Goal: Task Accomplishment & Management: Complete application form

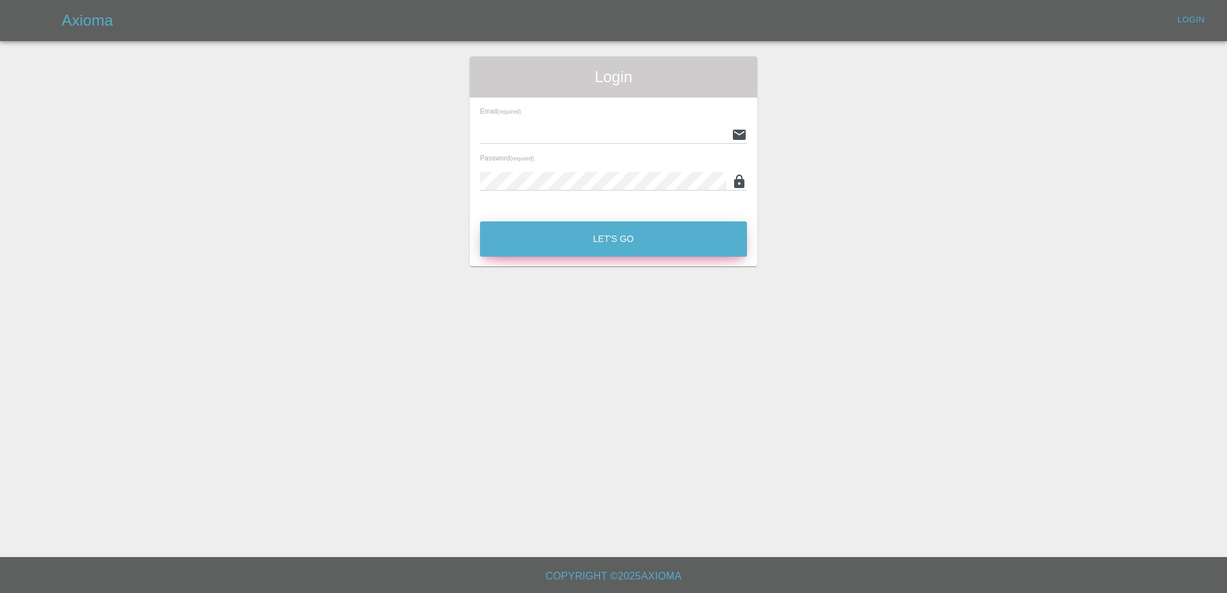
type input "[PERSON_NAME][EMAIL_ADDRESS][PERSON_NAME][DOMAIN_NAME]"
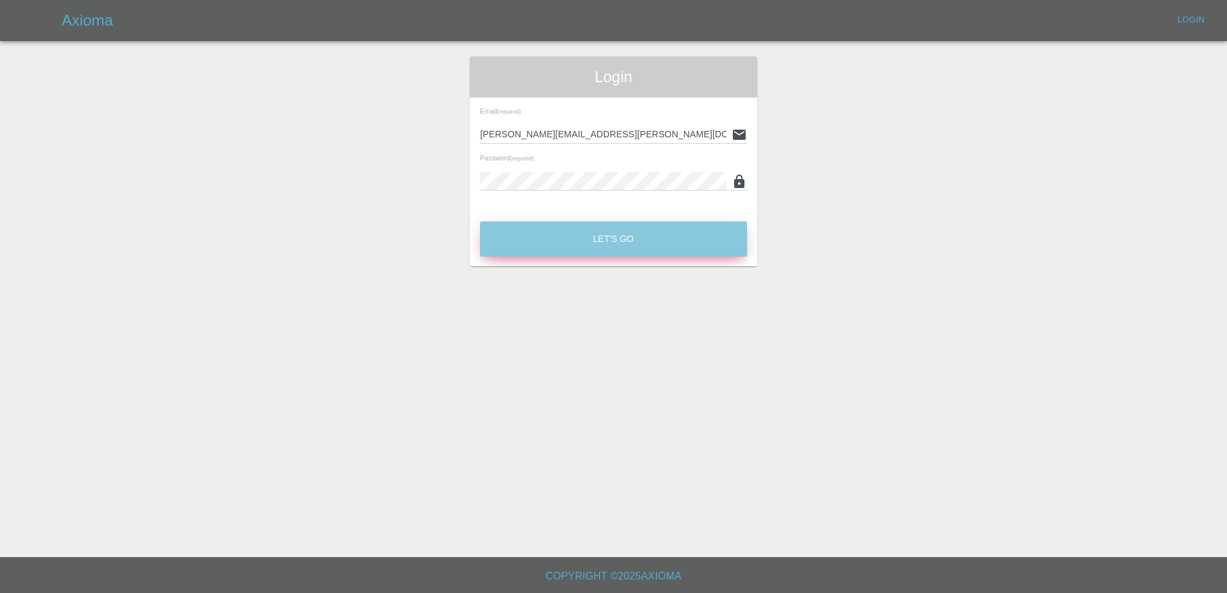
click at [593, 233] on button "Let's Go" at bounding box center [613, 238] width 267 height 35
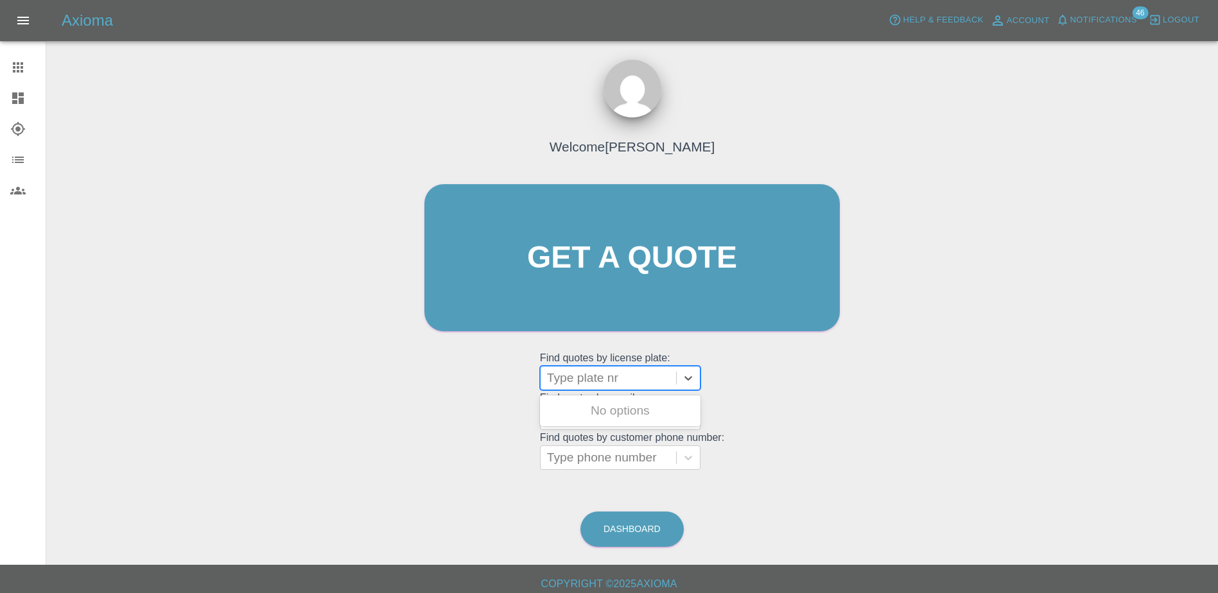
click at [627, 370] on div at bounding box center [608, 378] width 123 height 18
click at [617, 271] on link "Get a quote" at bounding box center [631, 257] width 415 height 147
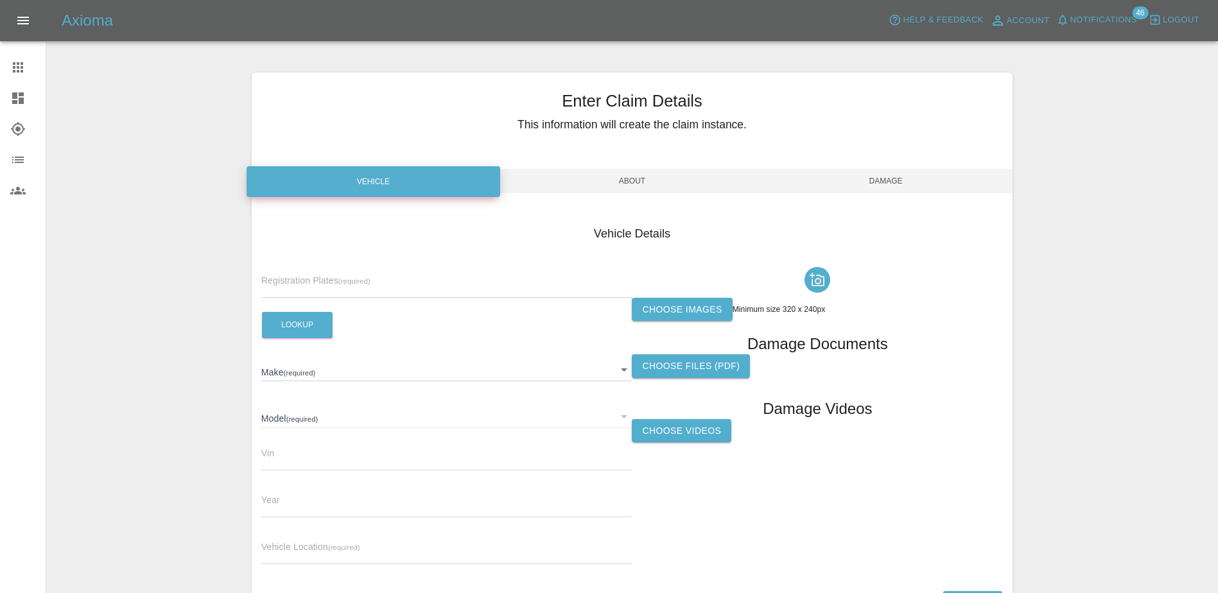
click at [441, 283] on input "text" at bounding box center [446, 288] width 371 height 19
paste input "DY75FXK"
type input "DY75FXK"
click at [314, 325] on button "Lookup" at bounding box center [297, 325] width 71 height 26
type input "OMODA"
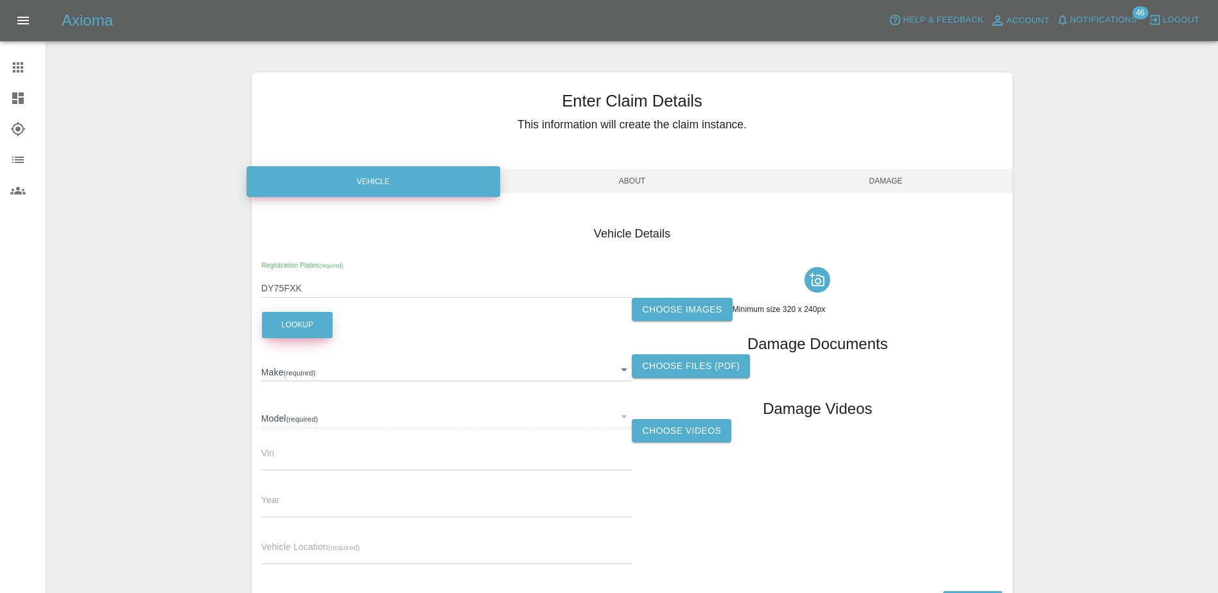
type input "E5 NOBLE"
type input "2025"
click at [666, 306] on label "Choose images" at bounding box center [682, 310] width 100 height 24
click at [0, 0] on input "Choose images" at bounding box center [0, 0] width 0 height 0
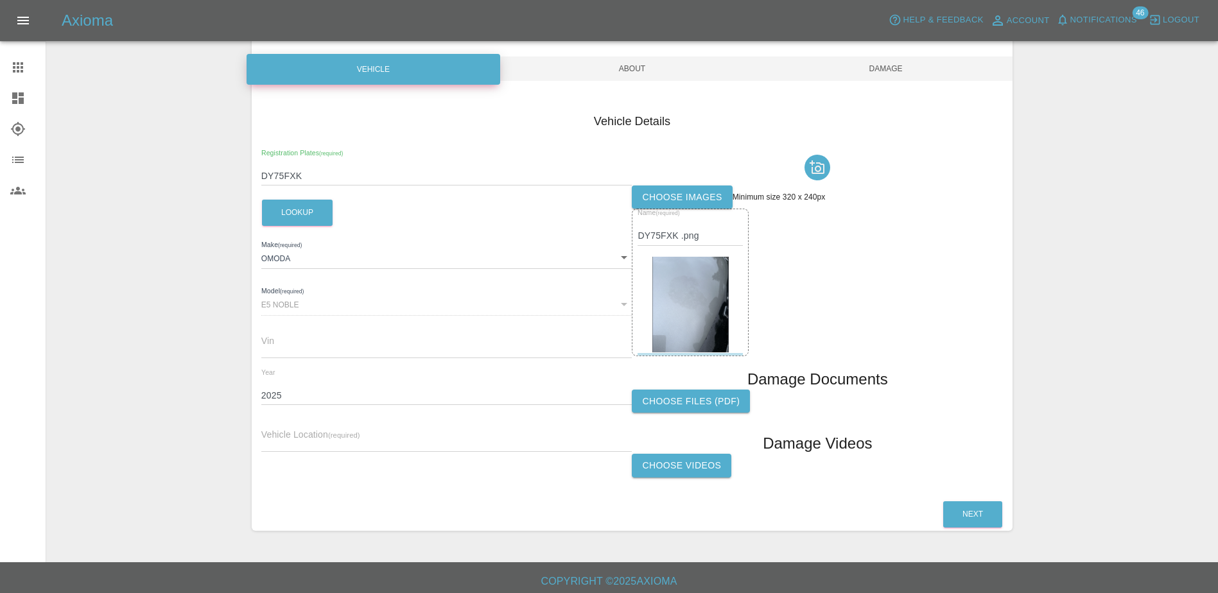
scroll to position [117, 0]
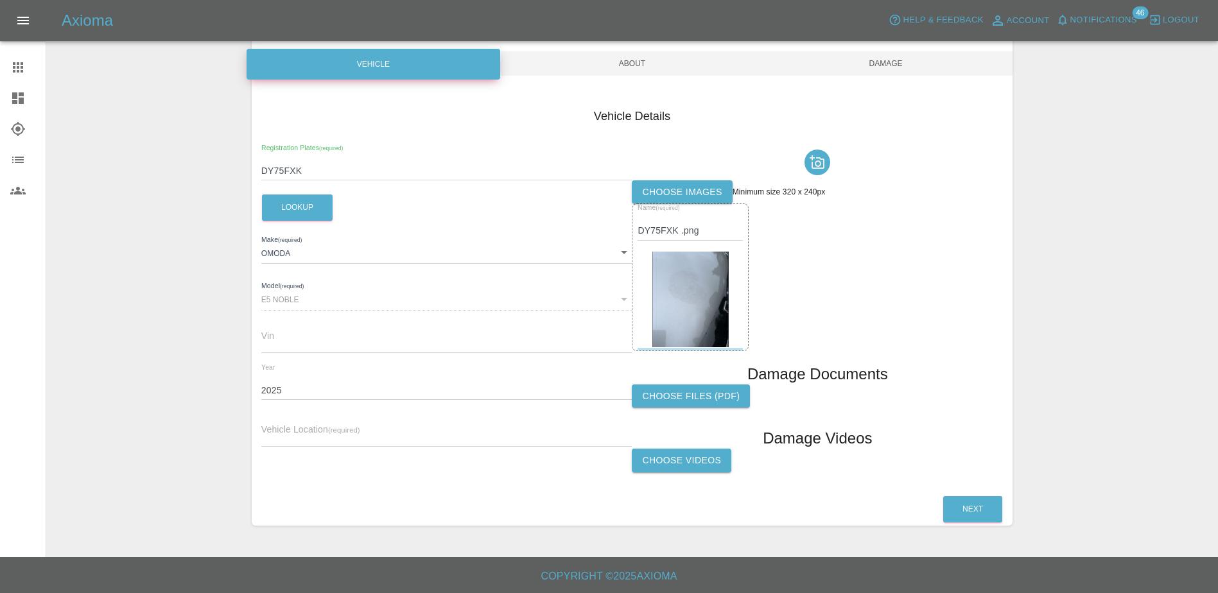
click at [440, 436] on input "text" at bounding box center [446, 437] width 371 height 19
click at [311, 424] on span "Vehicle Location (required)" at bounding box center [310, 429] width 99 height 10
click at [313, 433] on input "text" at bounding box center [446, 437] width 371 height 19
click at [408, 442] on input "text" at bounding box center [446, 437] width 371 height 19
paste input "[STREET_ADDRESS]"
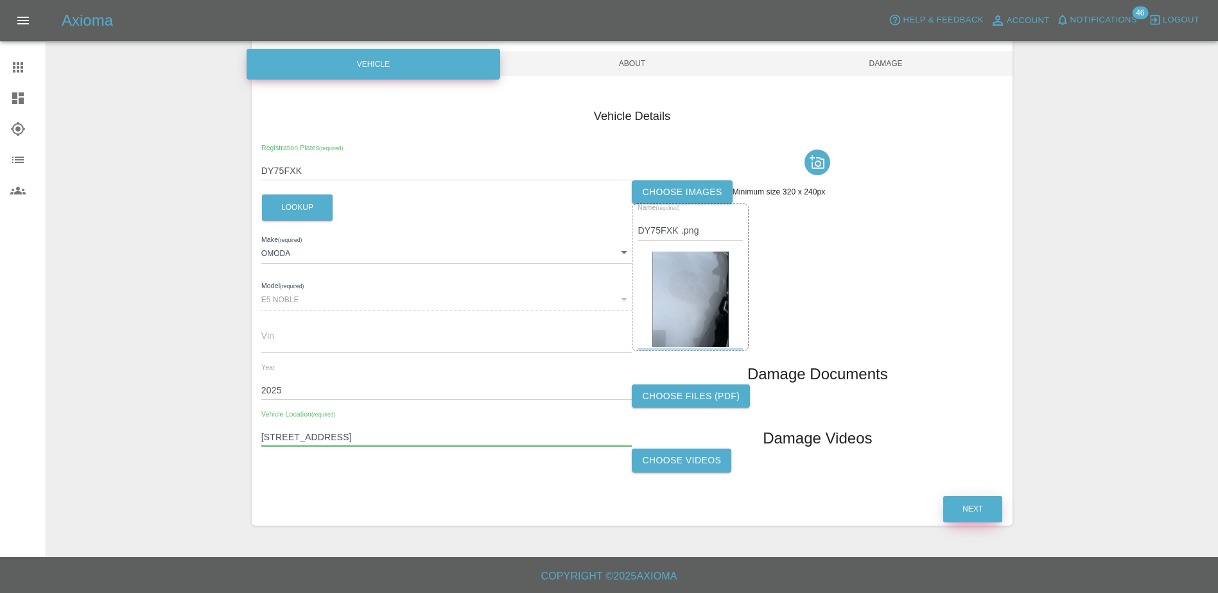
type input "[STREET_ADDRESS]"
click at [954, 504] on button "Next" at bounding box center [972, 509] width 59 height 26
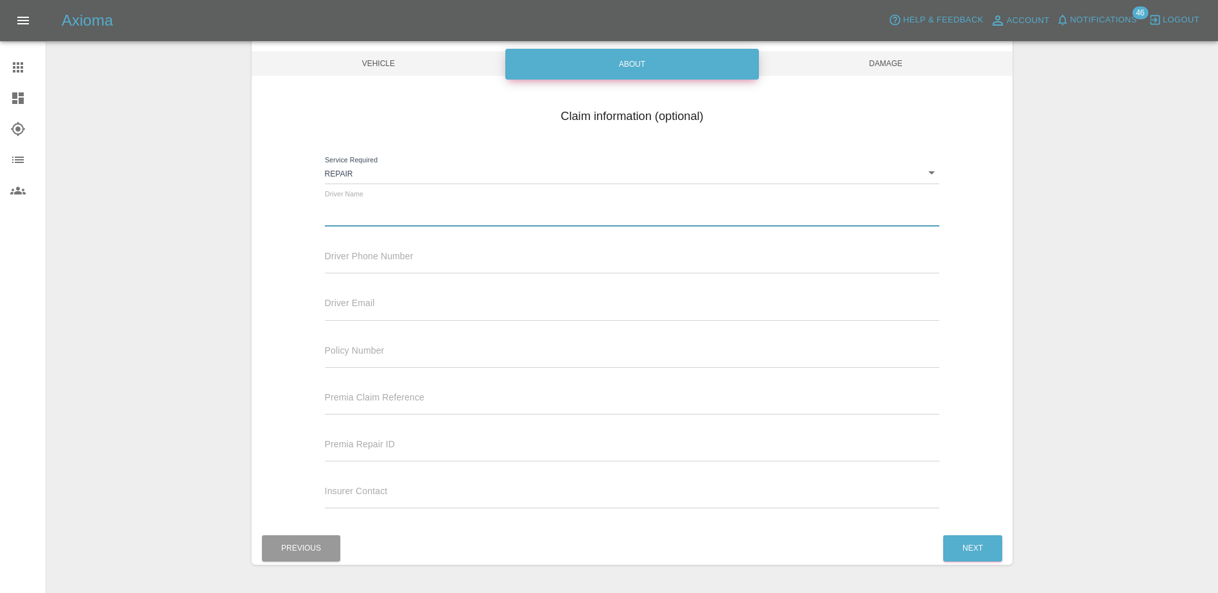
click at [360, 210] on input "text" at bounding box center [632, 217] width 615 height 19
click at [352, 212] on input "text" at bounding box center [632, 217] width 615 height 19
paste input "[PERSON_NAME]"
type input "[PERSON_NAME]"
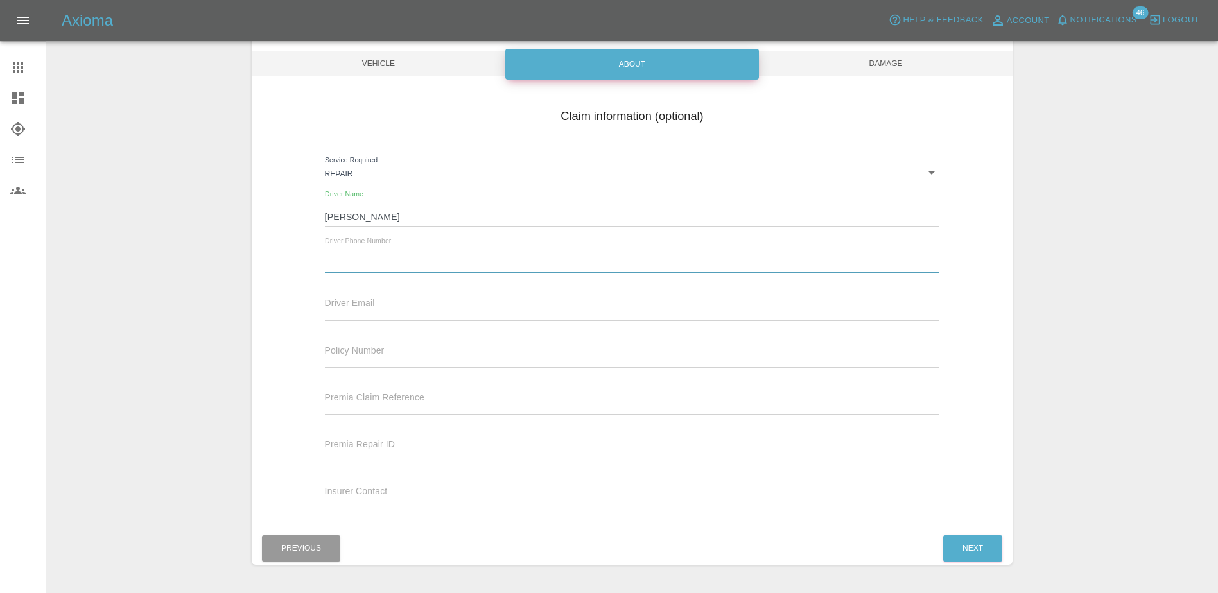
click at [349, 272] on input "text" at bounding box center [632, 264] width 615 height 19
click at [479, 263] on input "text" at bounding box center [632, 264] width 615 height 19
paste input "07971898391"
type input "07971898391"
click at [987, 551] on button "Next" at bounding box center [972, 548] width 59 height 26
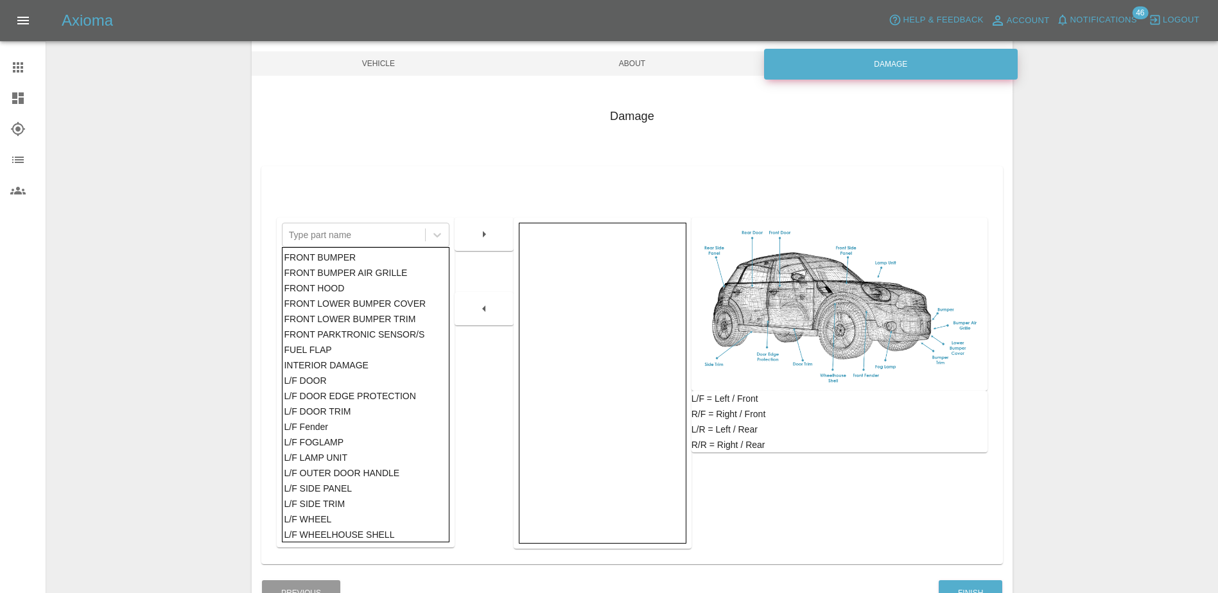
click at [328, 260] on div "FRONT BUMPER" at bounding box center [365, 257] width 163 height 15
click at [331, 286] on div "FRONT HOOD" at bounding box center [365, 287] width 163 height 15
click at [495, 233] on button "button" at bounding box center [483, 234] width 41 height 23
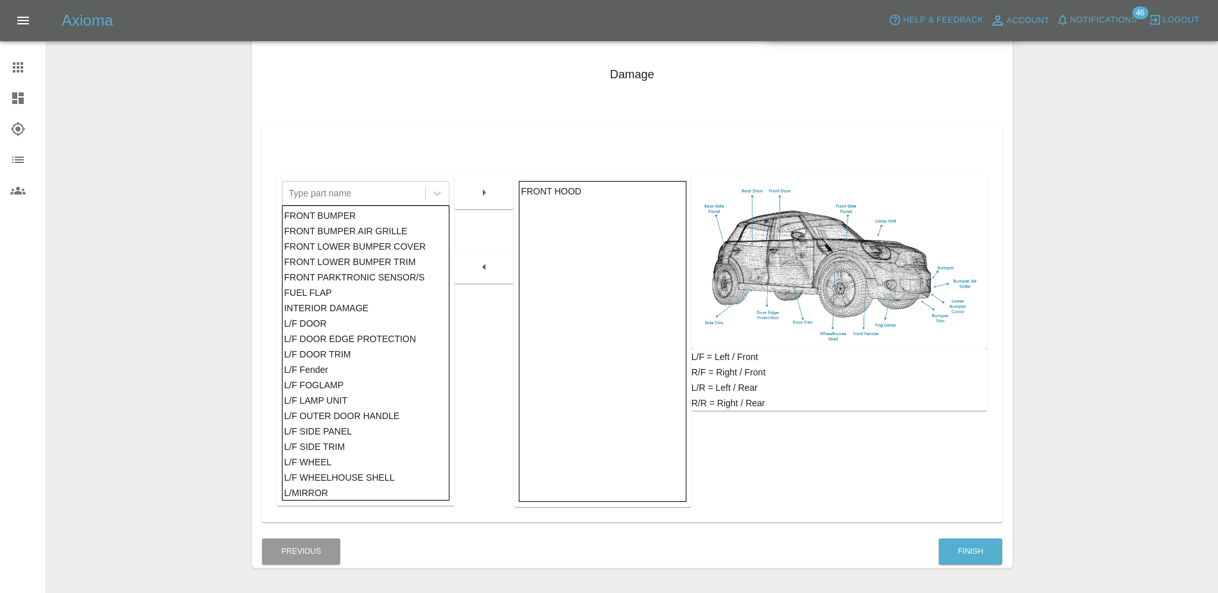
scroll to position [182, 0]
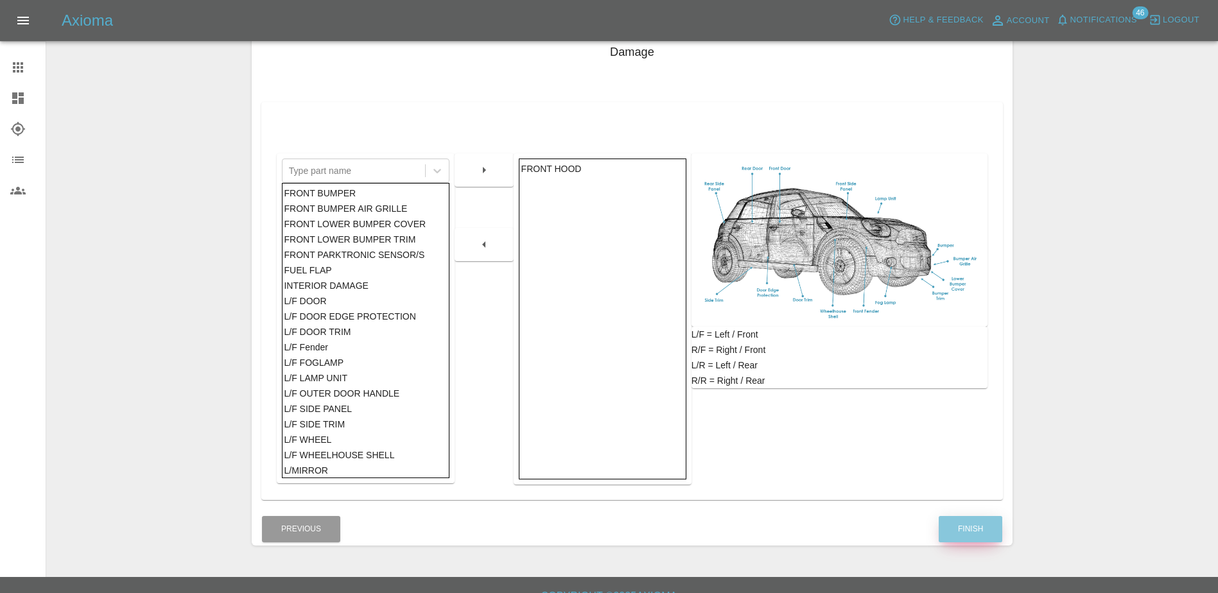
click at [957, 524] on button "Finish" at bounding box center [970, 529] width 64 height 26
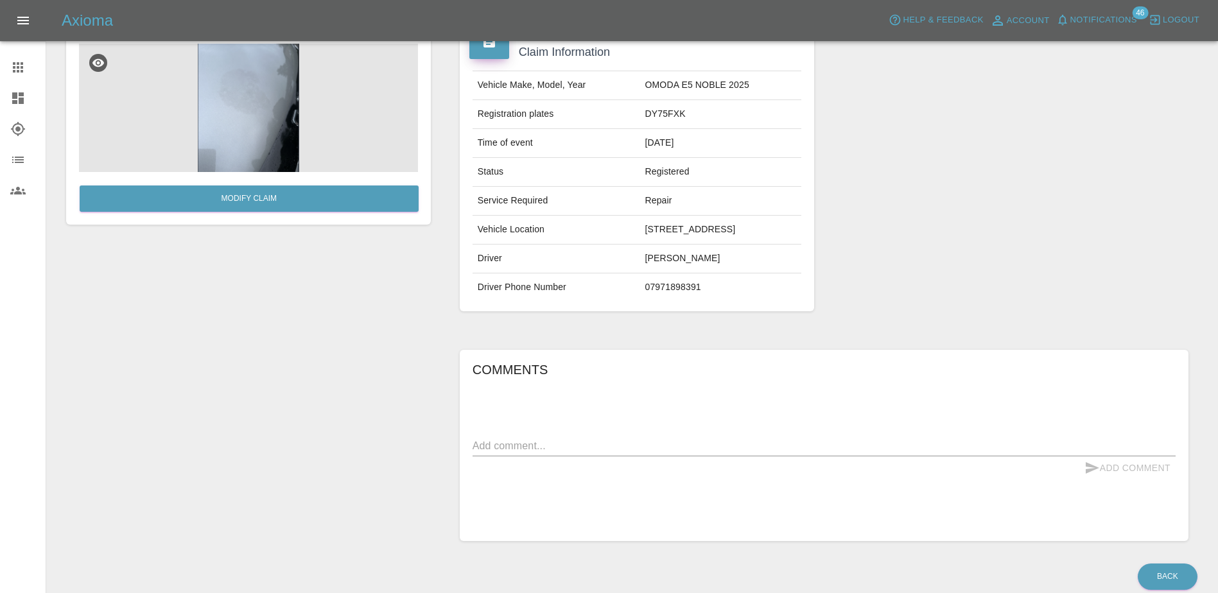
scroll to position [128, 0]
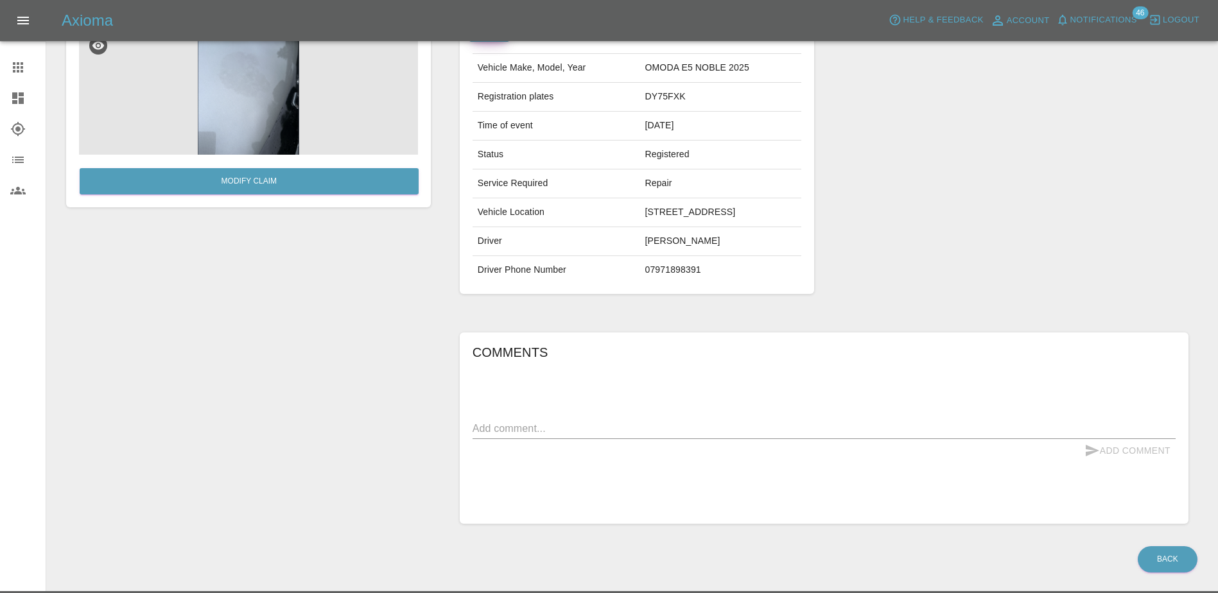
click at [578, 452] on div "Add Comment" at bounding box center [823, 451] width 703 height 24
click at [567, 426] on textarea at bounding box center [823, 428] width 703 height 15
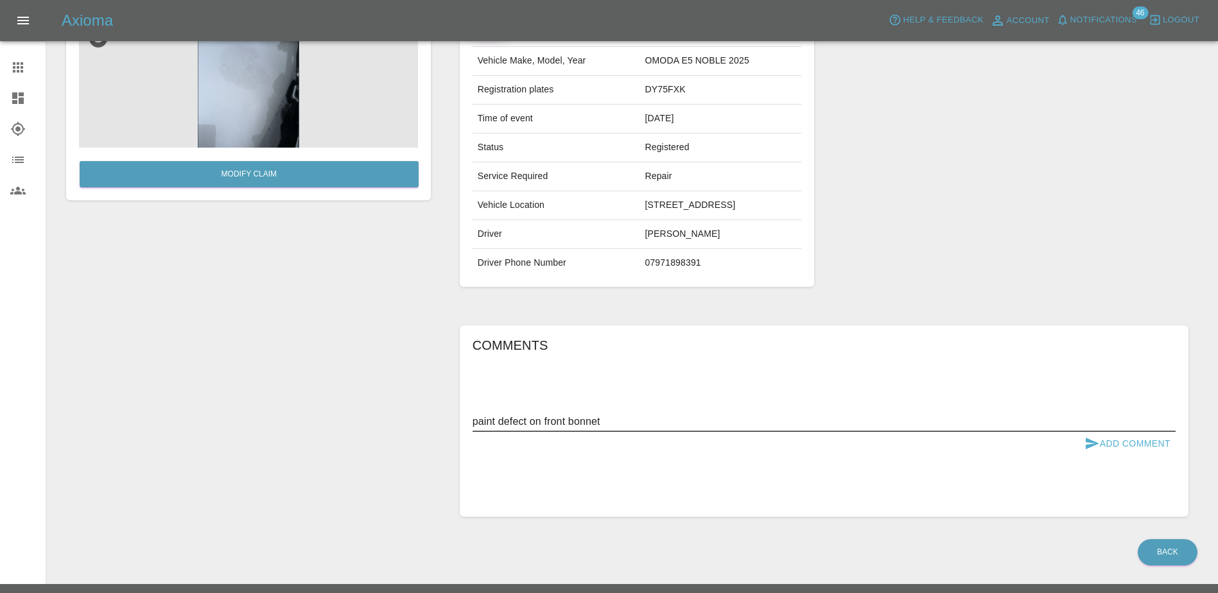
scroll to position [162, 0]
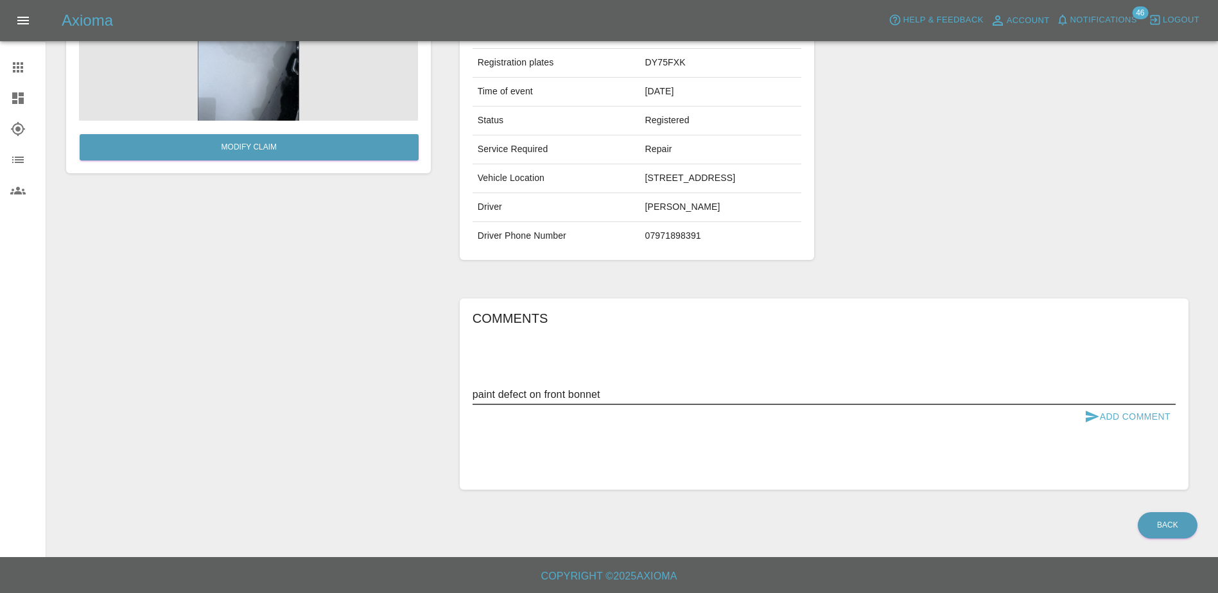
type textarea "paint defect on front bonnet"
click at [1110, 415] on button "Add Comment" at bounding box center [1127, 417] width 96 height 24
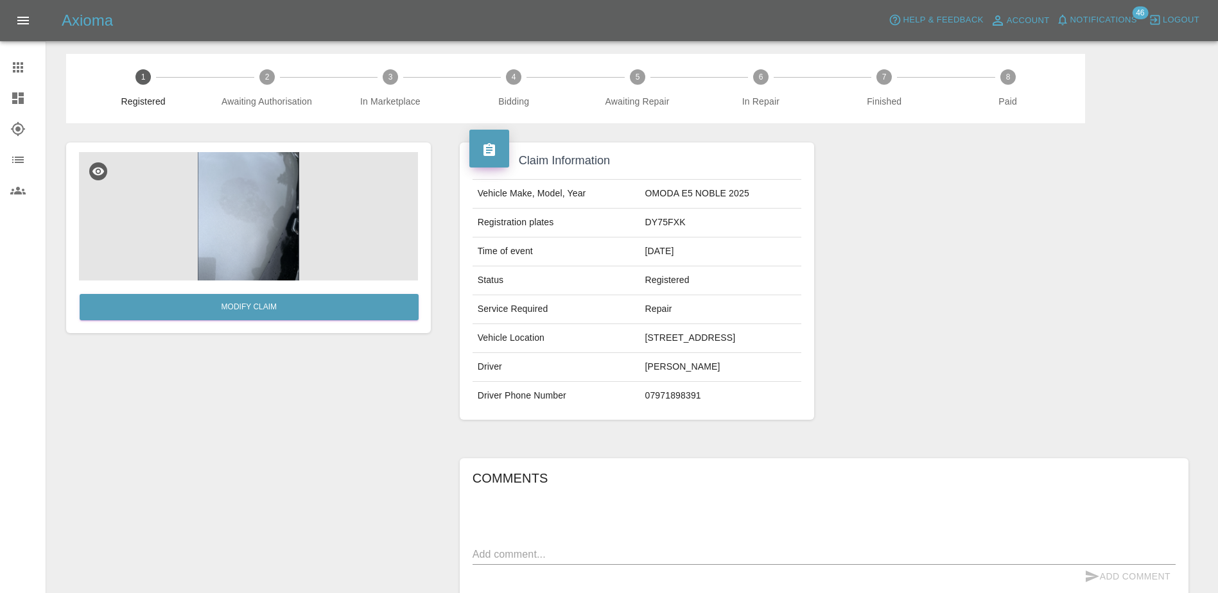
scroll to position [0, 0]
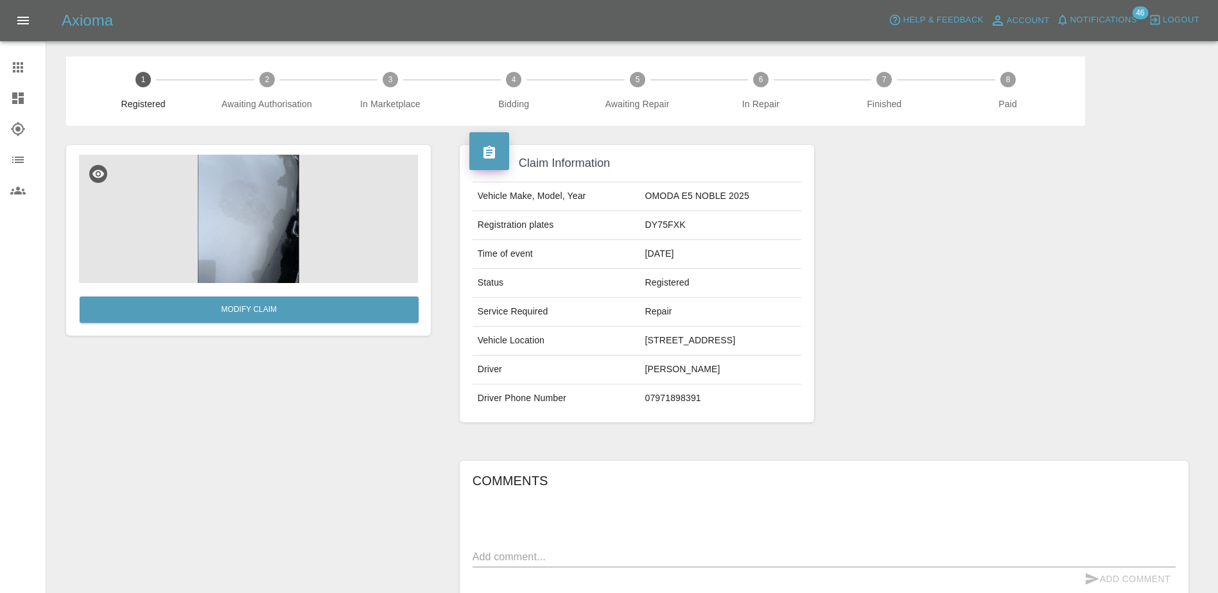
click at [11, 89] on link "Dashboard" at bounding box center [23, 98] width 46 height 31
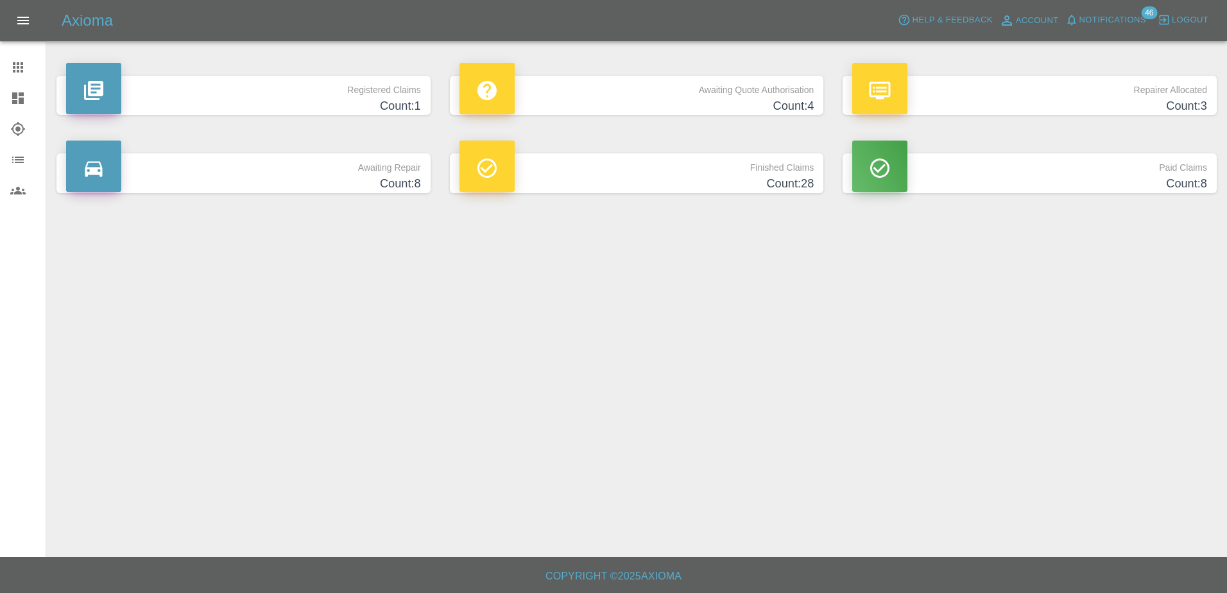
click at [635, 85] on p "Awaiting Quote Authorisation" at bounding box center [637, 87] width 355 height 22
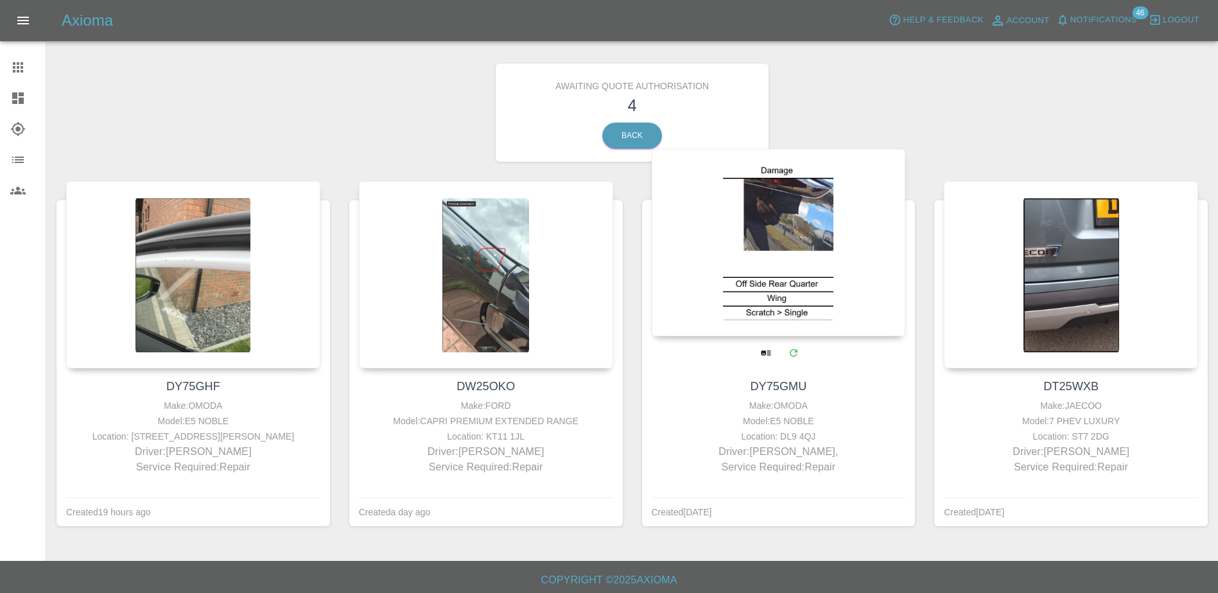
scroll to position [16, 0]
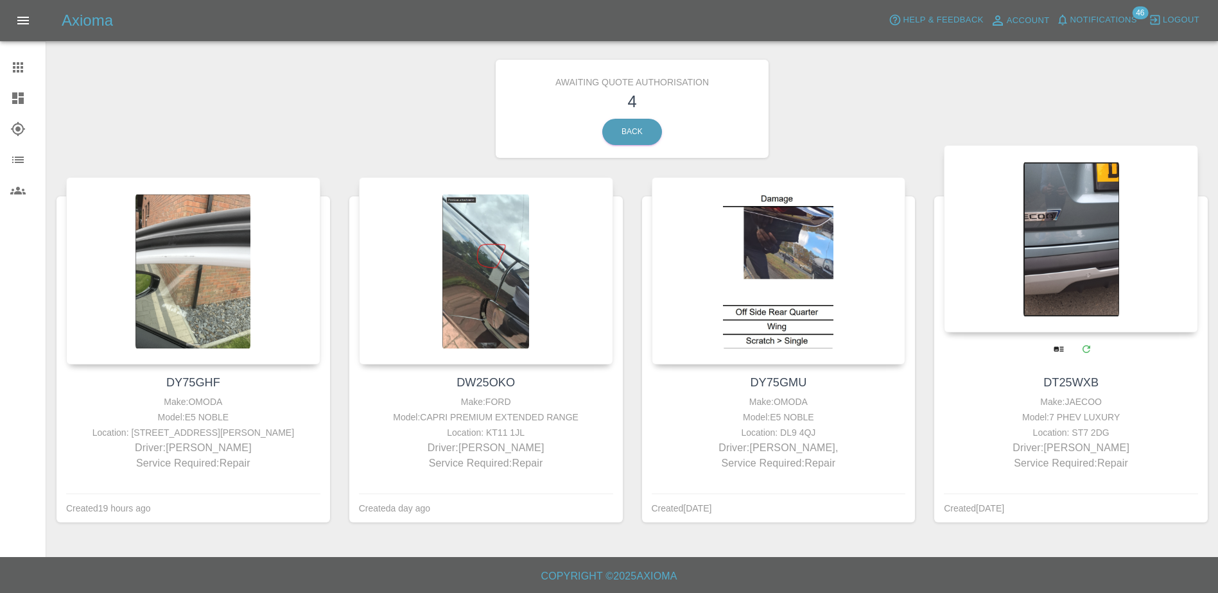
click at [1069, 324] on div at bounding box center [1070, 238] width 254 height 187
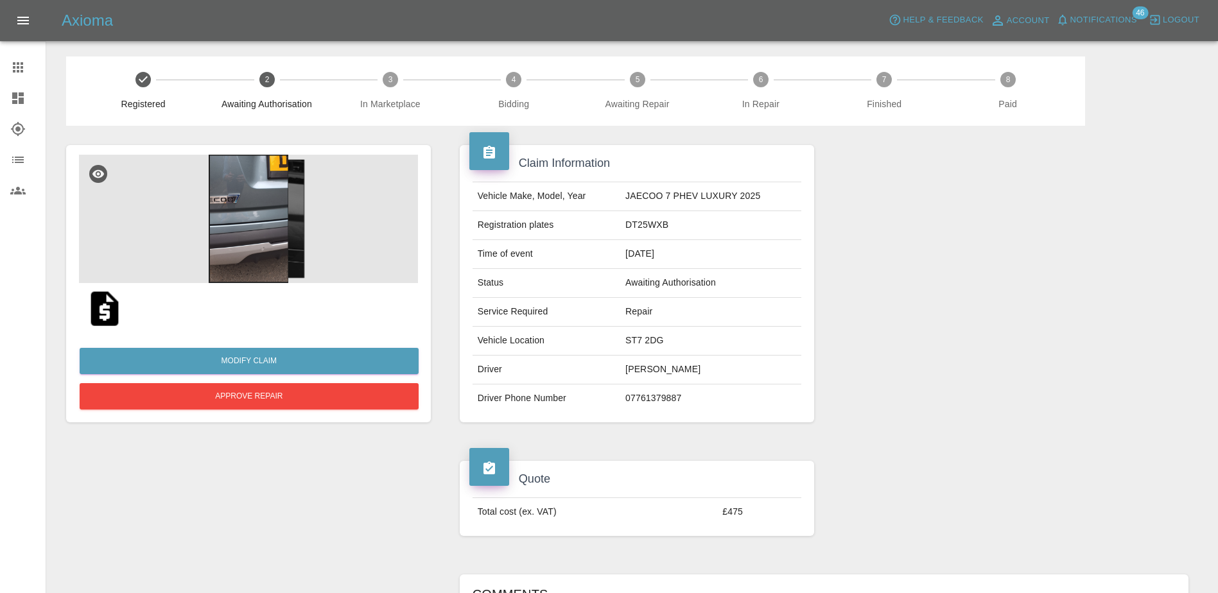
click at [314, 223] on img at bounding box center [248, 219] width 339 height 128
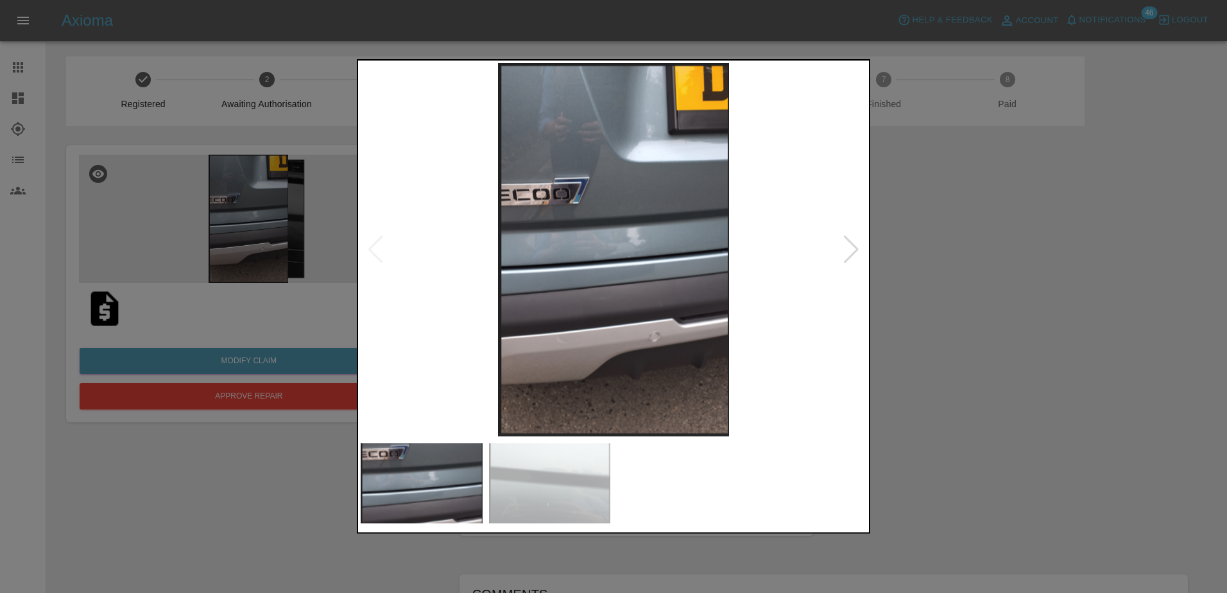
click at [854, 255] on div at bounding box center [851, 250] width 17 height 28
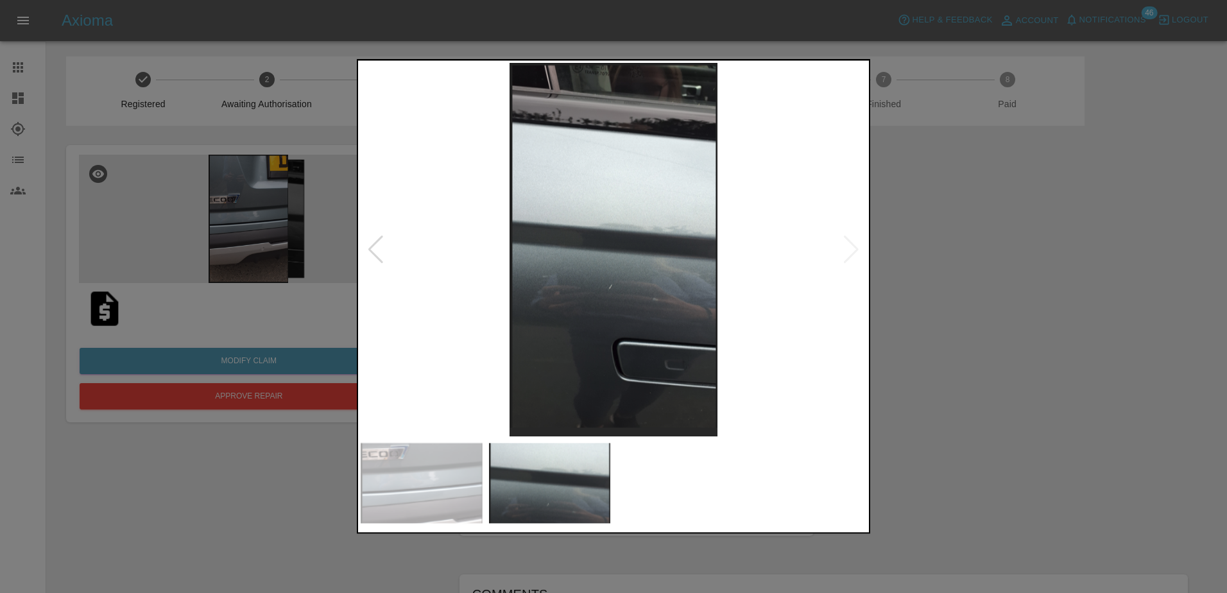
click at [379, 255] on div at bounding box center [375, 250] width 17 height 28
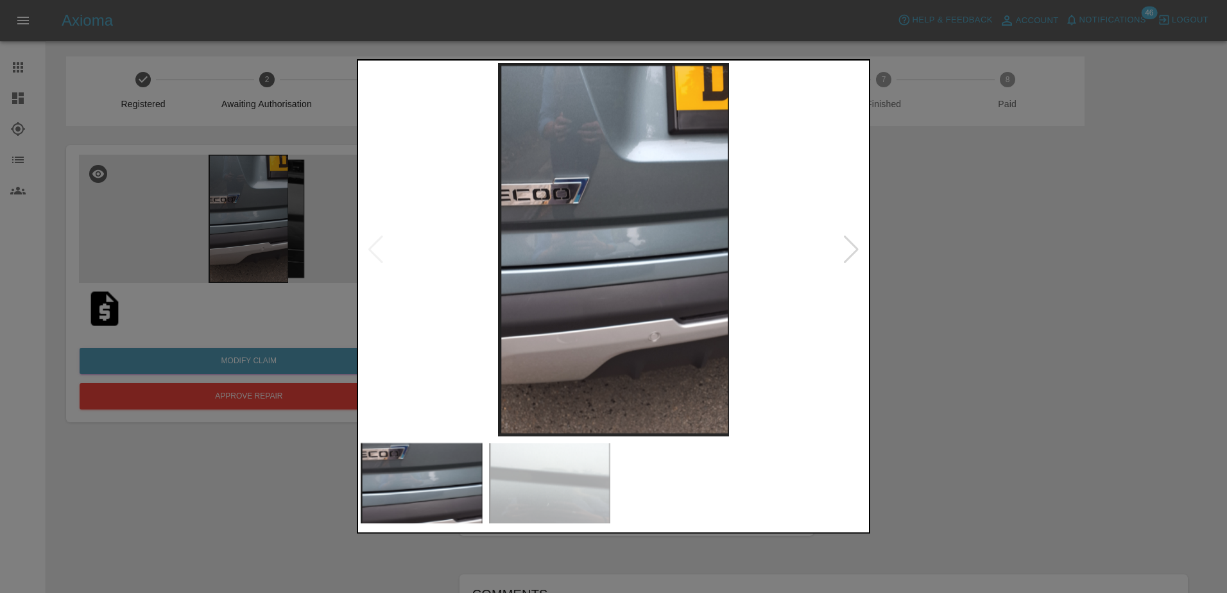
click at [991, 437] on div at bounding box center [613, 296] width 1227 height 593
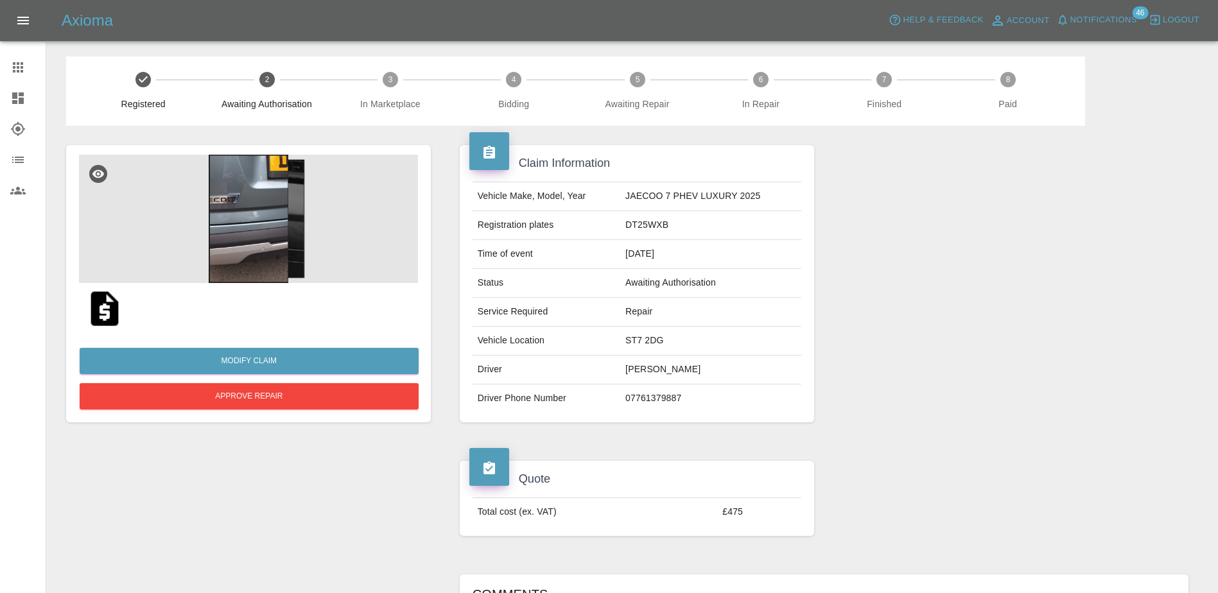
click at [18, 96] on icon at bounding box center [17, 97] width 15 height 15
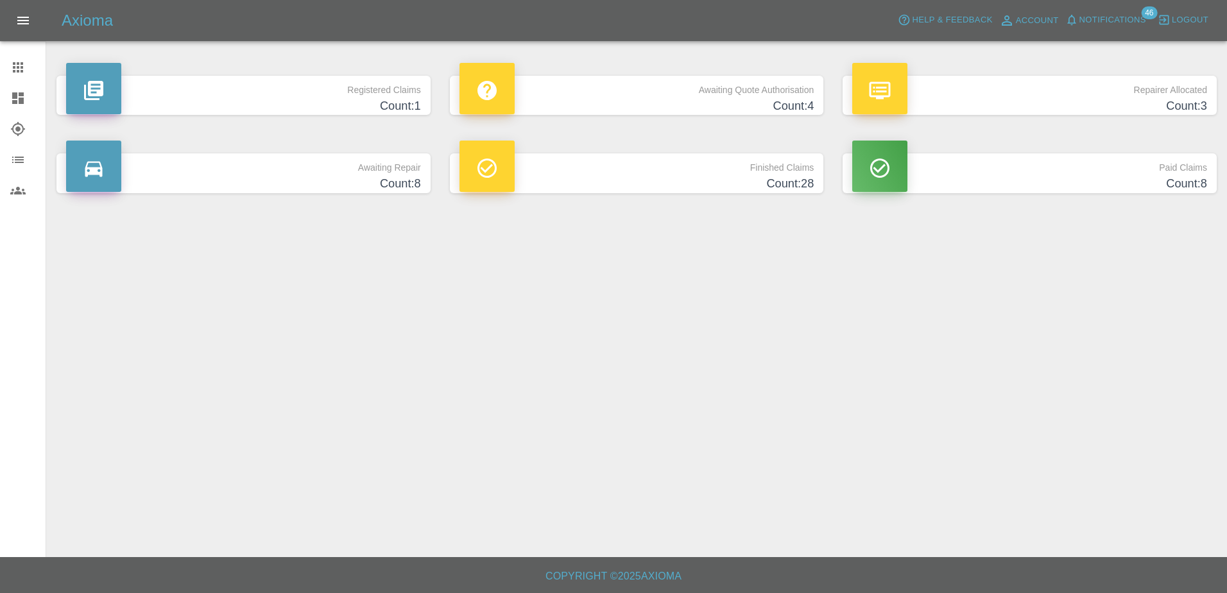
click at [896, 207] on main "Registered Claims Count: 1 Awaiting Quote Authorisation Count: 4 Repairer Alloc…" at bounding box center [613, 278] width 1227 height 557
click at [15, 58] on link "Claims" at bounding box center [23, 67] width 46 height 31
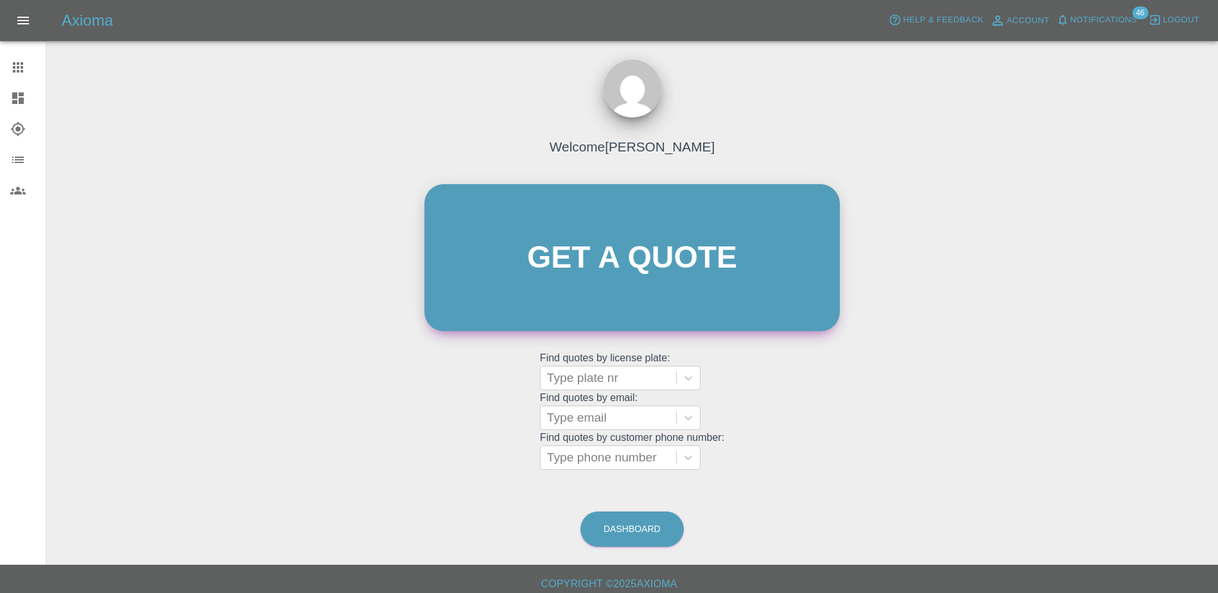
click at [596, 248] on link "Get a quote" at bounding box center [631, 257] width 415 height 147
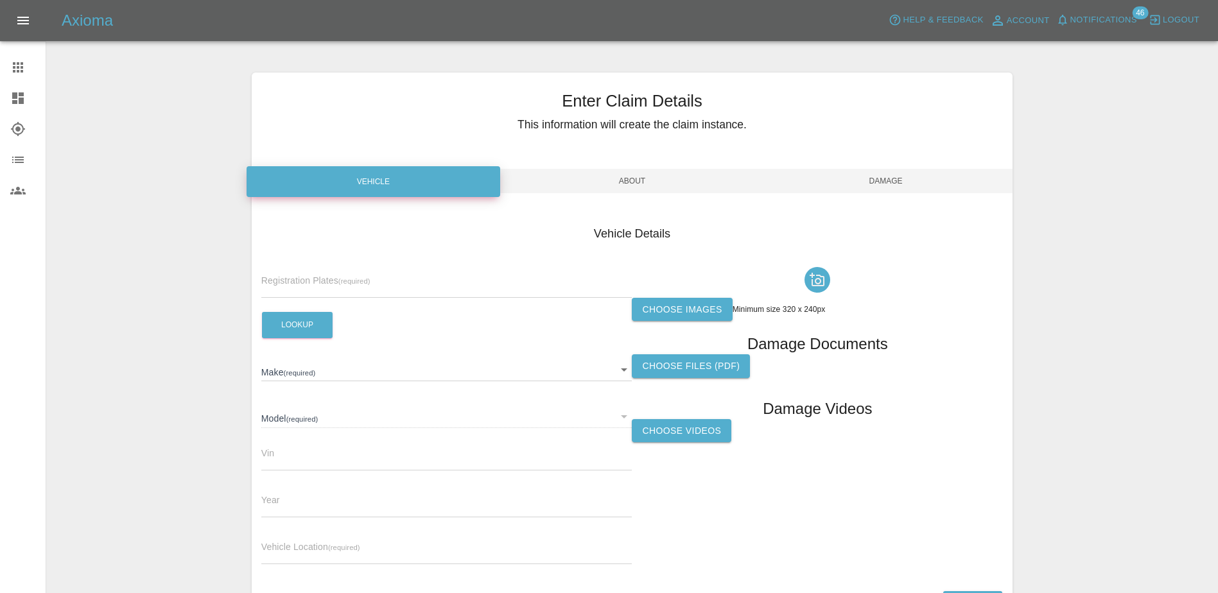
click at [437, 280] on input "text" at bounding box center [446, 288] width 371 height 19
paste input "DU75WGJ"
type input "DU75WGJ"
click at [293, 332] on button "Lookup" at bounding box center [297, 325] width 71 height 26
type input "FORD"
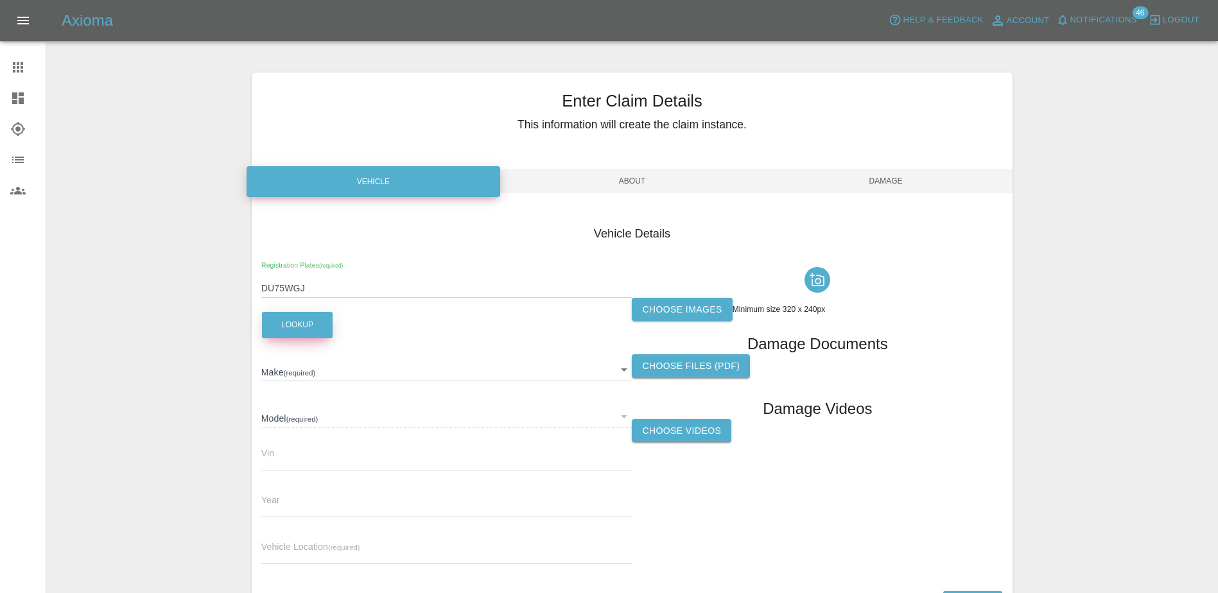
type input "EXPLORER PREMIUM STANDARD RANGE"
type input "2025"
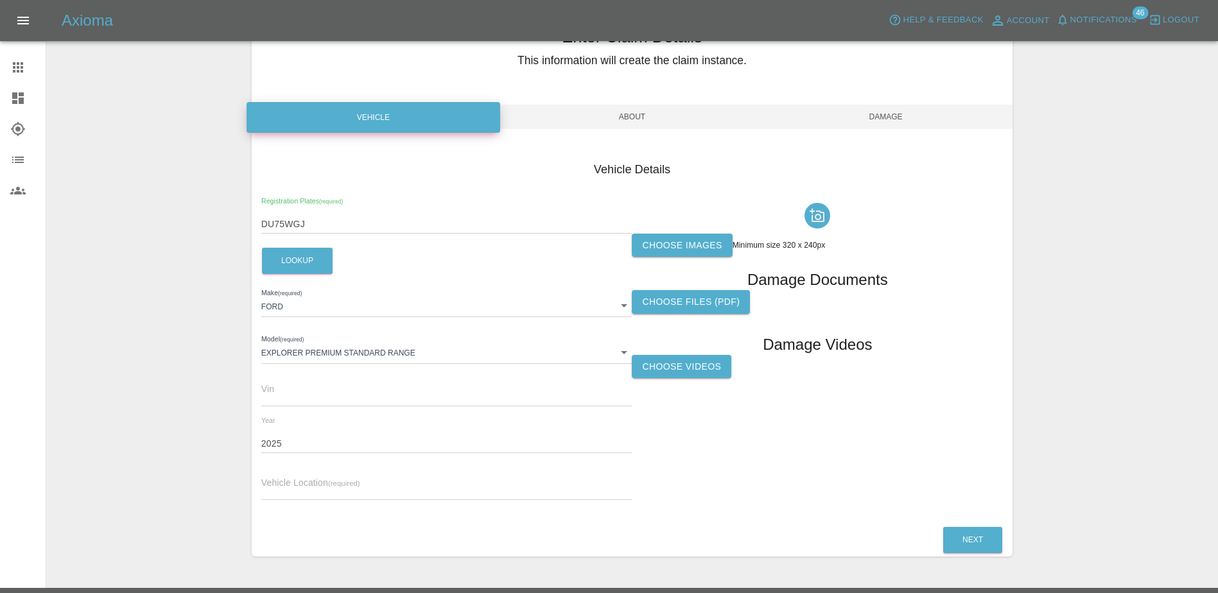
click at [664, 247] on label "Choose images" at bounding box center [682, 246] width 100 height 24
click at [0, 0] on input "Choose images" at bounding box center [0, 0] width 0 height 0
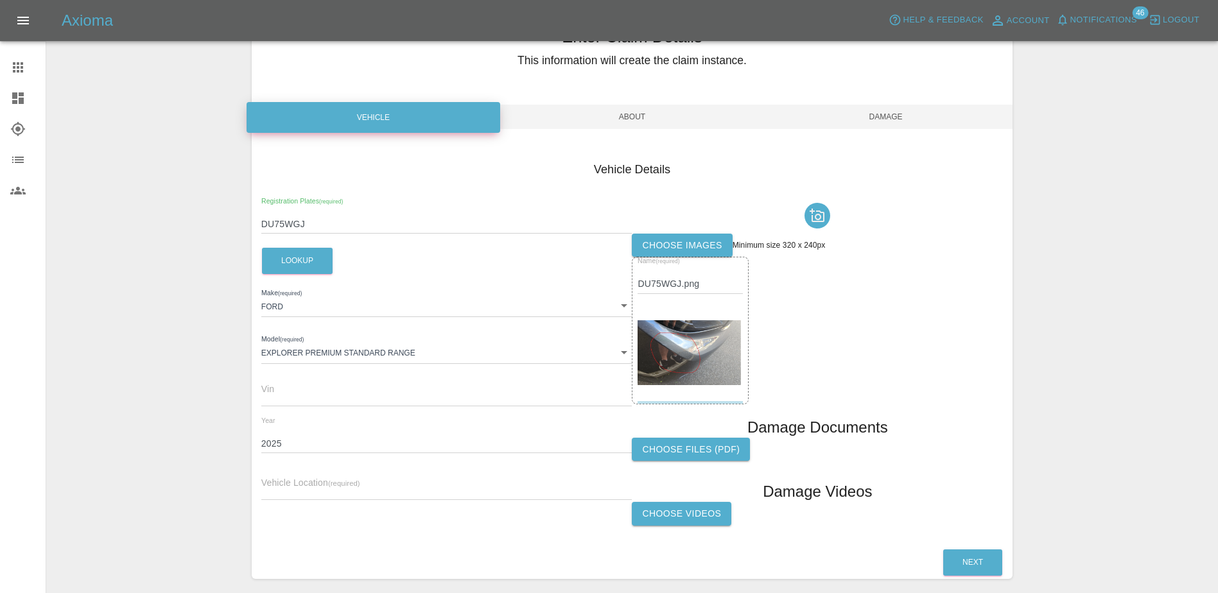
scroll to position [117, 0]
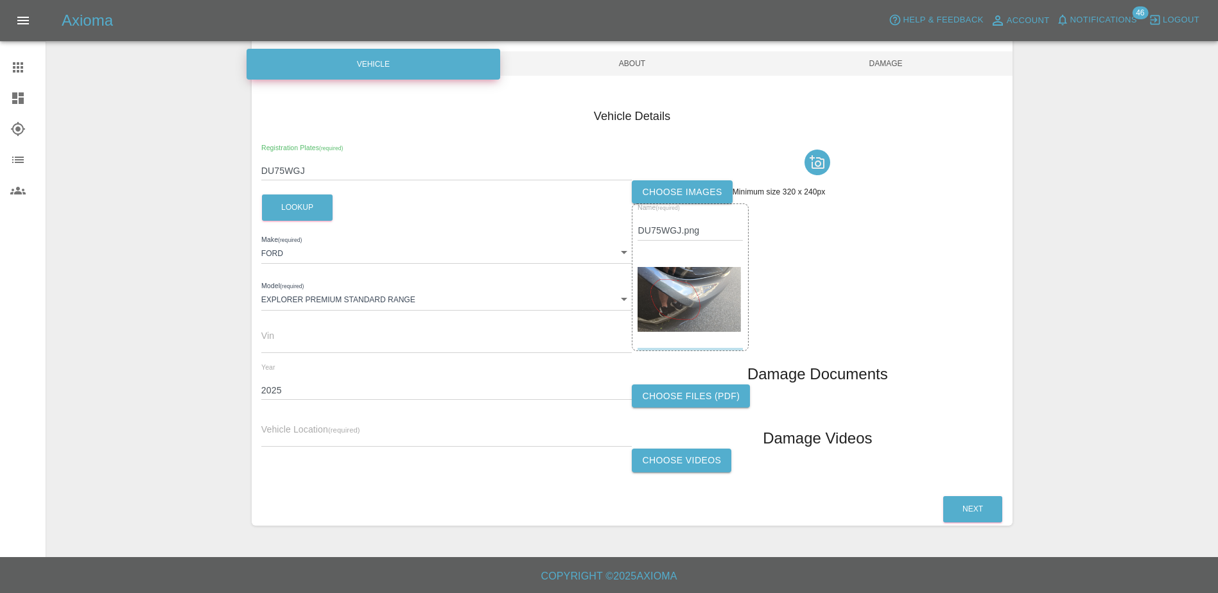
drag, startPoint x: 490, startPoint y: 415, endPoint x: 505, endPoint y: 417, distance: 14.8
click at [490, 415] on div "Vehicle Location (required)" at bounding box center [446, 429] width 371 height 36
click at [504, 421] on div "Vehicle Location (required)" at bounding box center [446, 429] width 371 height 36
click at [504, 429] on input "text" at bounding box center [446, 437] width 371 height 19
click at [439, 441] on input "text" at bounding box center [446, 437] width 371 height 19
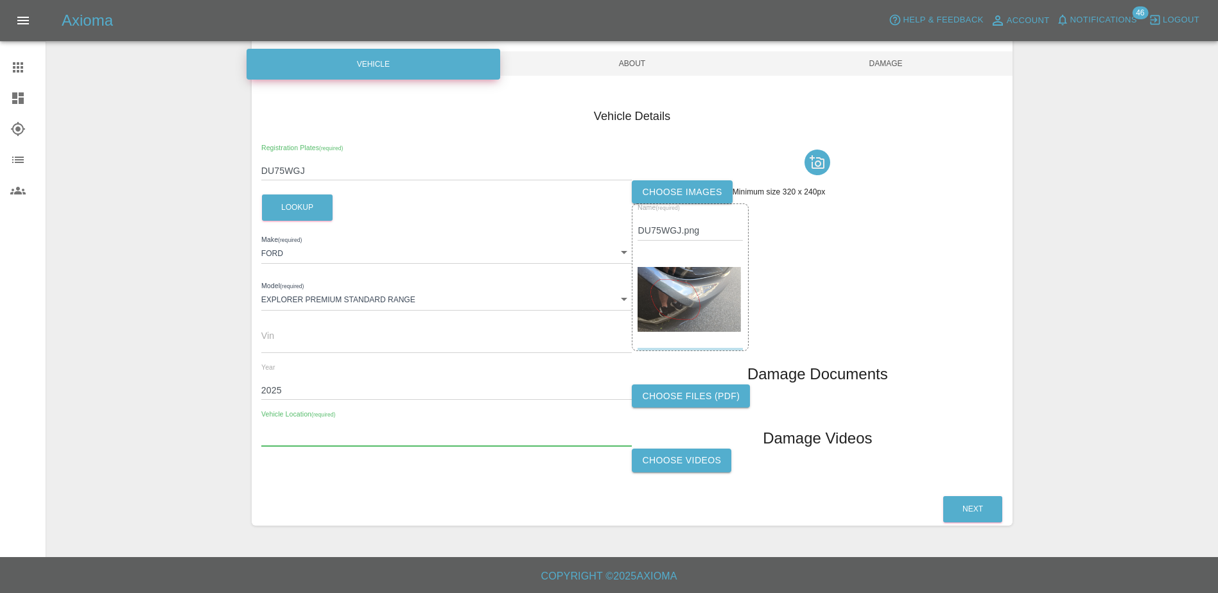
paste input "[STREET_ADDRESS][PERSON_NAME]"
type input "[STREET_ADDRESS][PERSON_NAME]"
click at [976, 506] on button "Next" at bounding box center [972, 509] width 59 height 26
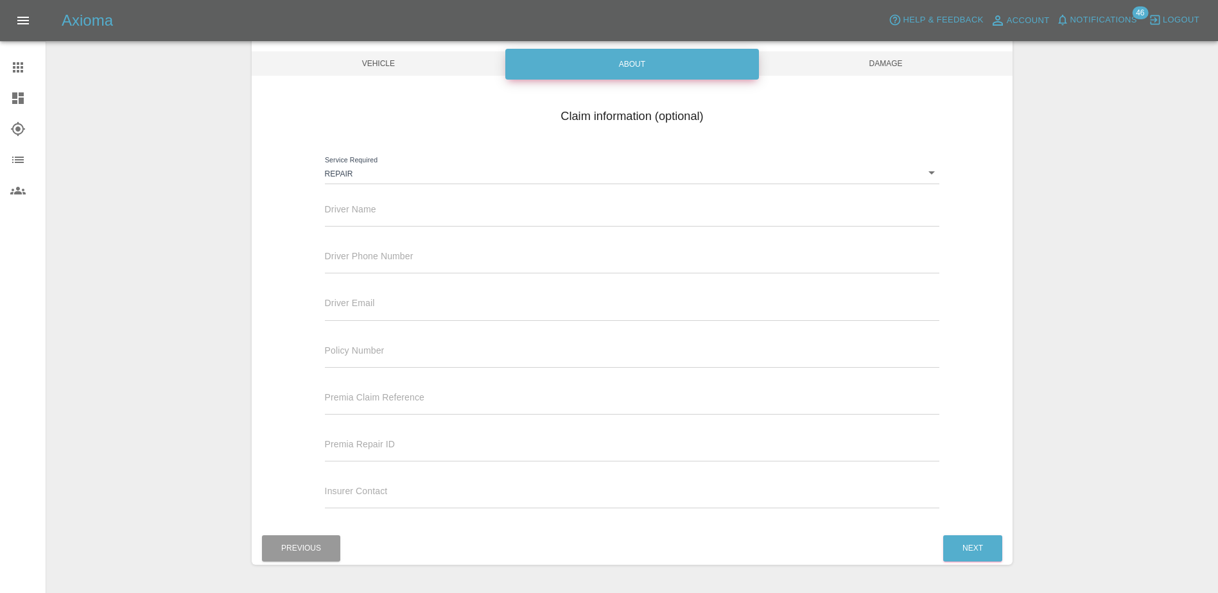
click at [415, 218] on input "text" at bounding box center [632, 217] width 615 height 19
click at [593, 271] on input "text" at bounding box center [632, 264] width 615 height 19
click at [532, 216] on input "text" at bounding box center [632, 217] width 615 height 19
paste input "[PERSON_NAME]"
type input "[PERSON_NAME]"
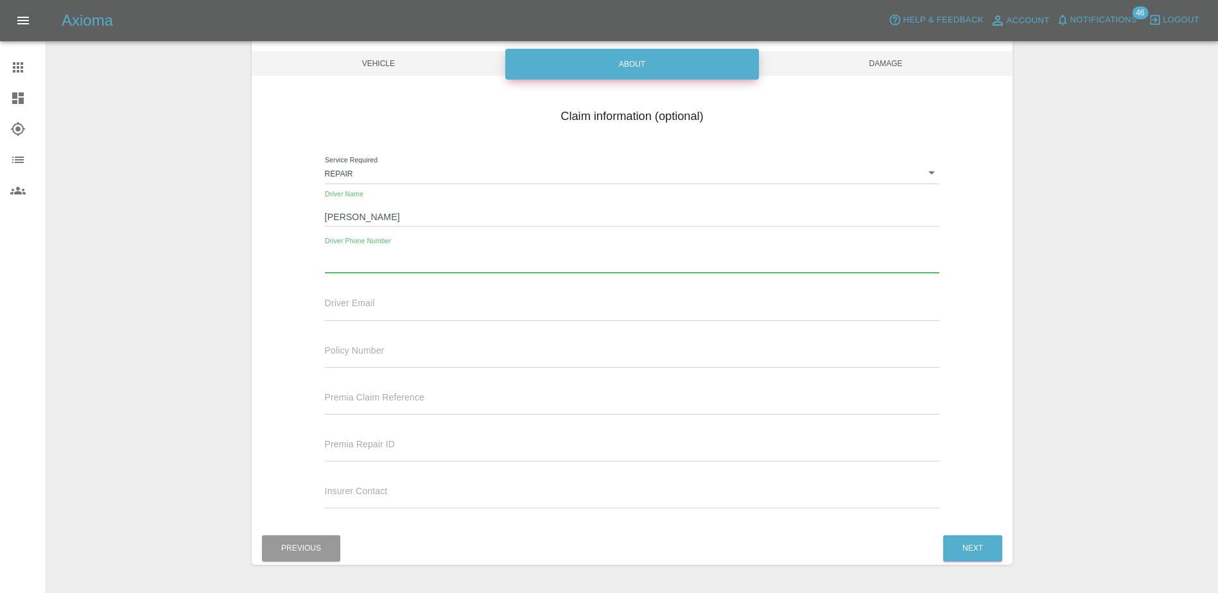
click at [456, 256] on input "text" at bounding box center [632, 264] width 615 height 19
click at [921, 267] on input "text" at bounding box center [632, 264] width 615 height 19
paste input "07800762775"
type input "07800762775"
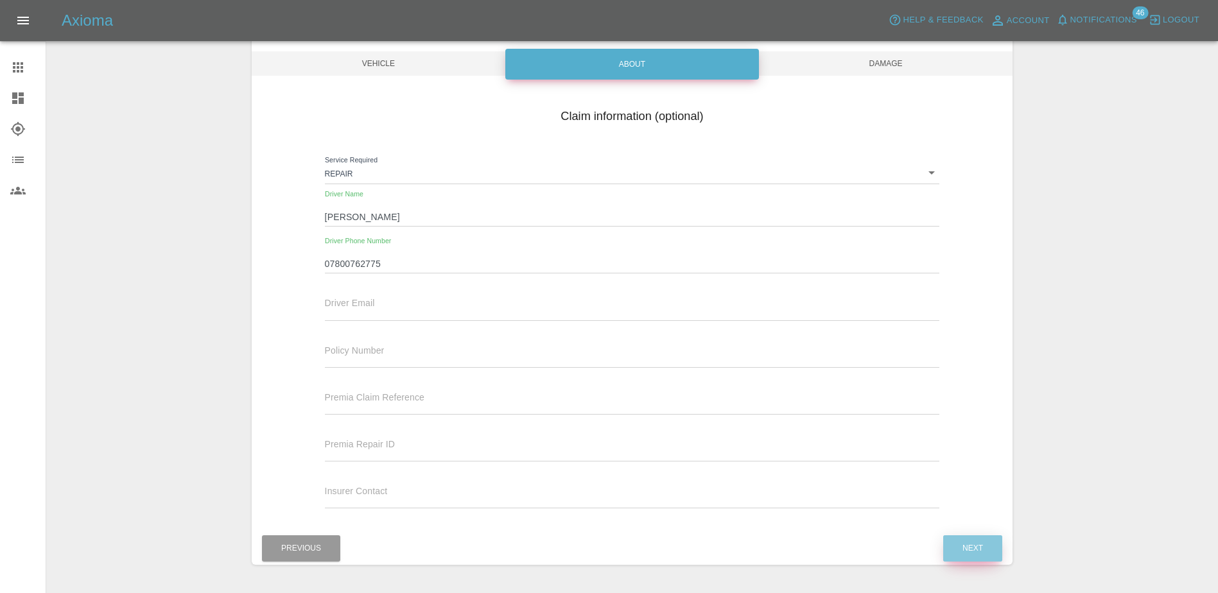
click at [970, 544] on button "Next" at bounding box center [972, 548] width 59 height 26
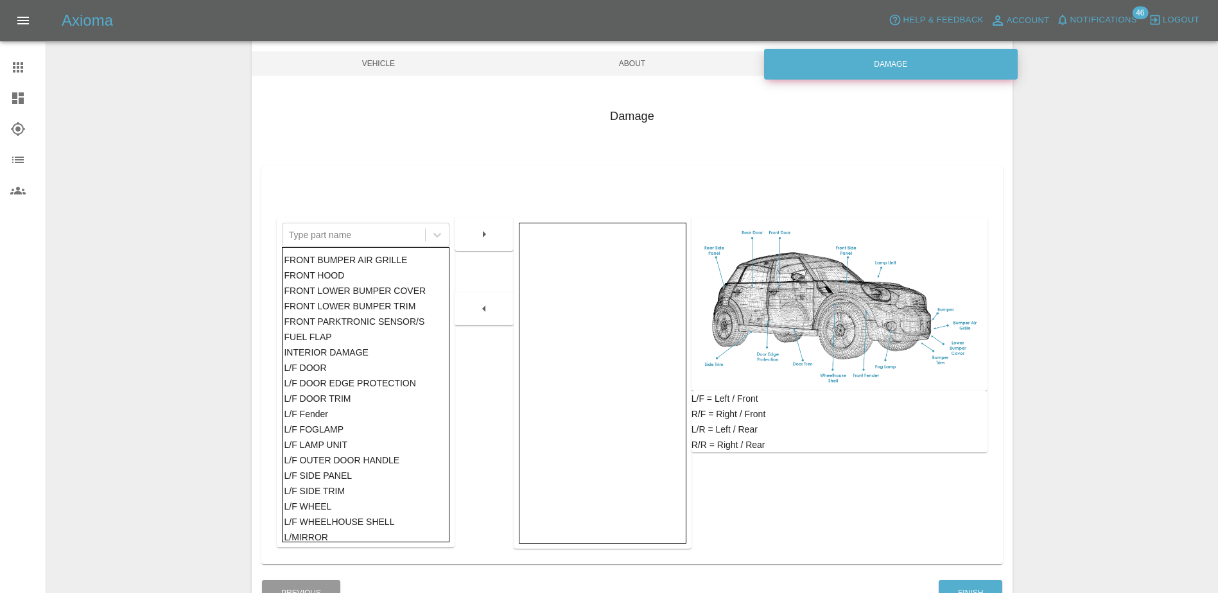
scroll to position [0, 0]
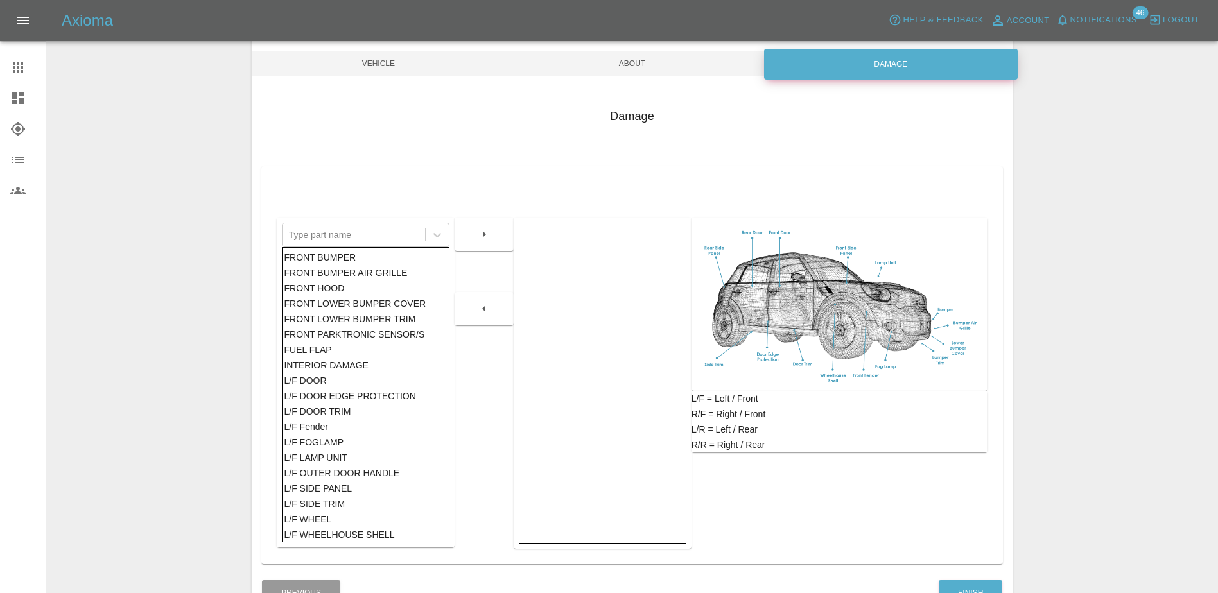
click at [345, 254] on div "FRONT BUMPER" at bounding box center [365, 257] width 163 height 15
click at [345, 303] on div "FRONT LOWER BUMPER COVER" at bounding box center [365, 303] width 163 height 15
click at [337, 259] on div "FRONT BUMPER" at bounding box center [365, 257] width 163 height 15
click at [462, 237] on div at bounding box center [483, 234] width 59 height 33
click at [429, 225] on div at bounding box center [437, 234] width 23 height 23
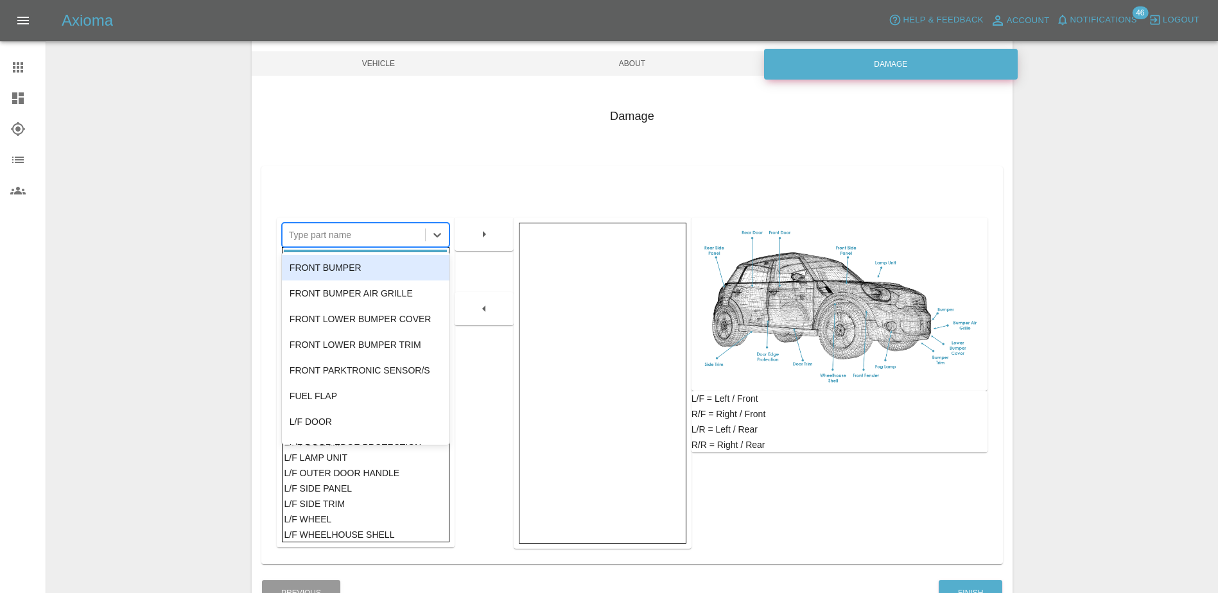
click at [370, 239] on div at bounding box center [354, 235] width 130 height 18
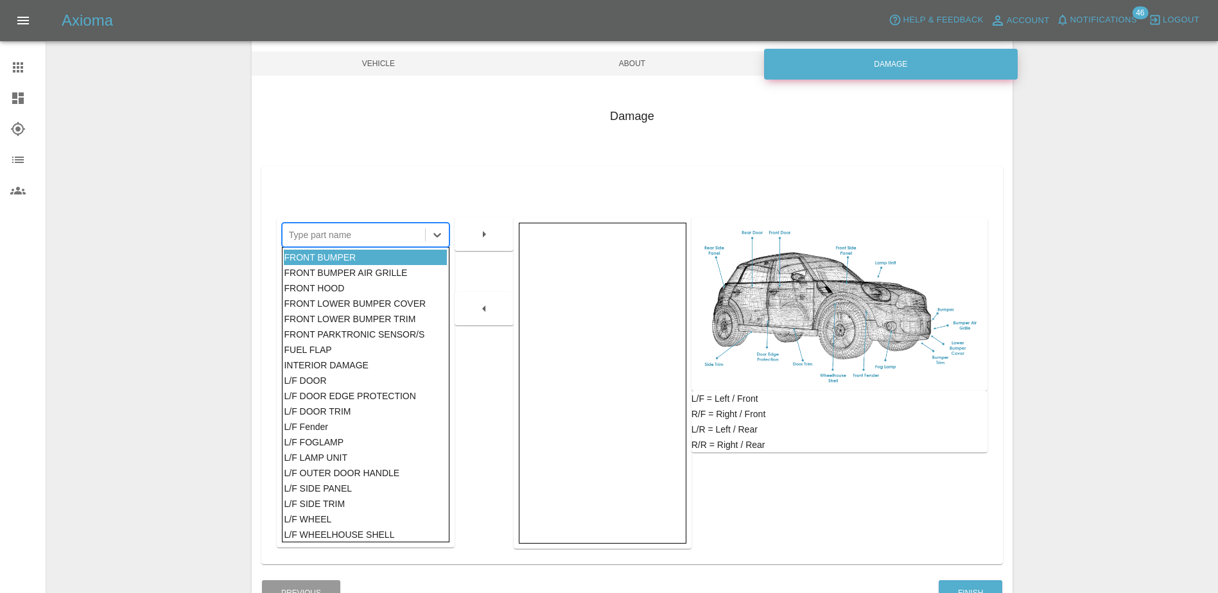
click at [487, 236] on icon "button" at bounding box center [483, 234] width 15 height 15
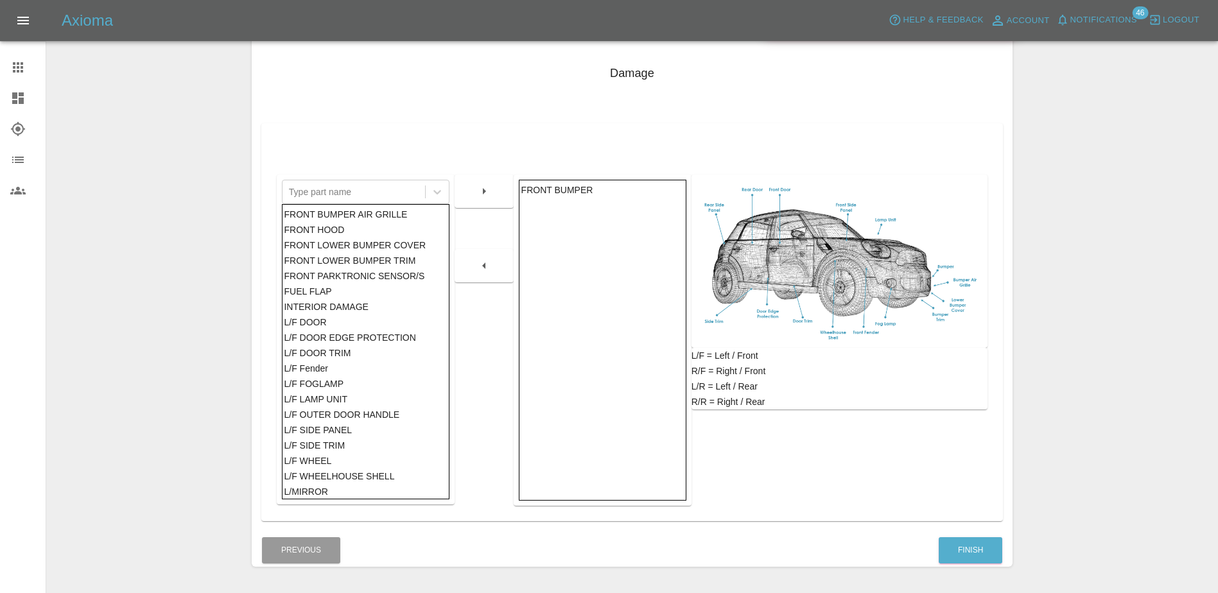
scroll to position [182, 0]
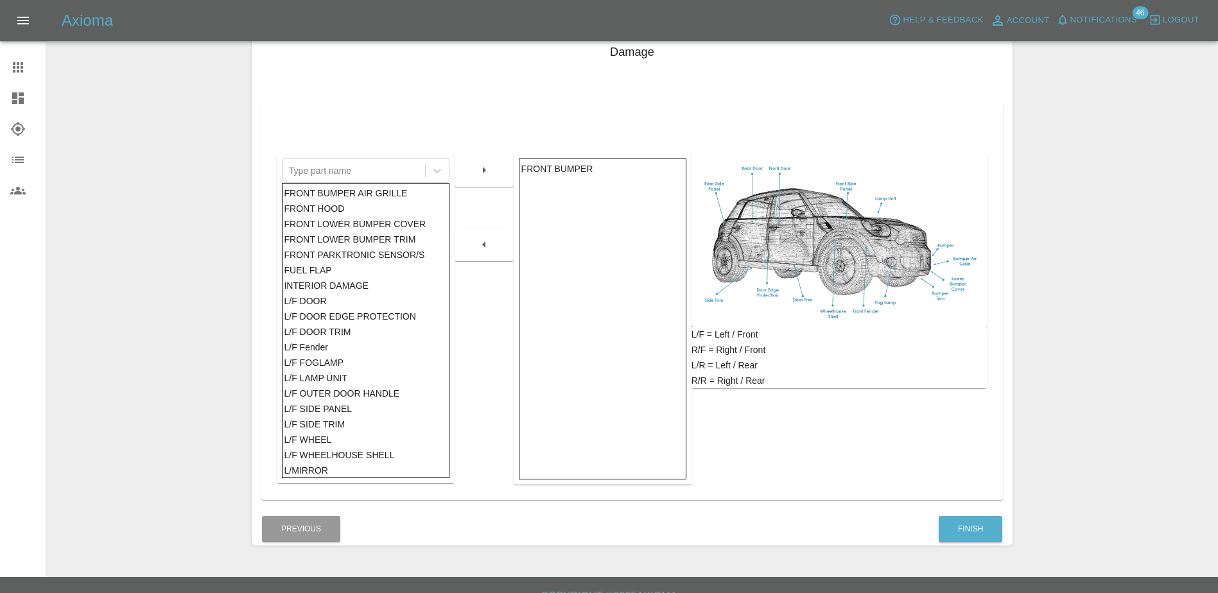
click at [968, 513] on div "Finish" at bounding box center [970, 529] width 65 height 33
click at [969, 521] on button "Finish" at bounding box center [970, 529] width 64 height 26
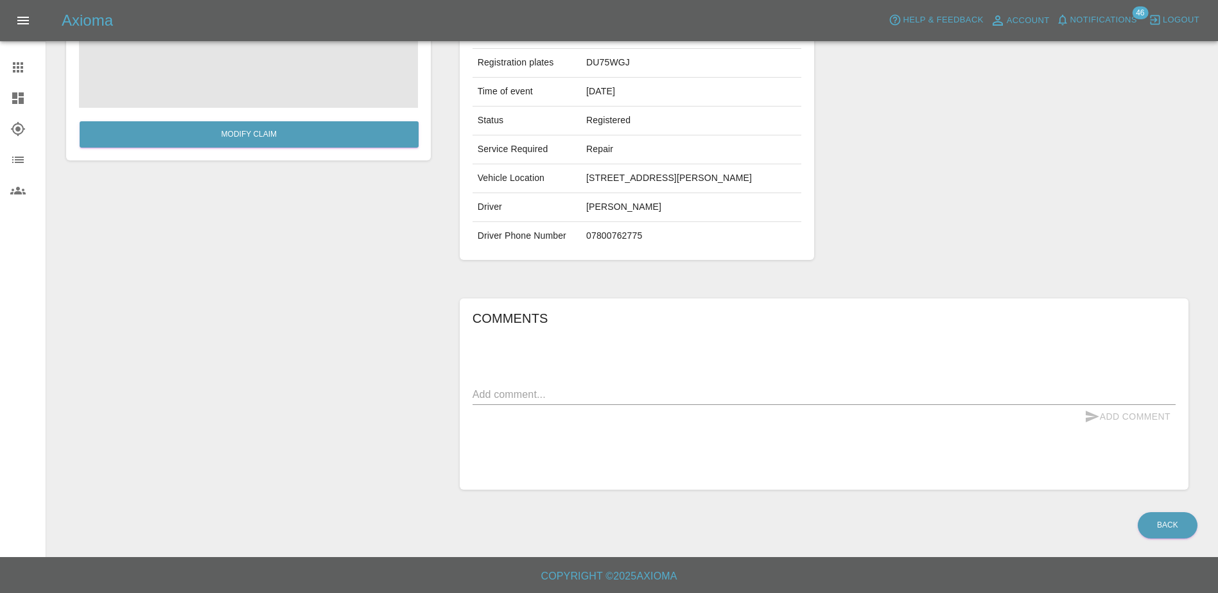
scroll to position [188, 0]
click at [656, 392] on textarea at bounding box center [823, 394] width 703 height 15
type textarea "small scratch to front bumper"
click at [1155, 418] on button "Add Comment" at bounding box center [1127, 417] width 96 height 24
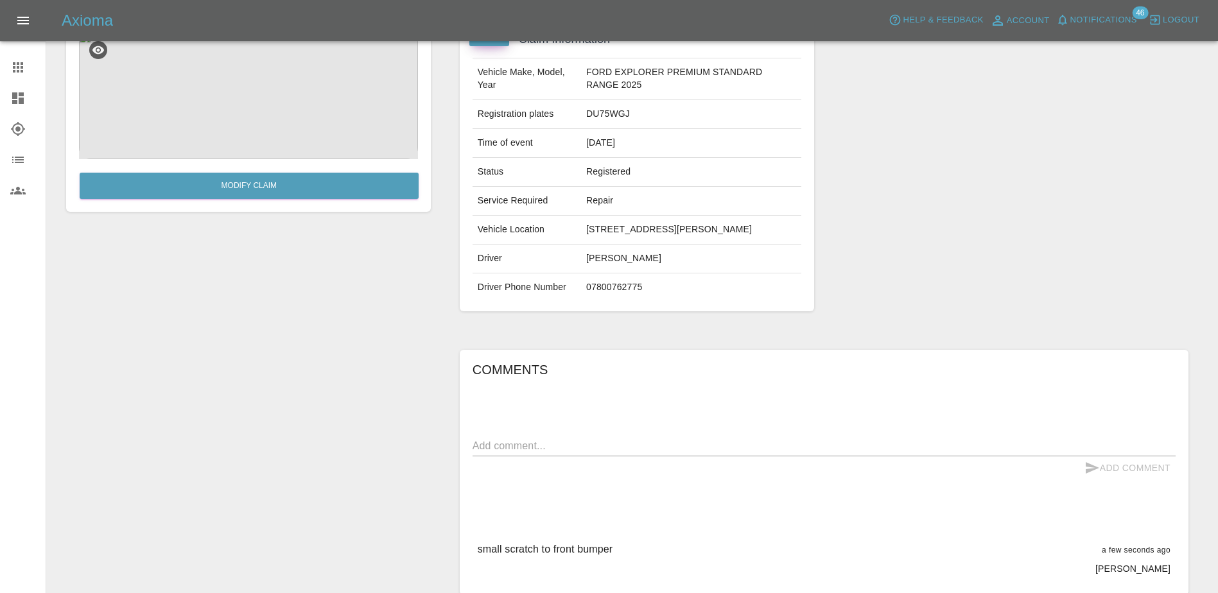
scroll to position [0, 0]
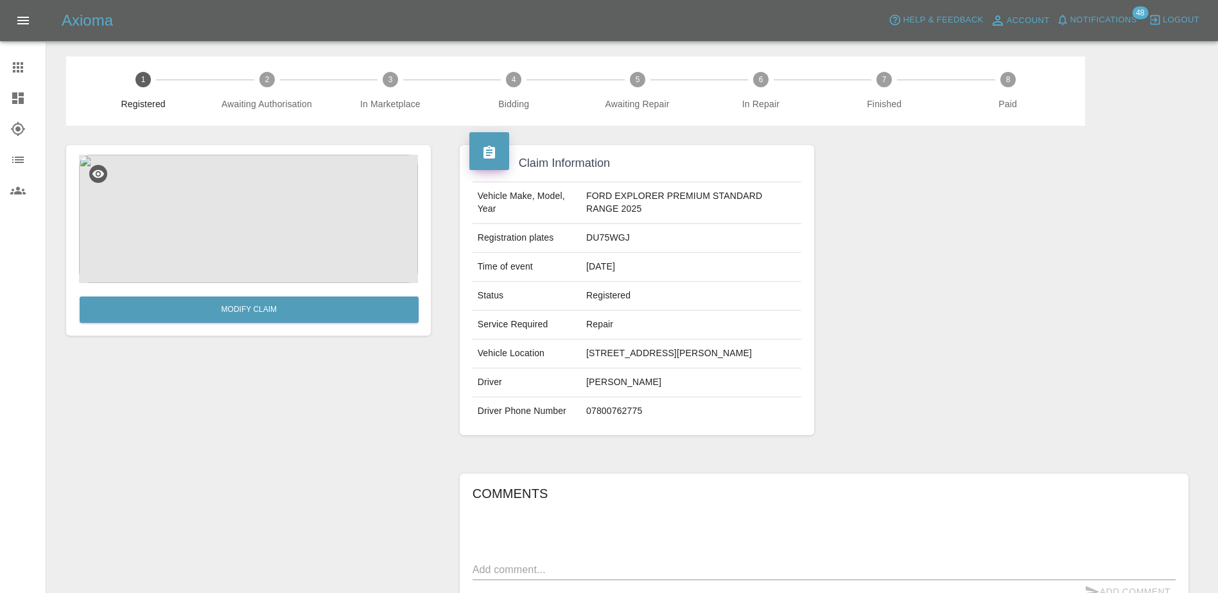
click at [1109, 18] on span "Notifications" at bounding box center [1103, 20] width 67 height 15
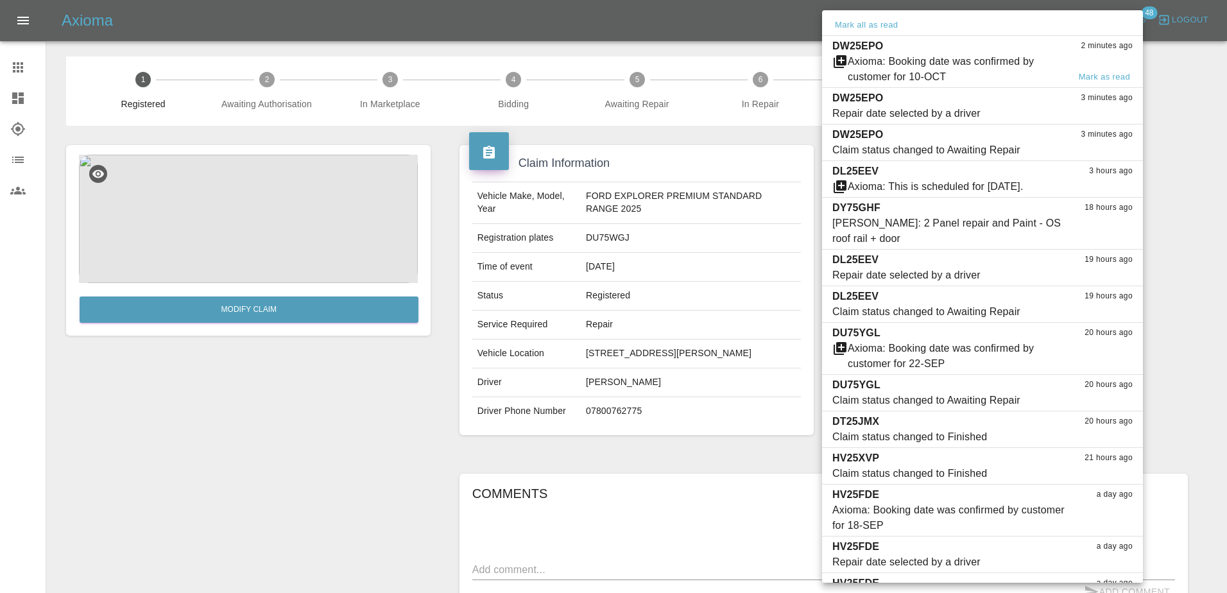
click at [886, 58] on div "Axioma: Booking date was confirmed by customer for 10-OCT" at bounding box center [958, 69] width 221 height 31
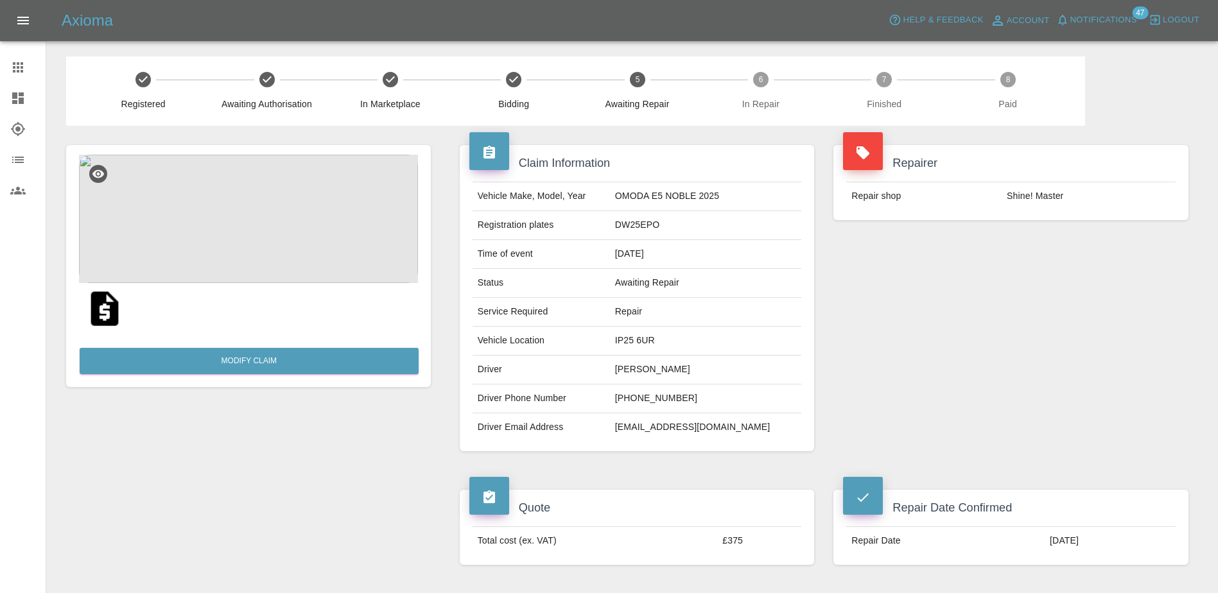
click at [666, 218] on td "DW25EPO" at bounding box center [706, 225] width 192 height 29
copy td "DW25EPO"
click at [1120, 21] on span "Notifications" at bounding box center [1103, 20] width 67 height 15
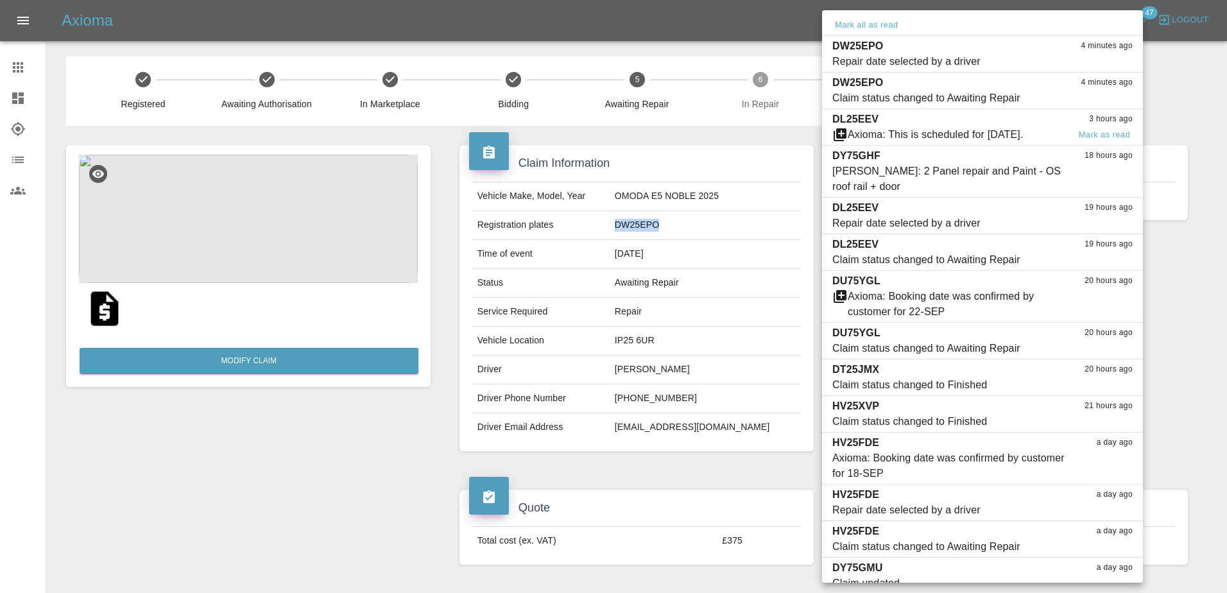
click at [1004, 121] on div "DL25EEV 3 hours ago" at bounding box center [982, 119] width 300 height 15
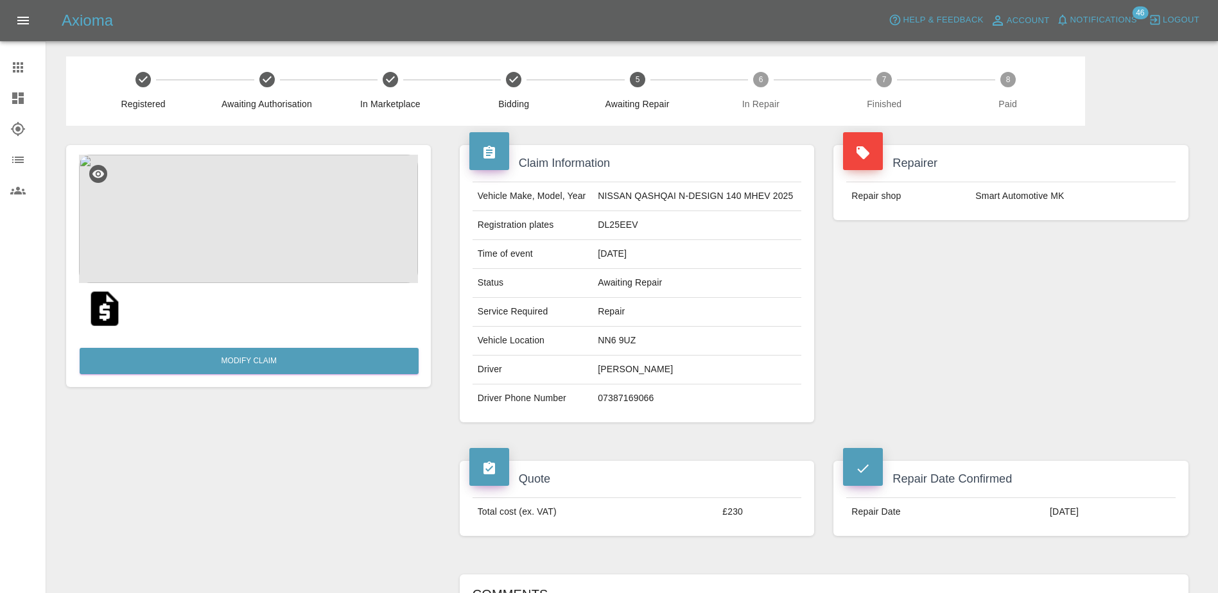
click at [627, 223] on td "DL25EEV" at bounding box center [696, 225] width 209 height 29
copy td "DL25EEV"
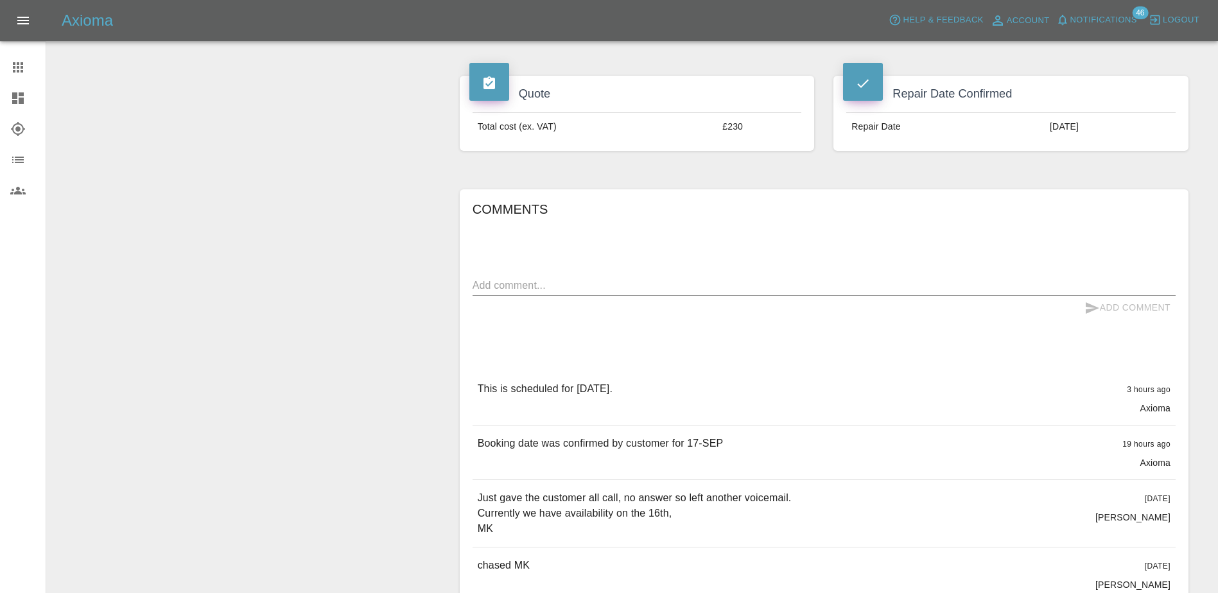
scroll to position [384, 0]
click at [1099, 18] on span "Notifications" at bounding box center [1103, 20] width 67 height 15
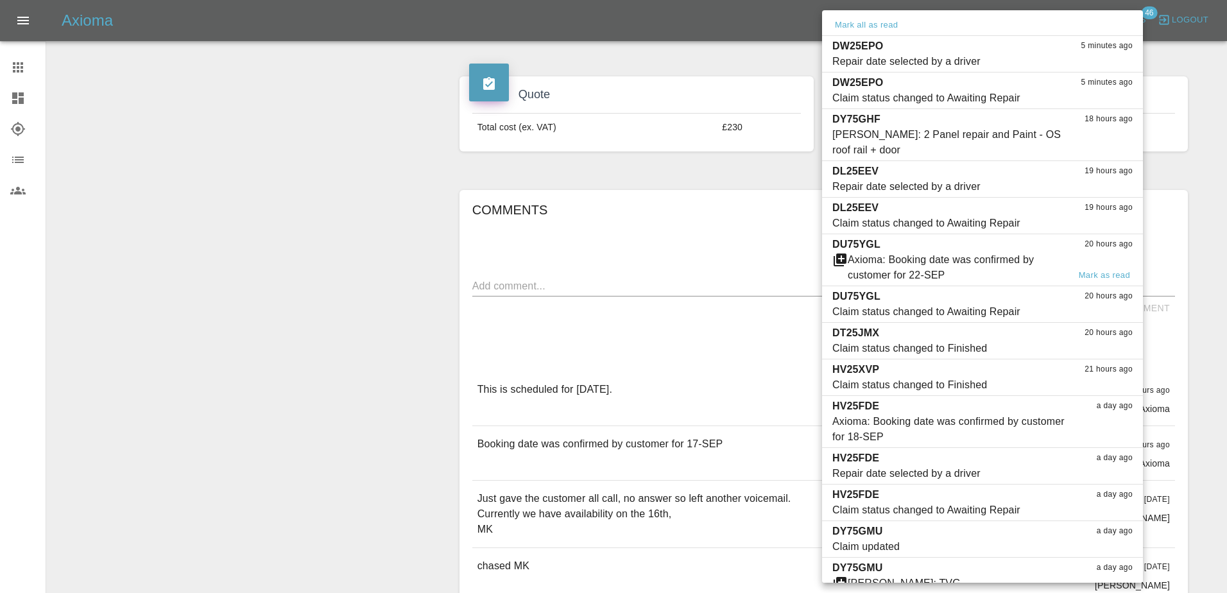
click at [963, 255] on div "Axioma: Booking date was confirmed by customer for 22-SEP" at bounding box center [958, 267] width 221 height 31
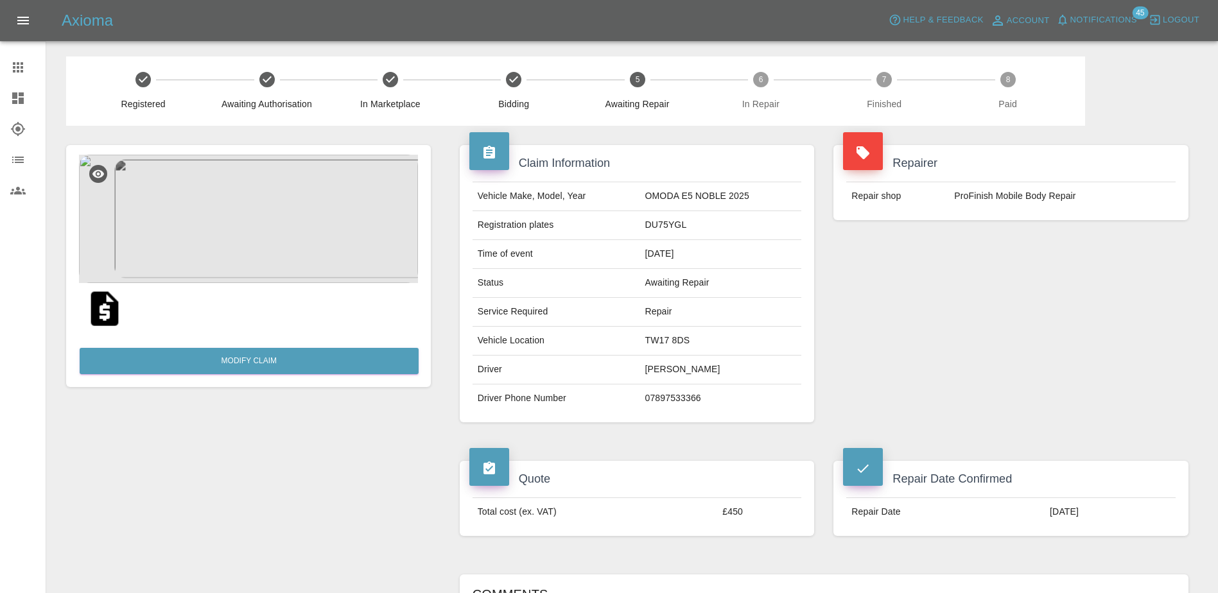
click at [674, 224] on td "DU75YGL" at bounding box center [720, 225] width 162 height 29
click at [673, 224] on td "DU75YGL" at bounding box center [720, 225] width 162 height 29
copy td "DU75YGL"
click at [13, 65] on icon at bounding box center [17, 67] width 15 height 15
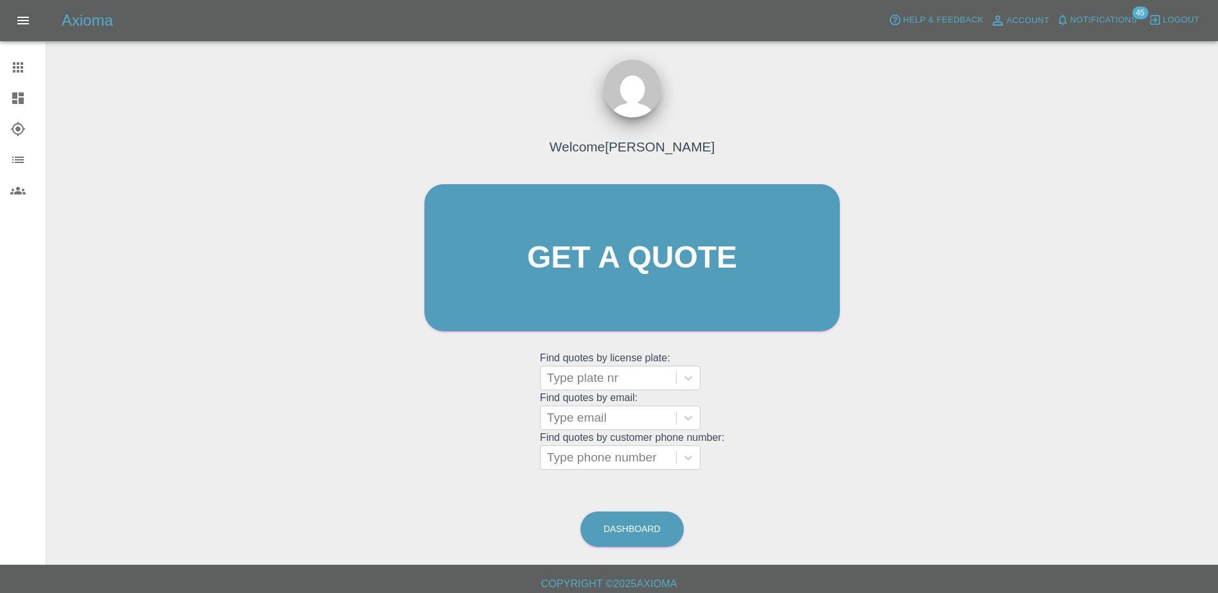
click at [18, 105] on icon at bounding box center [17, 97] width 15 height 15
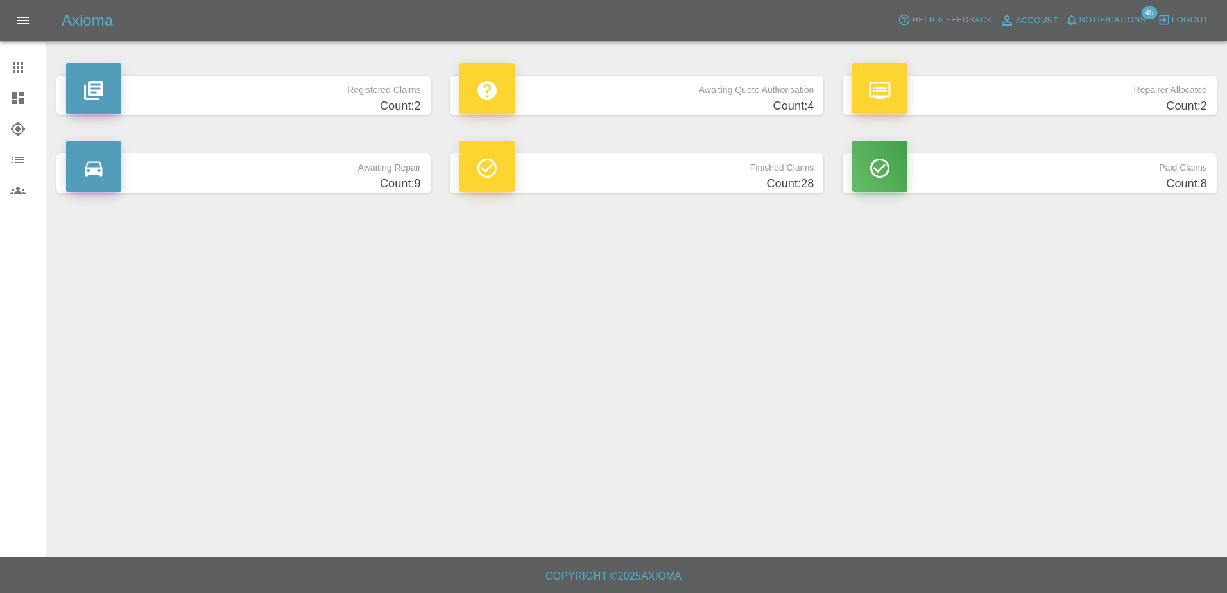
click at [641, 116] on div "Awaiting Quote Authorisation Count: 4" at bounding box center [636, 95] width 393 height 78
click at [639, 105] on h4 "Count: 4" at bounding box center [637, 106] width 355 height 17
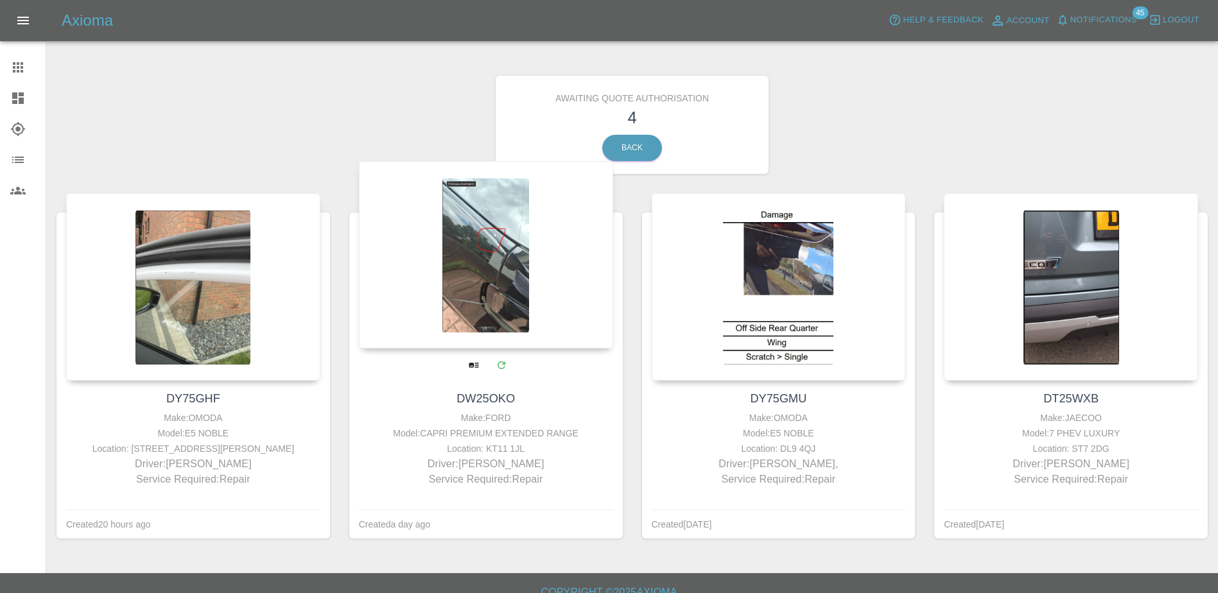
click at [465, 338] on div at bounding box center [486, 254] width 254 height 187
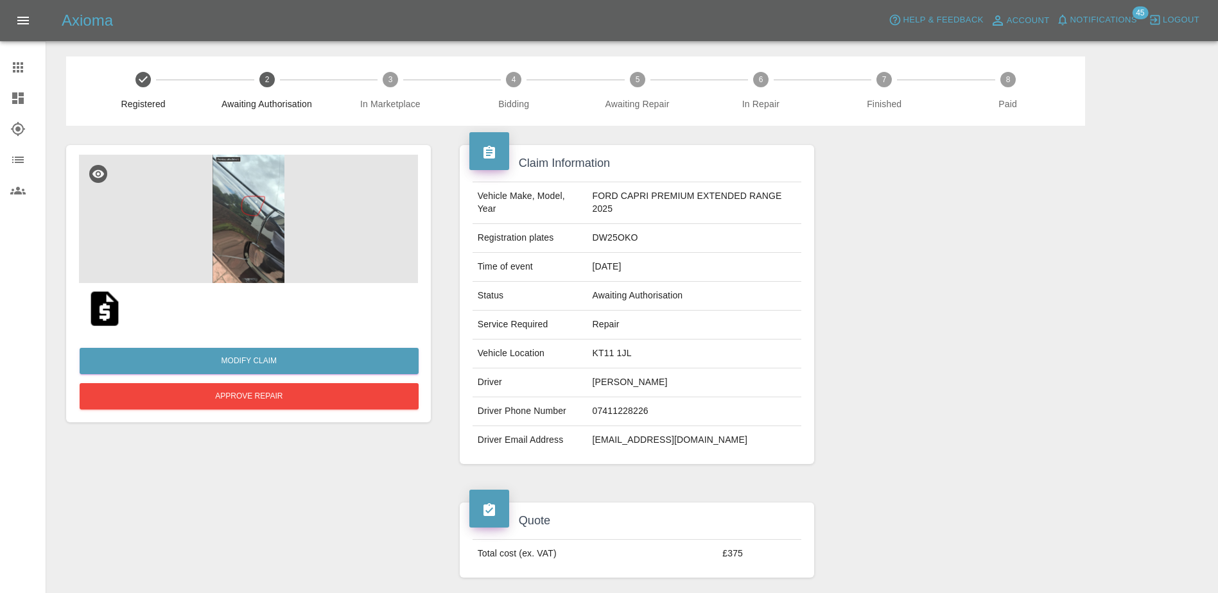
click at [260, 223] on img at bounding box center [248, 219] width 339 height 128
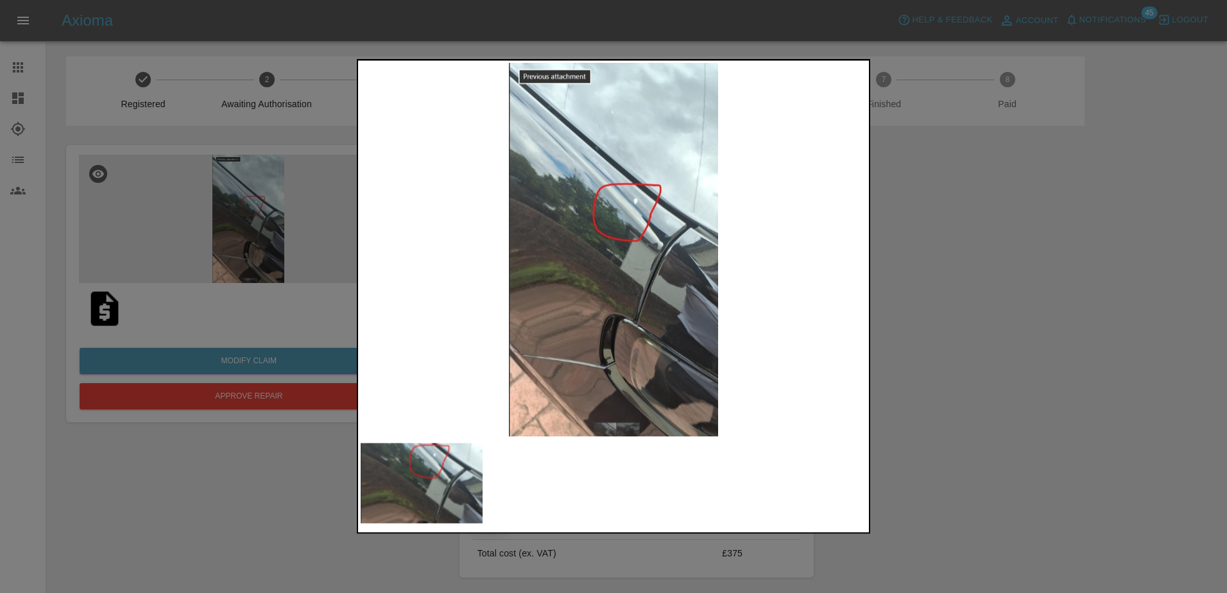
click at [857, 289] on img at bounding box center [614, 250] width 506 height 374
click at [345, 474] on div at bounding box center [613, 296] width 1227 height 593
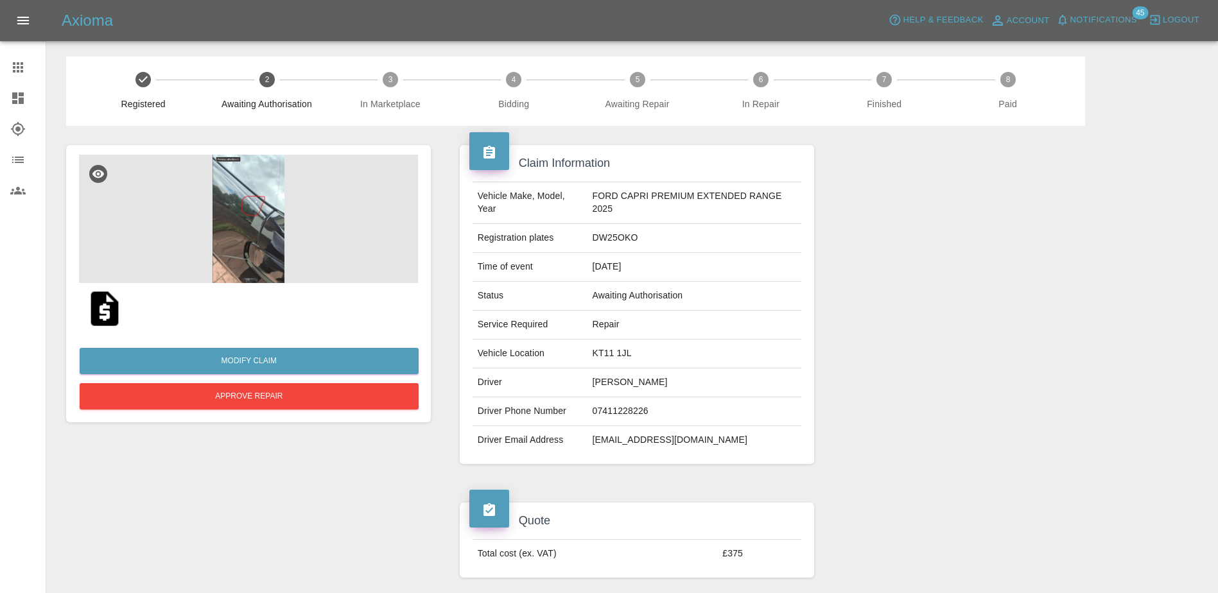
click at [17, 60] on icon at bounding box center [17, 67] width 15 height 15
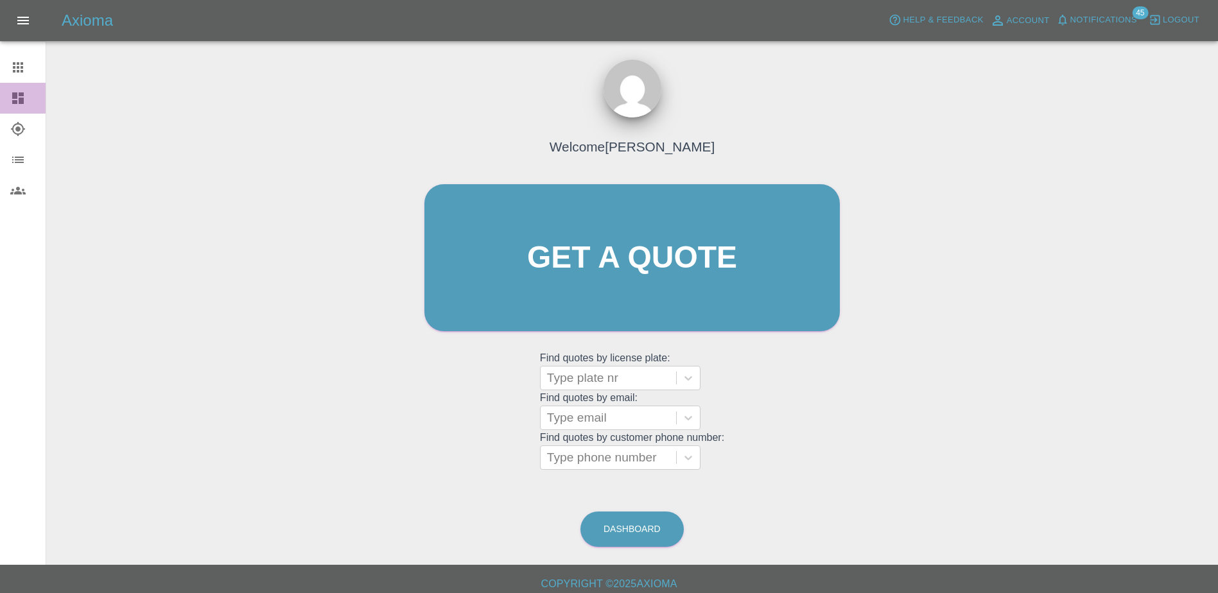
click at [12, 98] on icon at bounding box center [17, 97] width 15 height 15
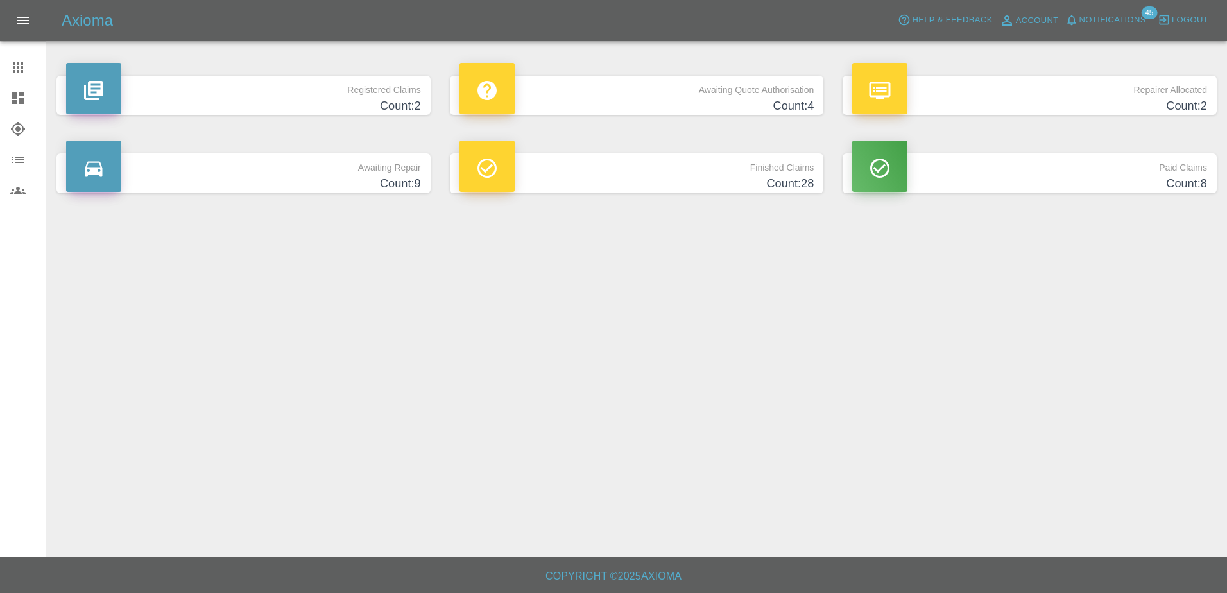
click at [537, 95] on p "Awaiting Quote Authorisation" at bounding box center [637, 87] width 355 height 22
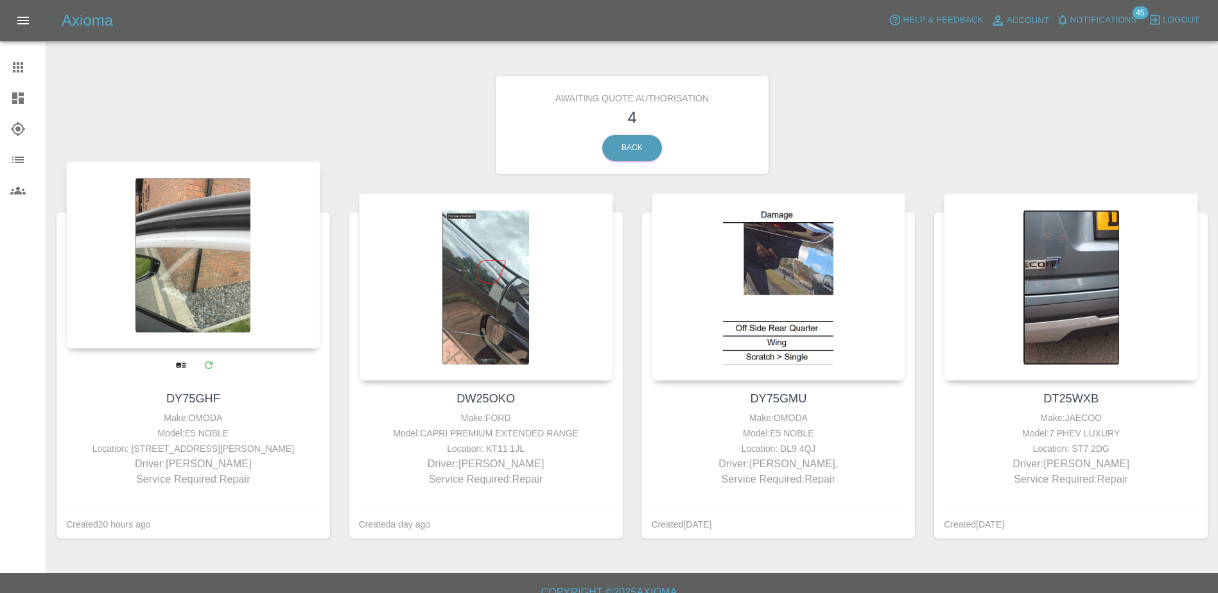
click at [232, 282] on div at bounding box center [193, 254] width 254 height 187
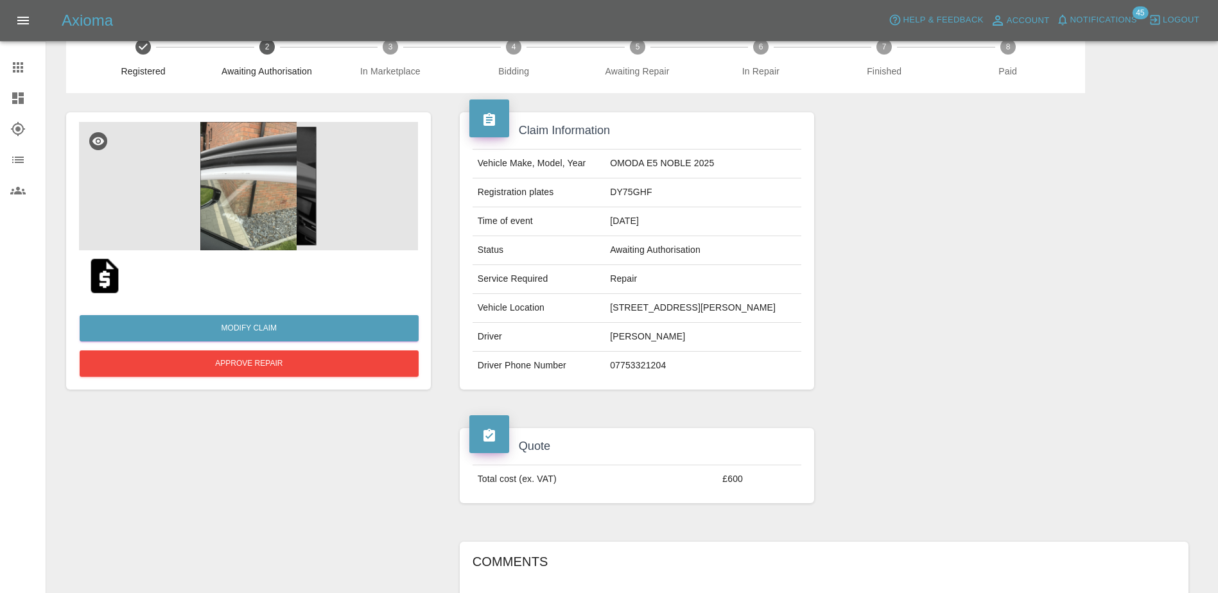
scroll to position [25, 0]
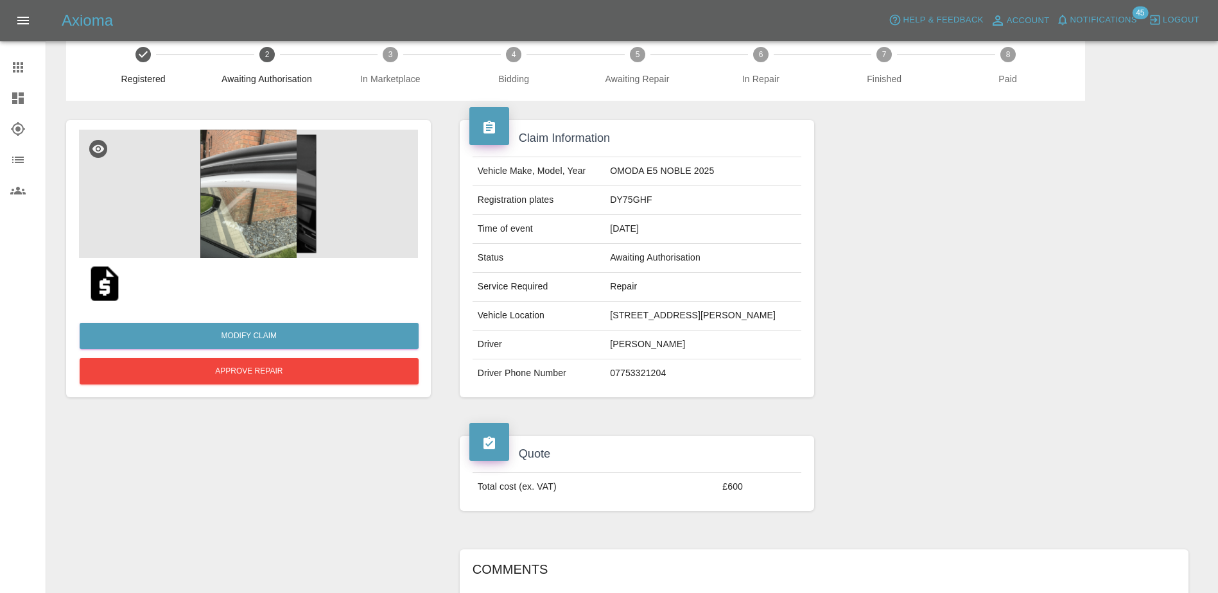
click at [268, 198] on img at bounding box center [248, 194] width 339 height 128
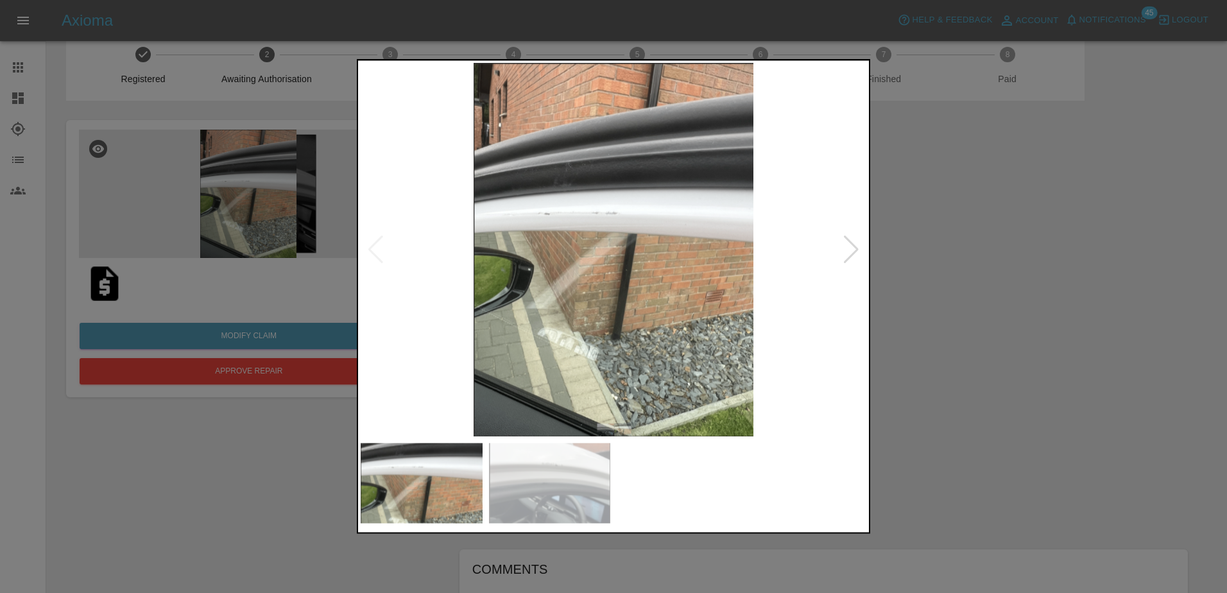
click at [847, 245] on div at bounding box center [851, 250] width 17 height 28
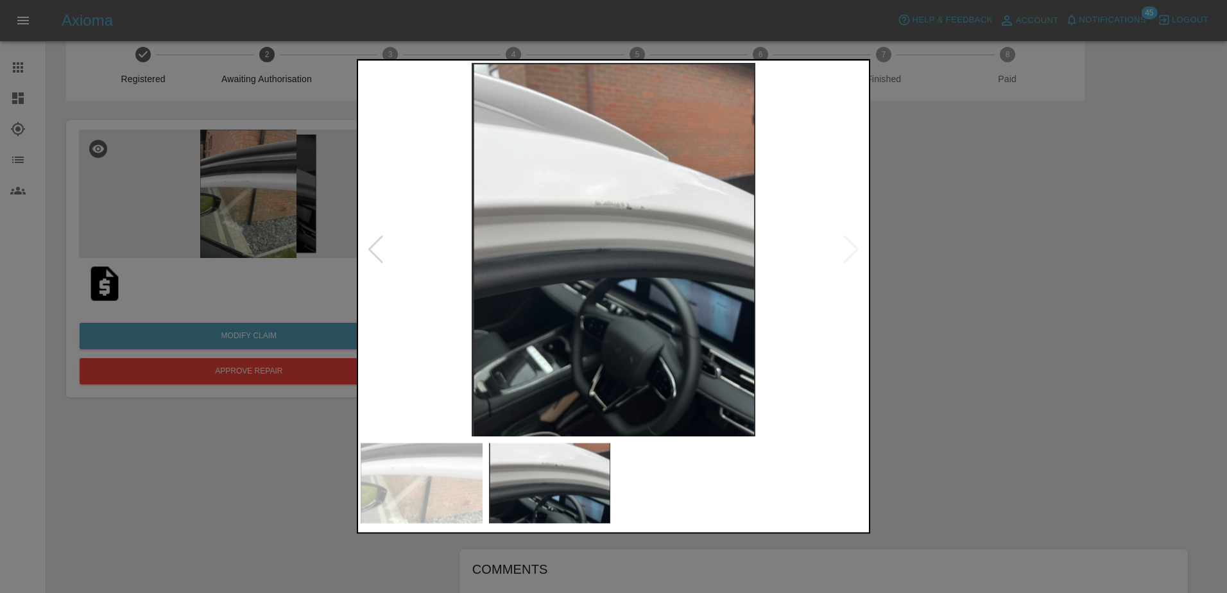
click at [895, 278] on div at bounding box center [613, 296] width 1227 height 593
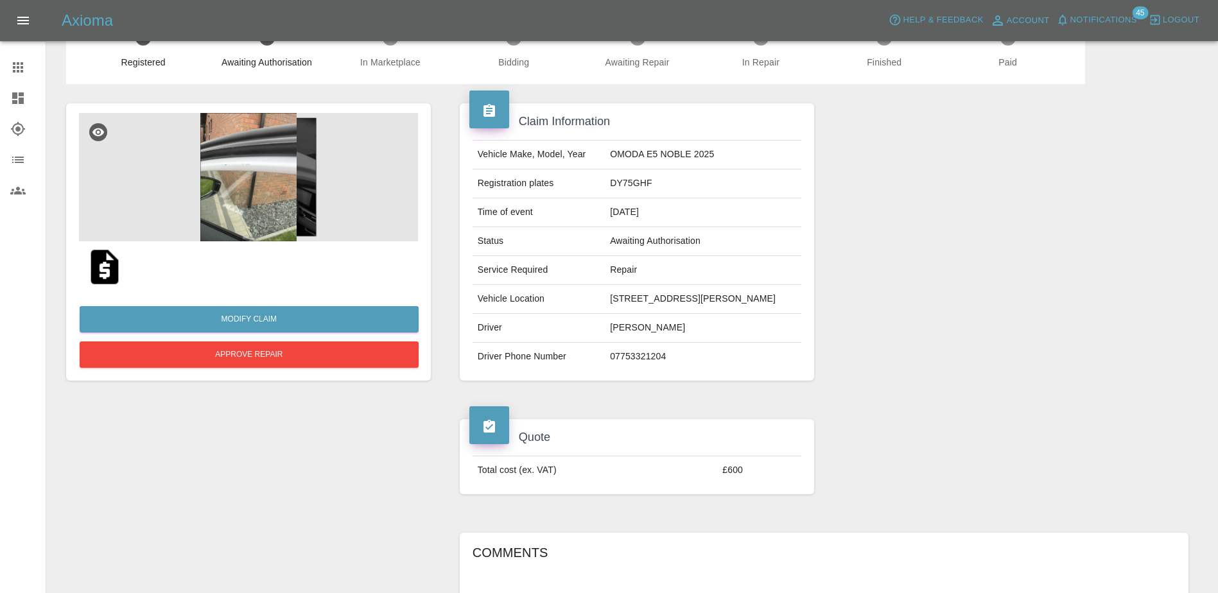
scroll to position [0, 0]
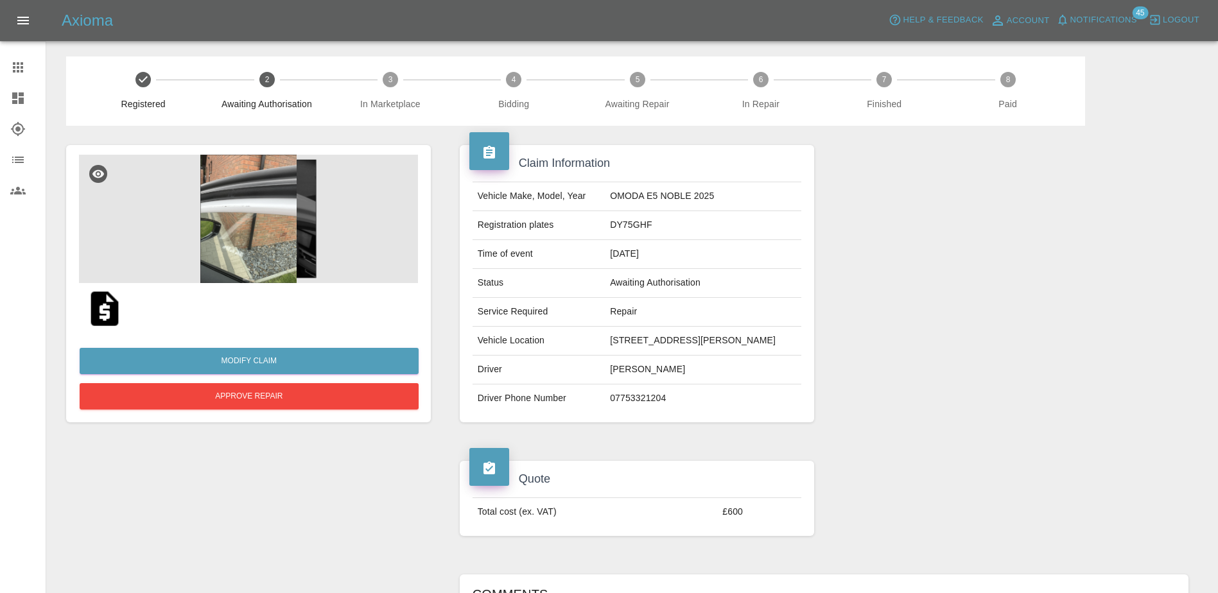
click at [259, 259] on img at bounding box center [248, 219] width 339 height 128
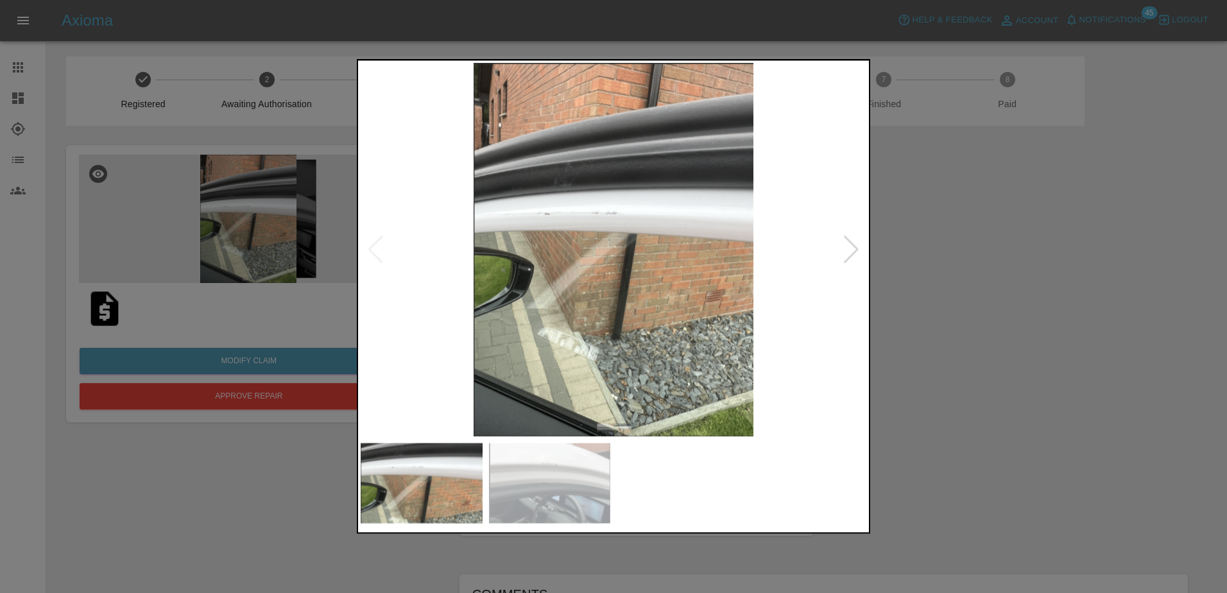
click at [851, 248] on div at bounding box center [851, 250] width 17 height 28
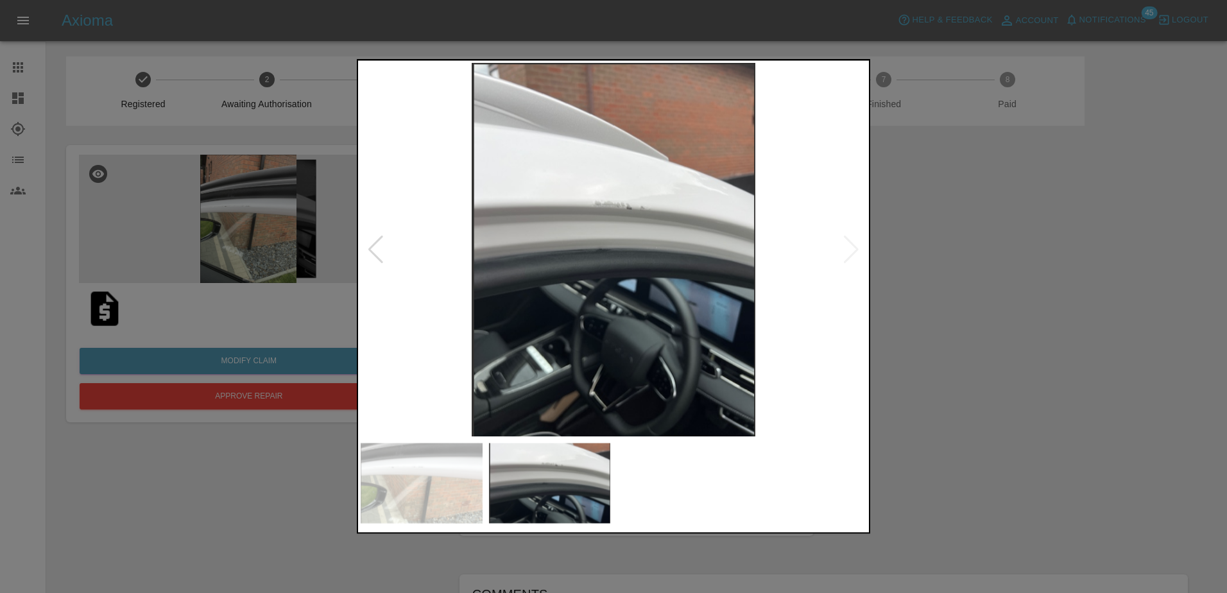
click at [851, 248] on img at bounding box center [614, 250] width 506 height 374
click at [373, 248] on div at bounding box center [375, 250] width 17 height 28
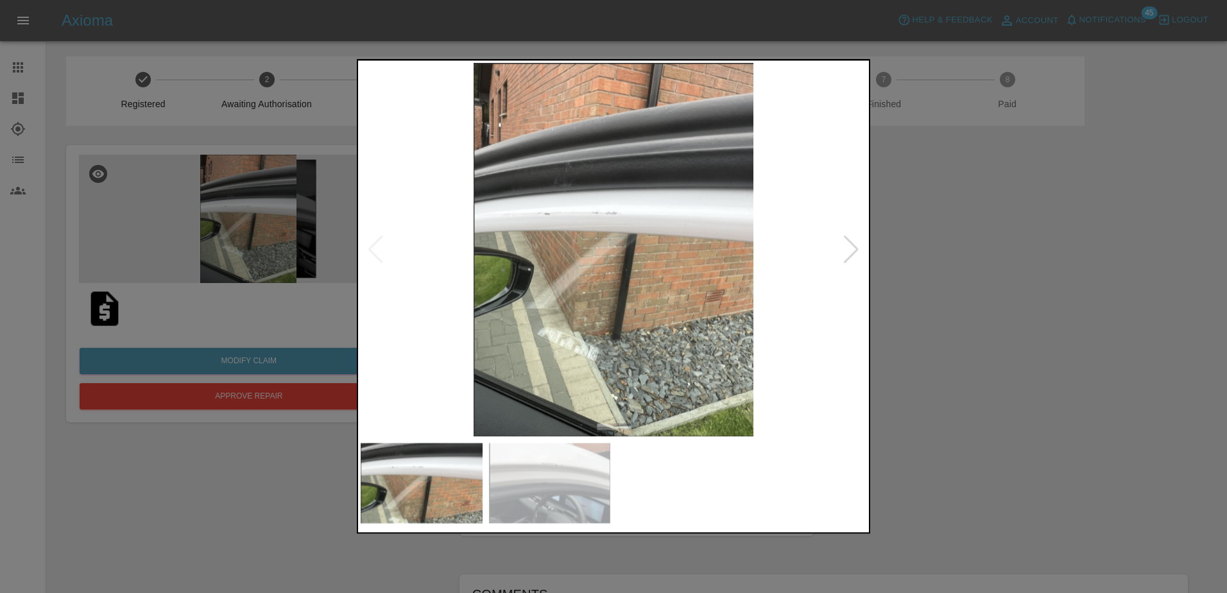
click at [1044, 238] on div at bounding box center [613, 296] width 1227 height 593
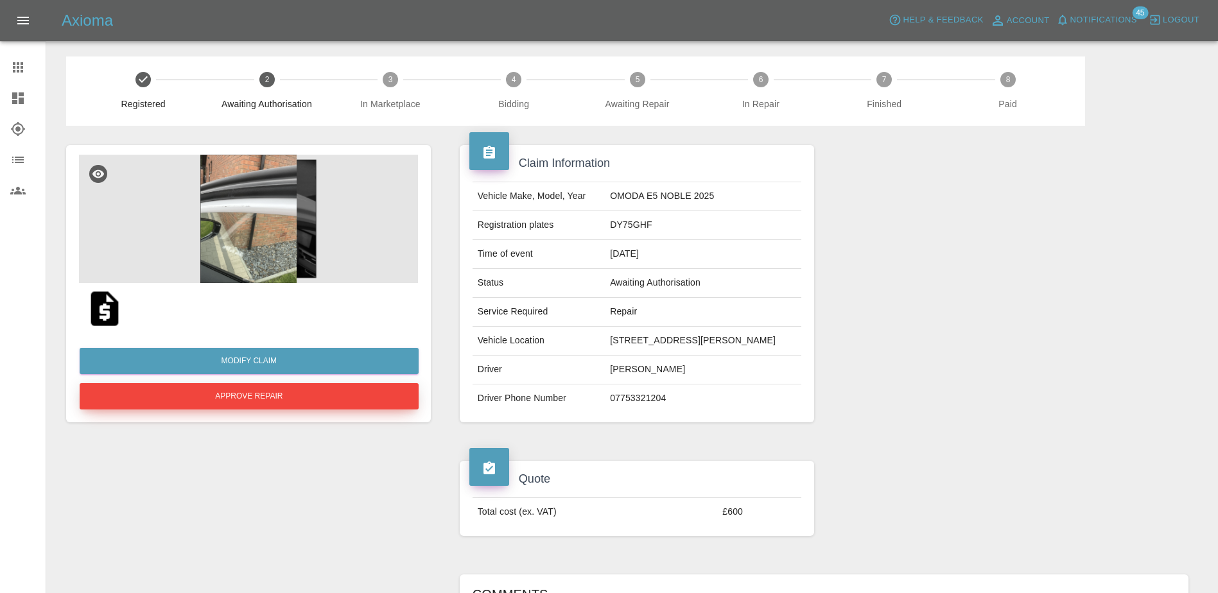
click at [265, 393] on button "Approve Repair" at bounding box center [249, 396] width 339 height 26
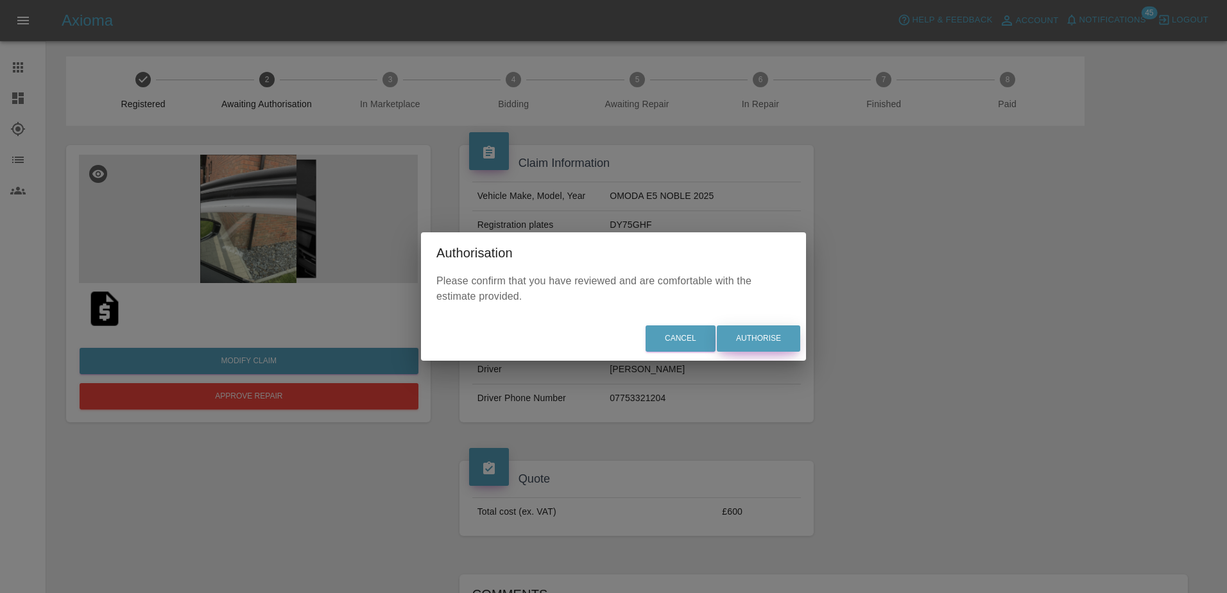
click at [764, 338] on button "Authorise" at bounding box center [758, 338] width 83 height 26
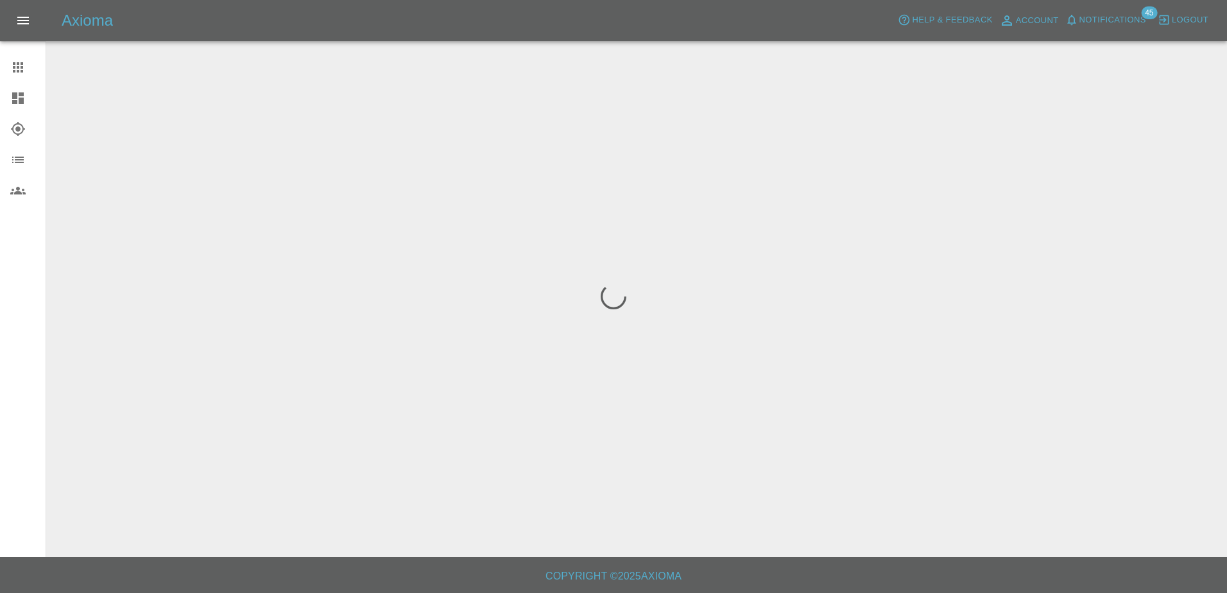
click at [11, 99] on icon at bounding box center [17, 97] width 15 height 15
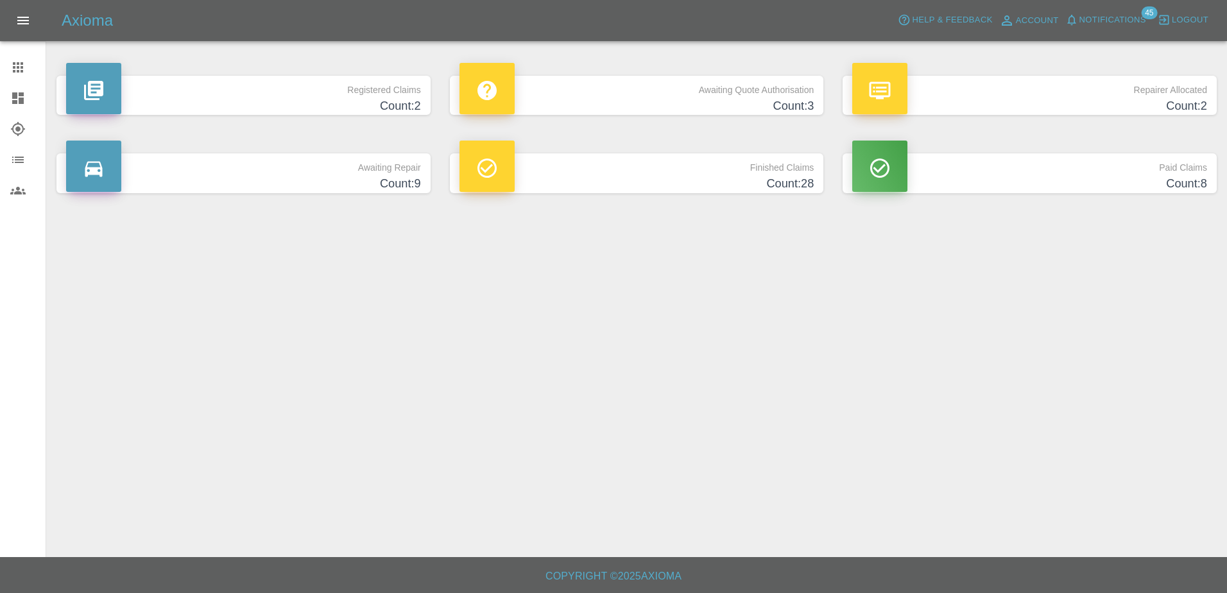
click at [708, 82] on p "Awaiting Quote Authorisation" at bounding box center [637, 87] width 355 height 22
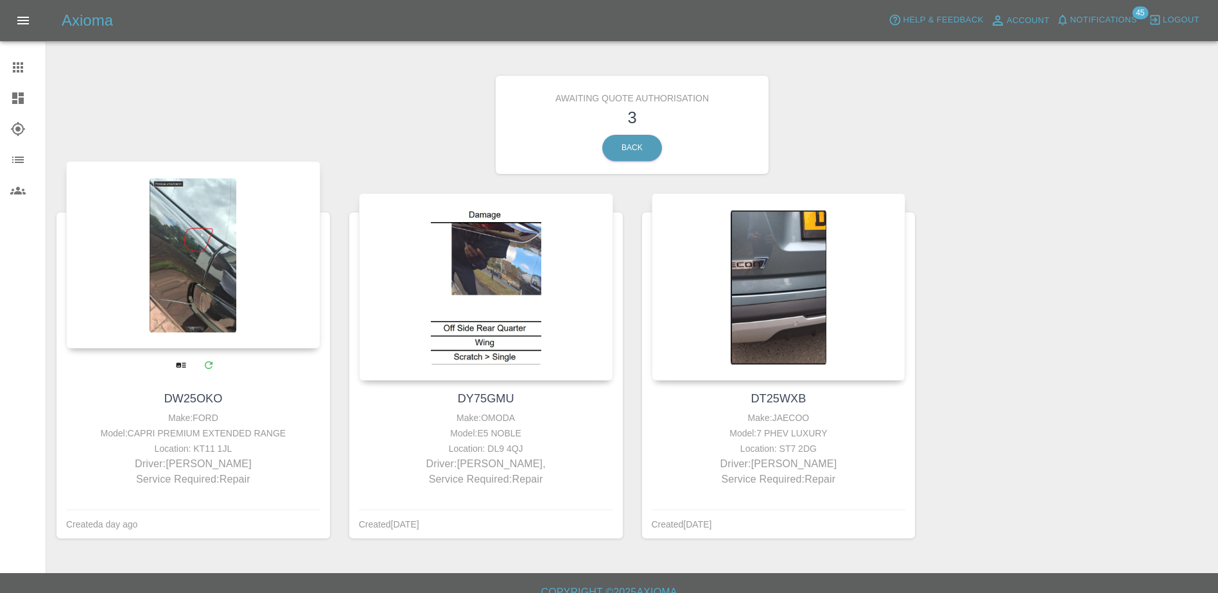
click at [241, 323] on div at bounding box center [193, 254] width 254 height 187
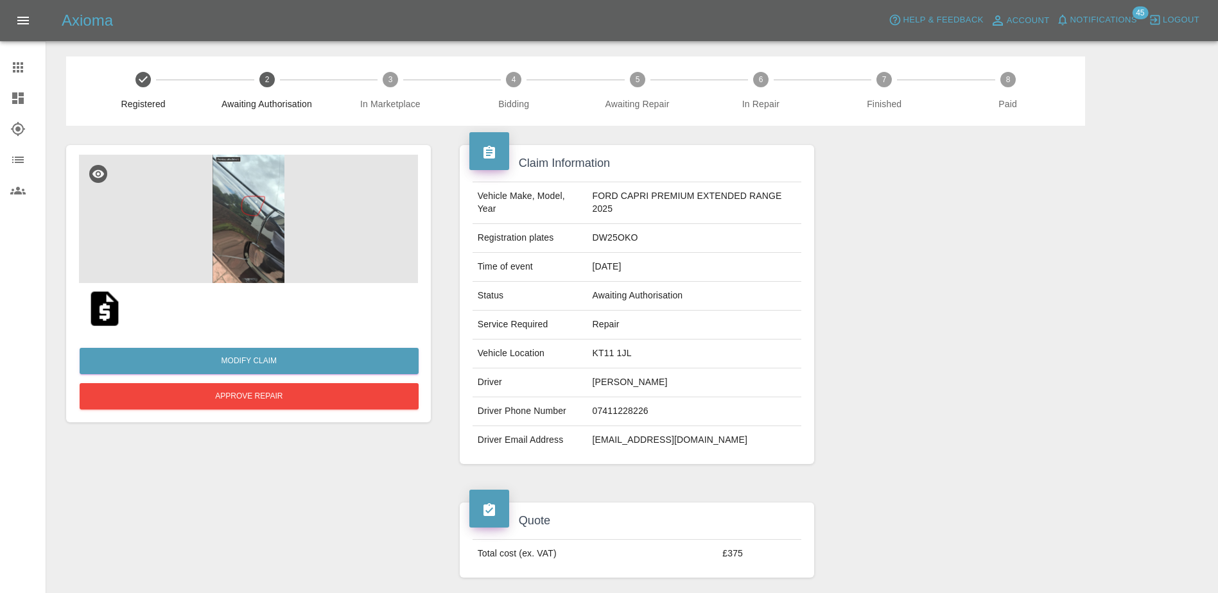
click at [234, 218] on img at bounding box center [248, 219] width 339 height 128
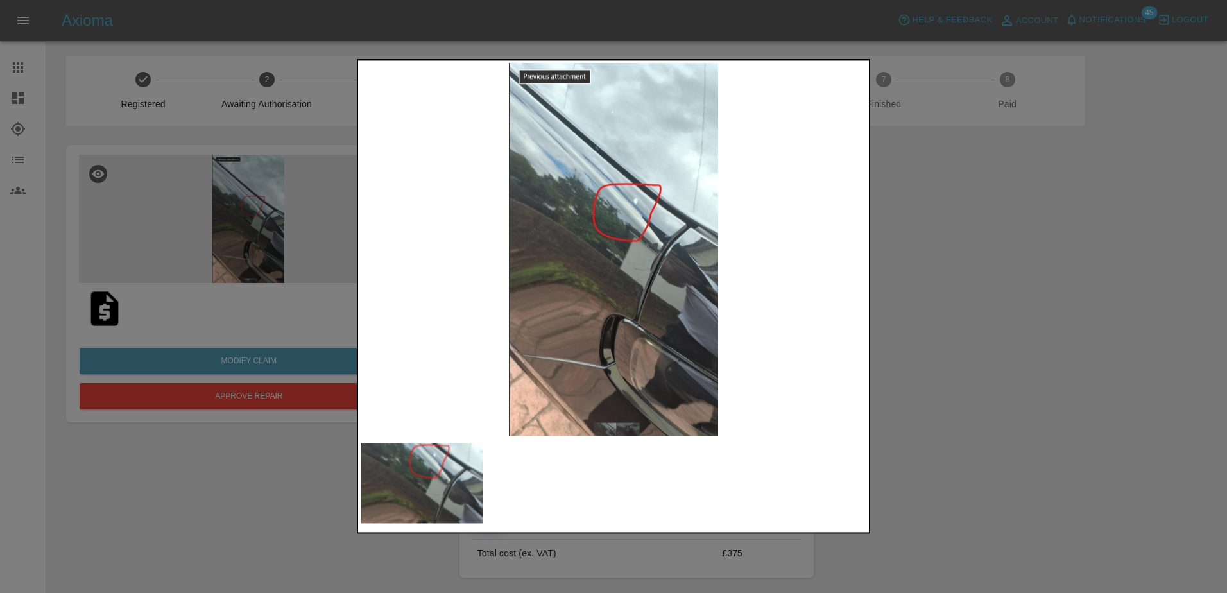
click at [1058, 262] on div at bounding box center [613, 296] width 1227 height 593
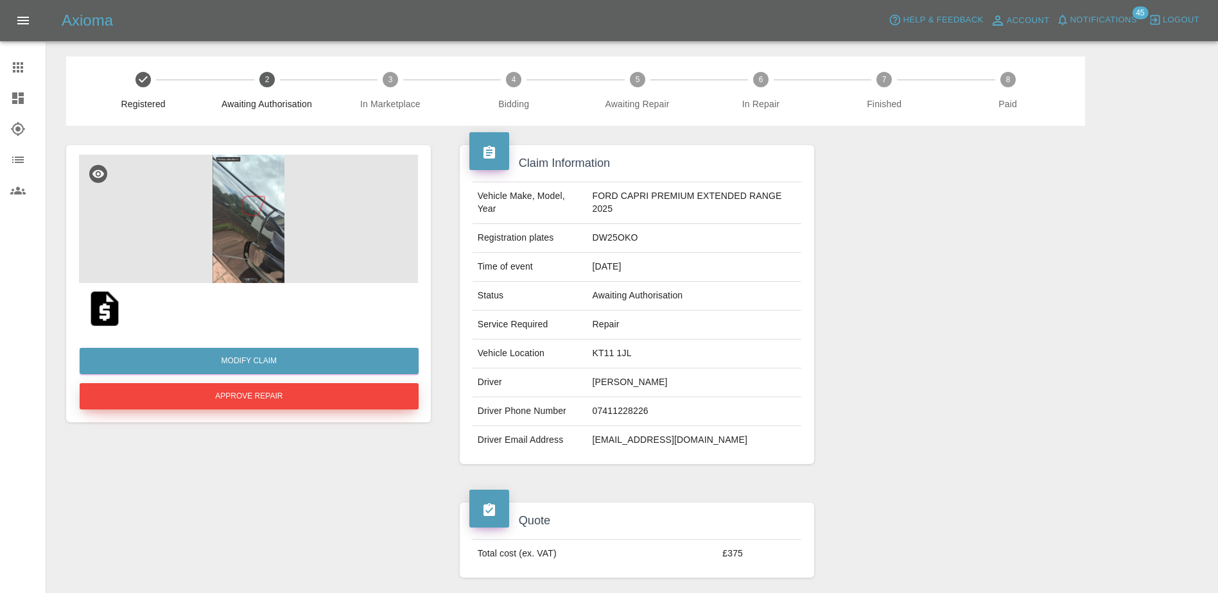
click at [250, 393] on button "Approve Repair" at bounding box center [249, 396] width 339 height 26
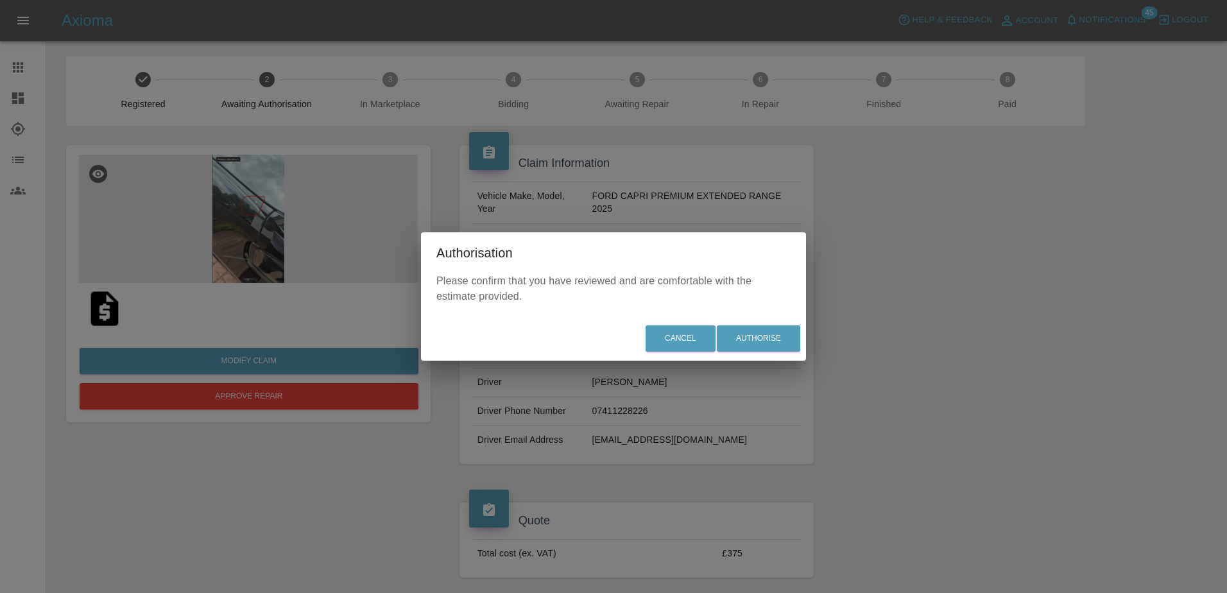
click at [762, 356] on div "Cancel Authorise" at bounding box center [613, 338] width 385 height 43
click at [777, 343] on button "Authorise" at bounding box center [758, 338] width 83 height 26
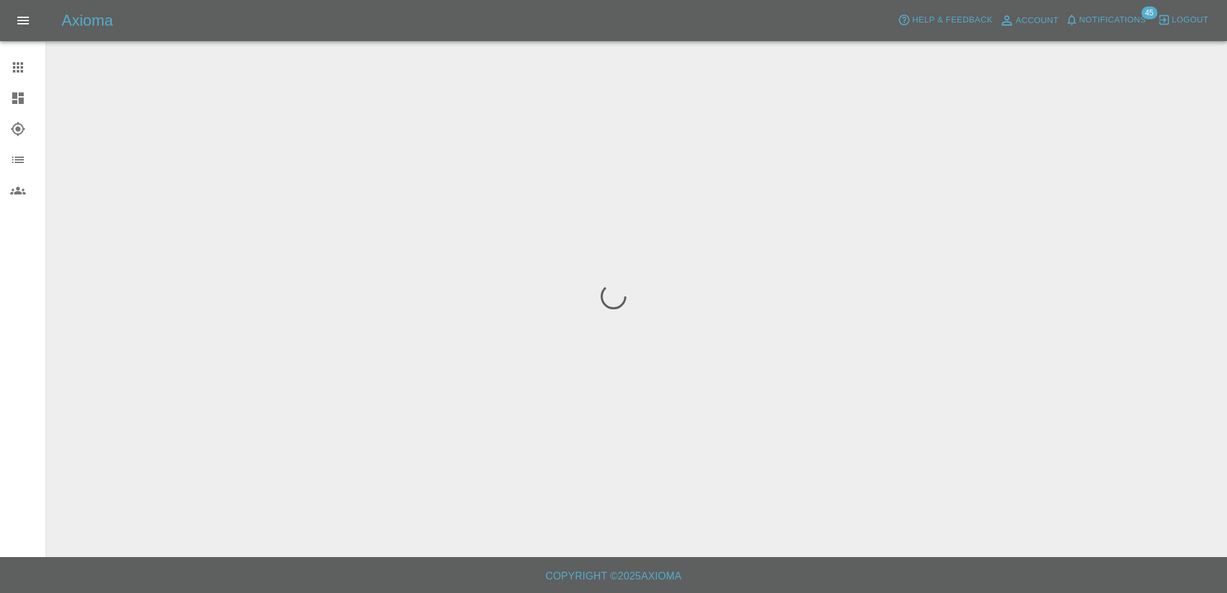
click at [30, 105] on div at bounding box center [28, 97] width 36 height 15
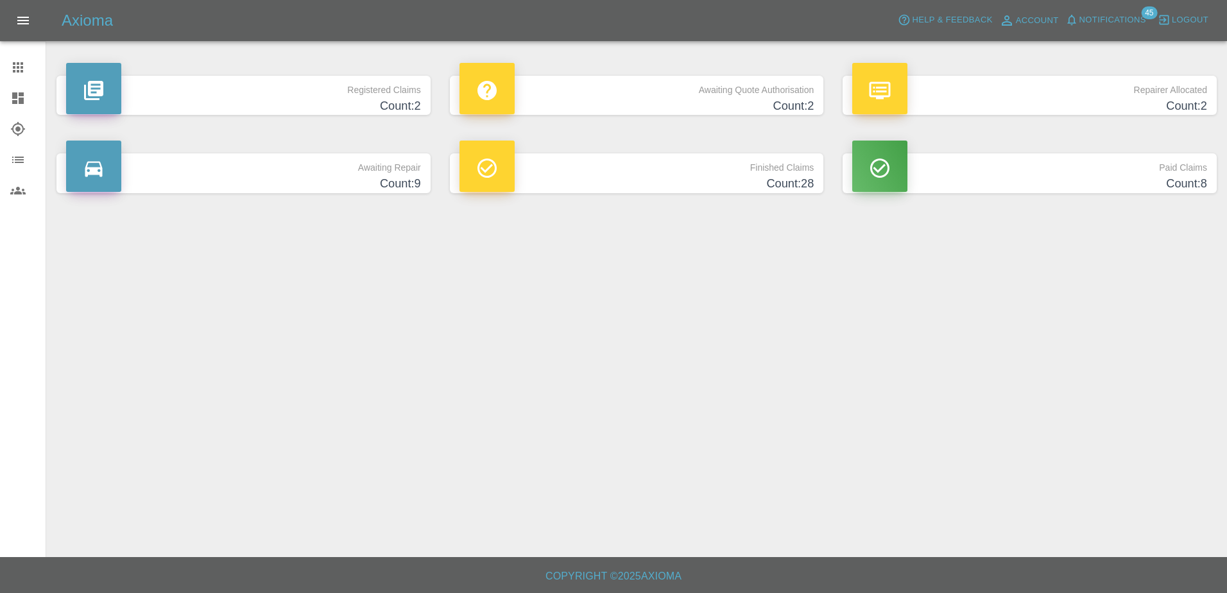
click at [736, 95] on p "Awaiting Quote Authorisation" at bounding box center [637, 87] width 355 height 22
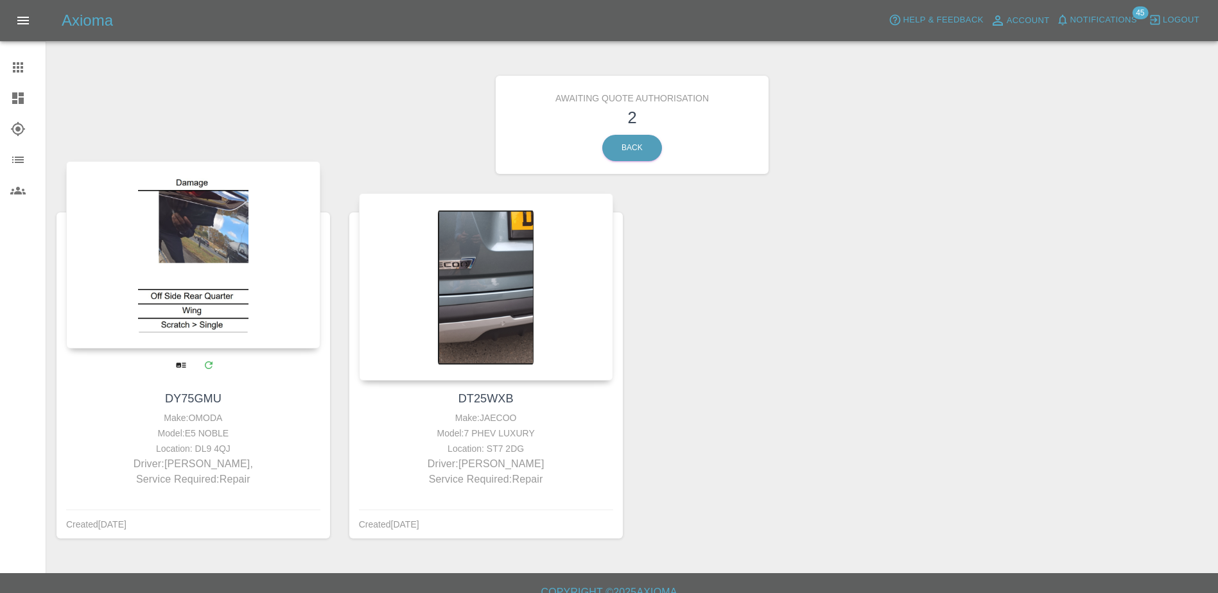
click at [223, 436] on div "Model: E5 NOBLE" at bounding box center [193, 433] width 248 height 15
click at [256, 282] on div at bounding box center [193, 254] width 254 height 187
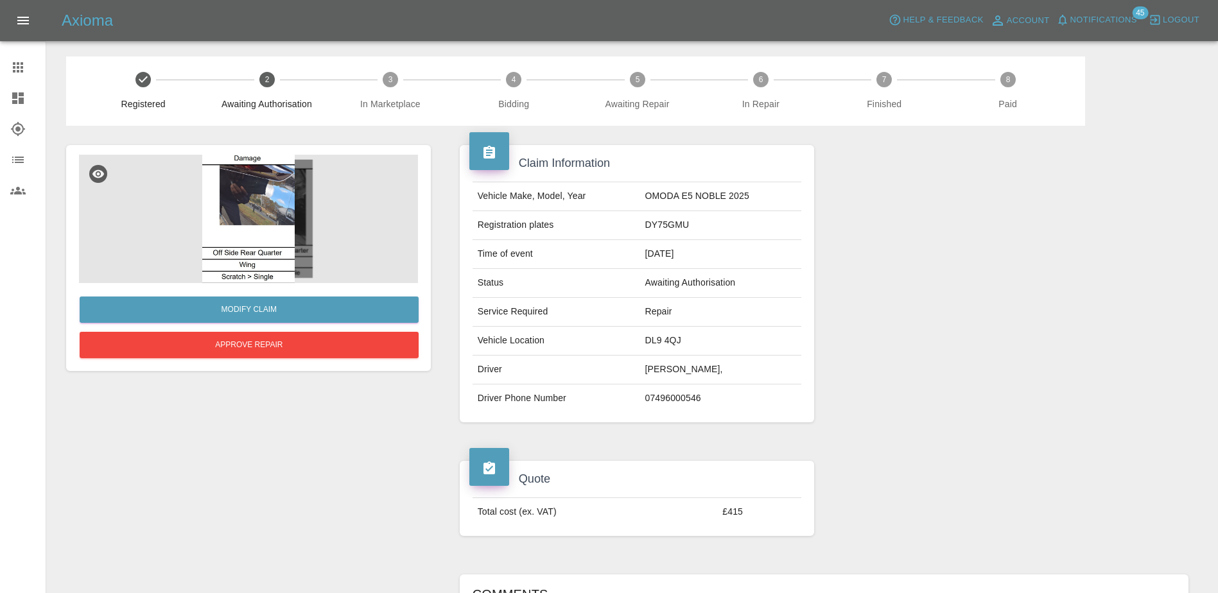
click at [257, 218] on img at bounding box center [248, 219] width 339 height 128
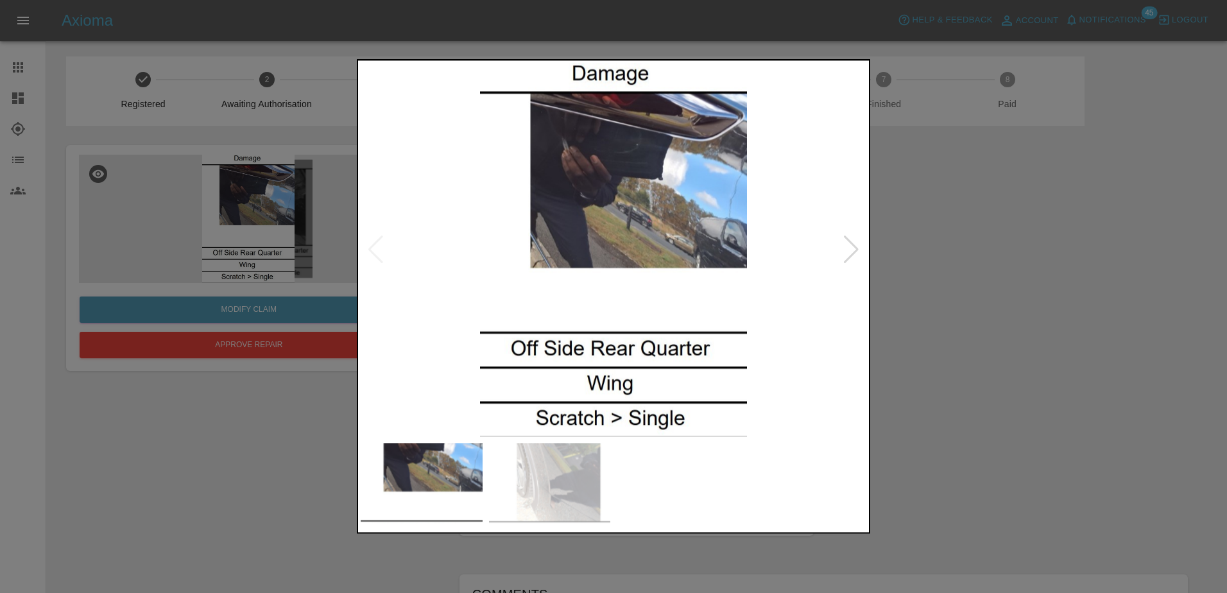
click at [843, 252] on div at bounding box center [851, 250] width 17 height 28
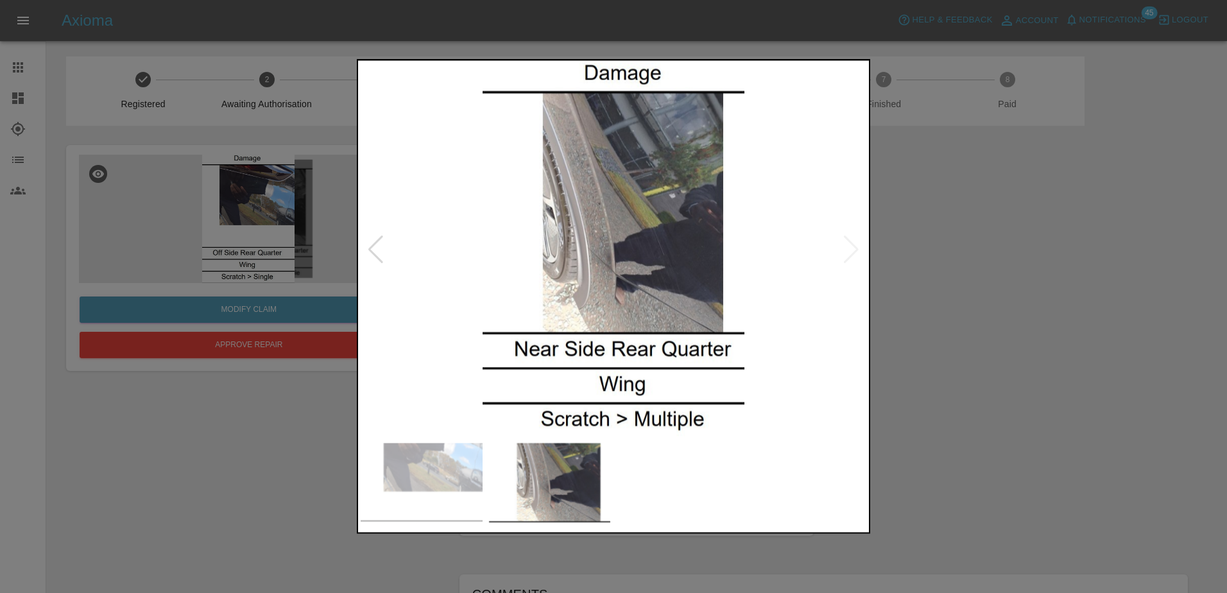
click at [374, 246] on div at bounding box center [375, 250] width 17 height 28
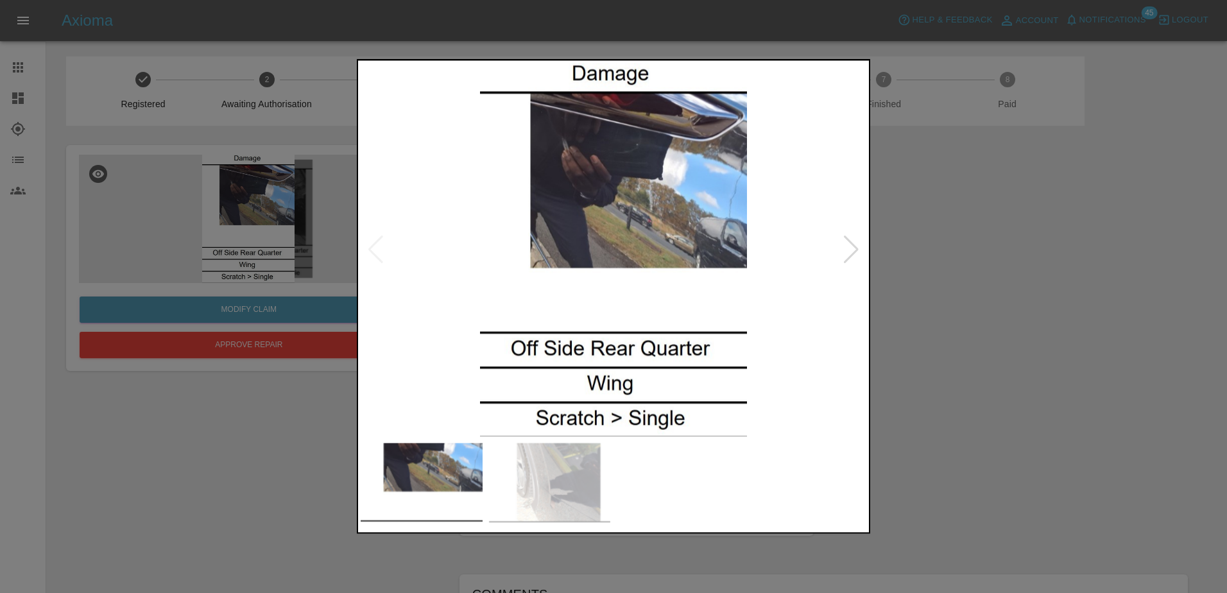
click at [1124, 284] on div at bounding box center [613, 296] width 1227 height 593
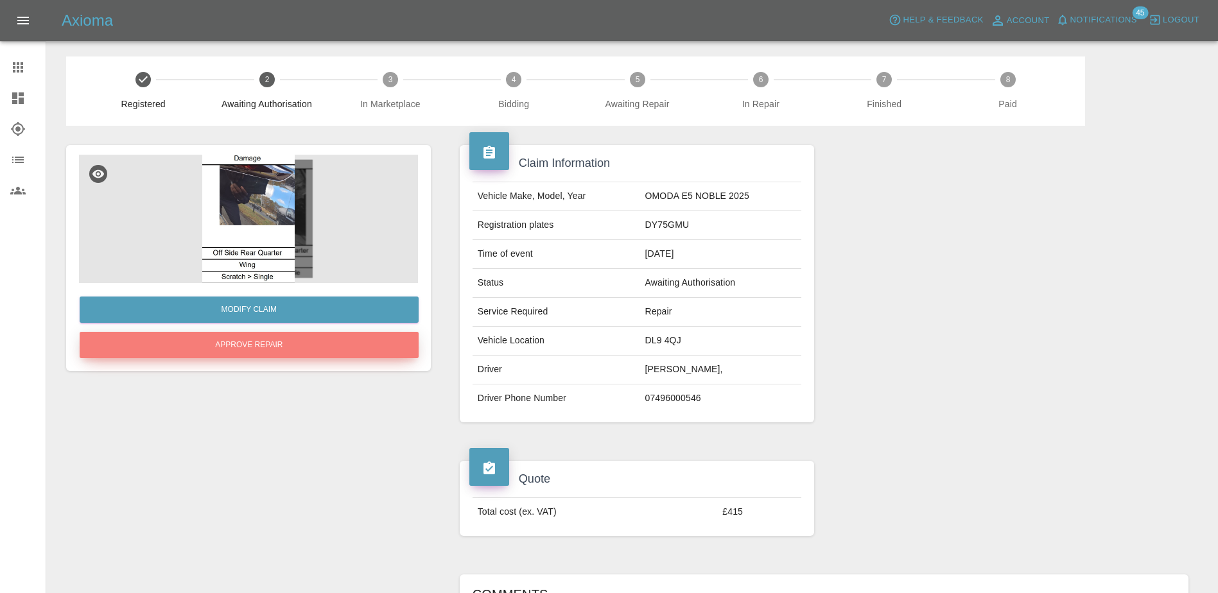
click at [247, 350] on button "Approve Repair" at bounding box center [249, 345] width 339 height 26
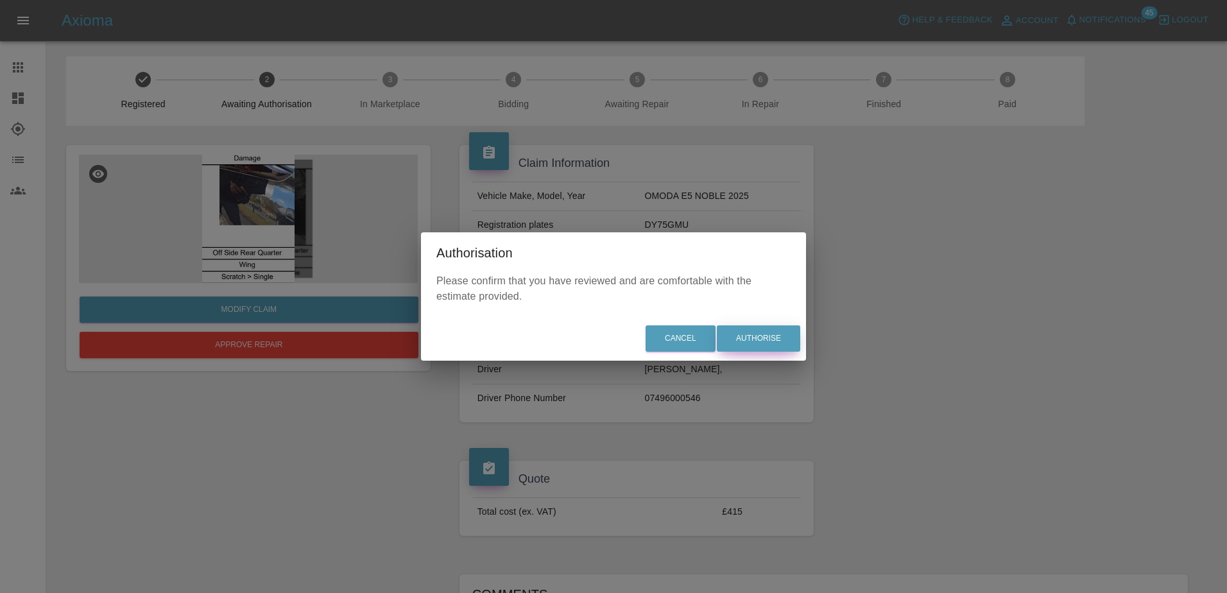
click at [780, 331] on button "Authorise" at bounding box center [758, 338] width 83 height 26
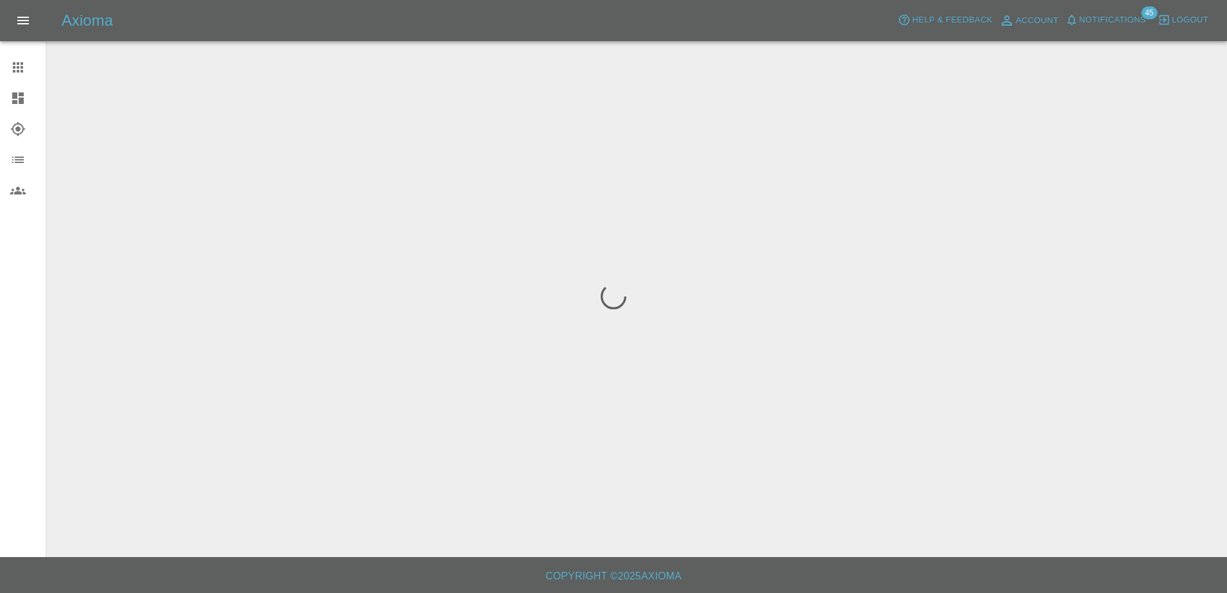
click at [4, 103] on link "Dashboard" at bounding box center [23, 98] width 46 height 31
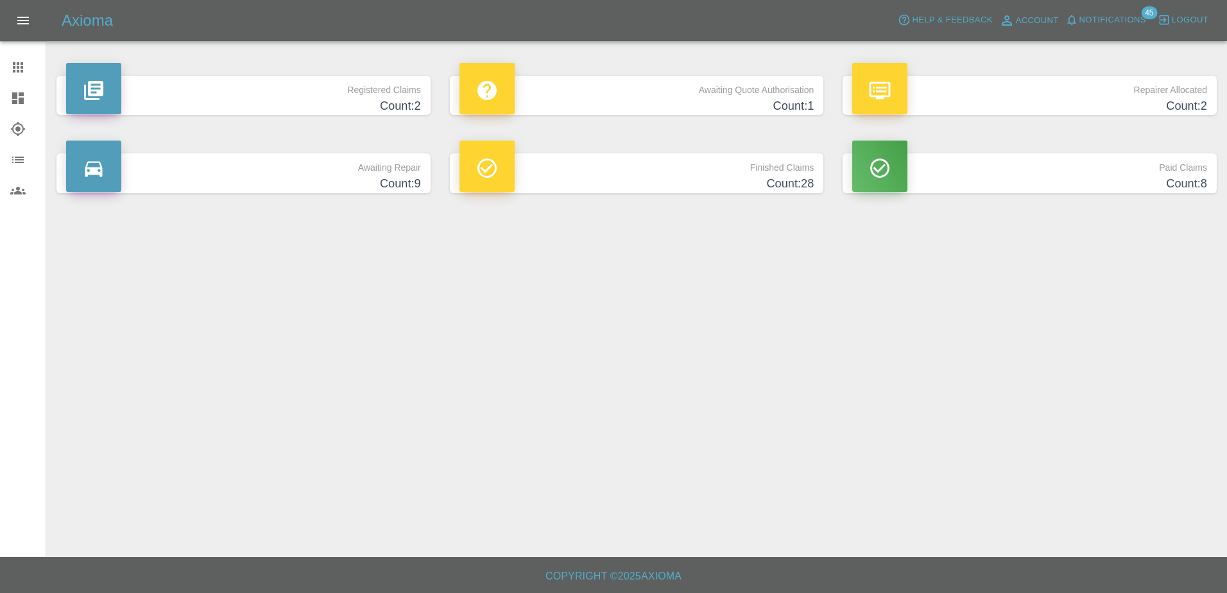
click at [684, 85] on p "Awaiting Quote Authorisation" at bounding box center [637, 87] width 355 height 22
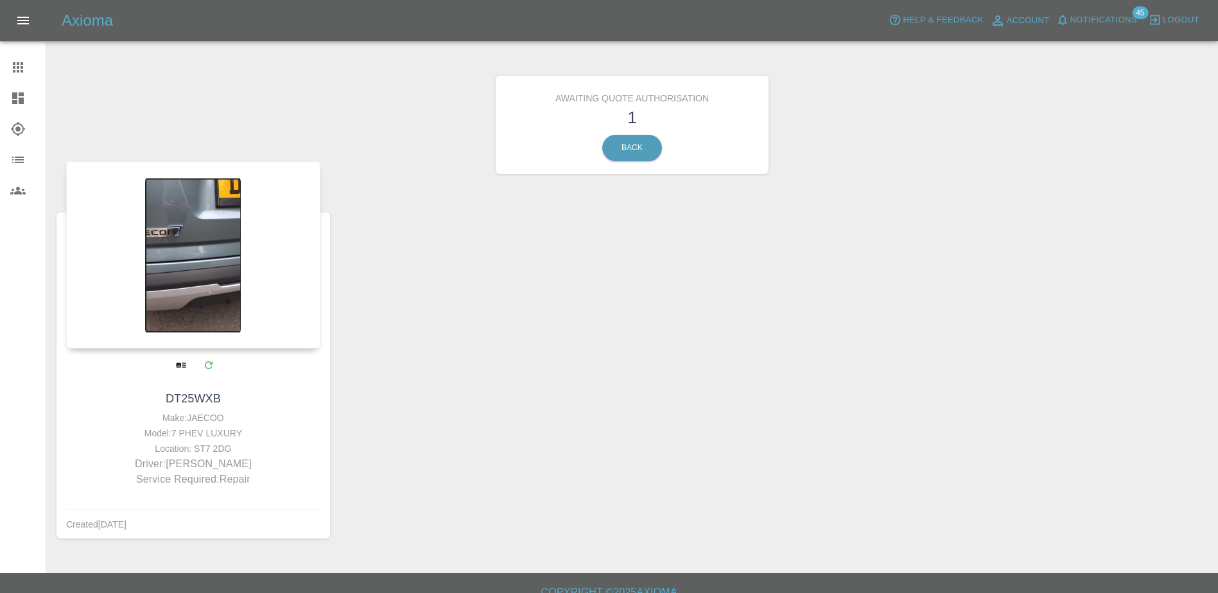
click at [266, 417] on div "Make: JAECOO" at bounding box center [193, 417] width 248 height 15
click at [268, 298] on div at bounding box center [193, 254] width 254 height 187
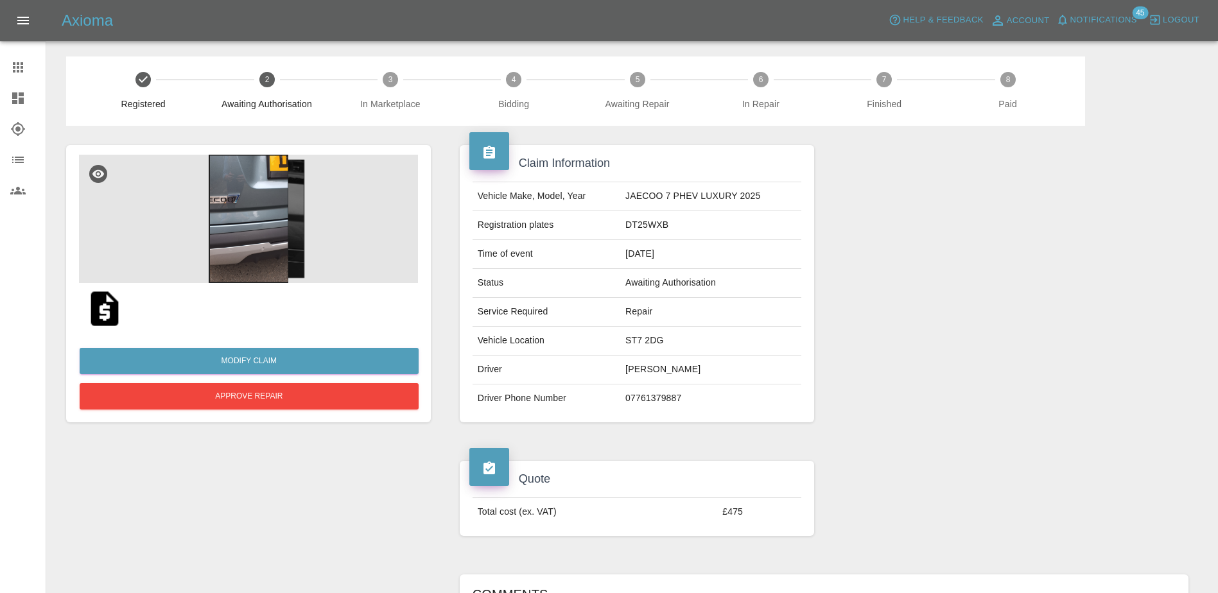
click at [263, 205] on img at bounding box center [248, 219] width 339 height 128
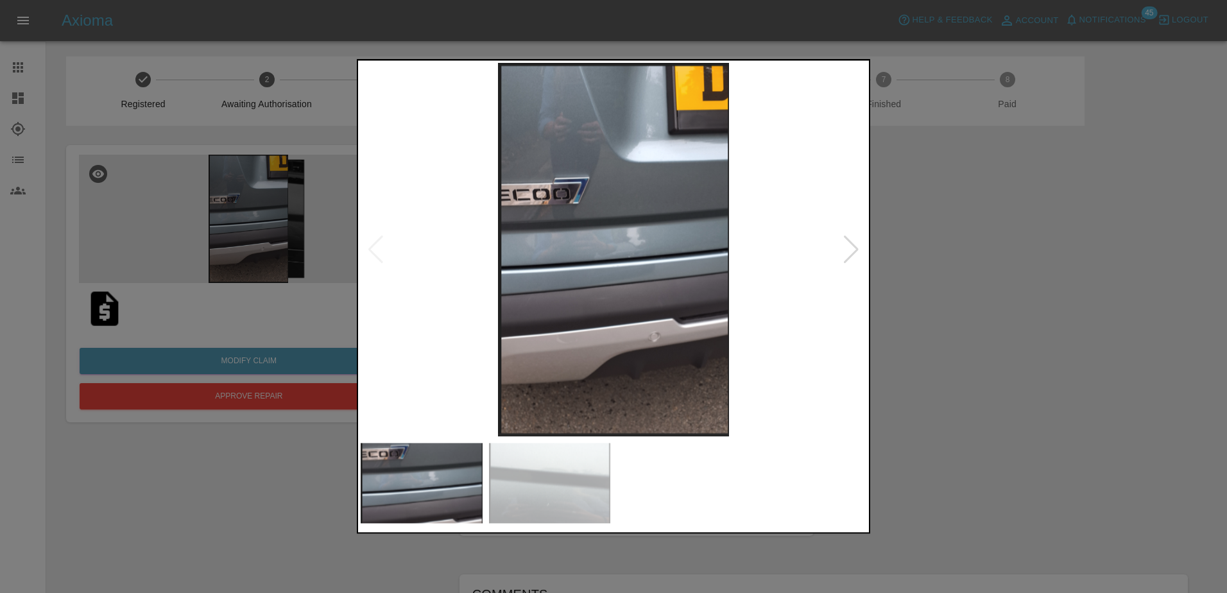
click at [850, 243] on div at bounding box center [851, 250] width 17 height 28
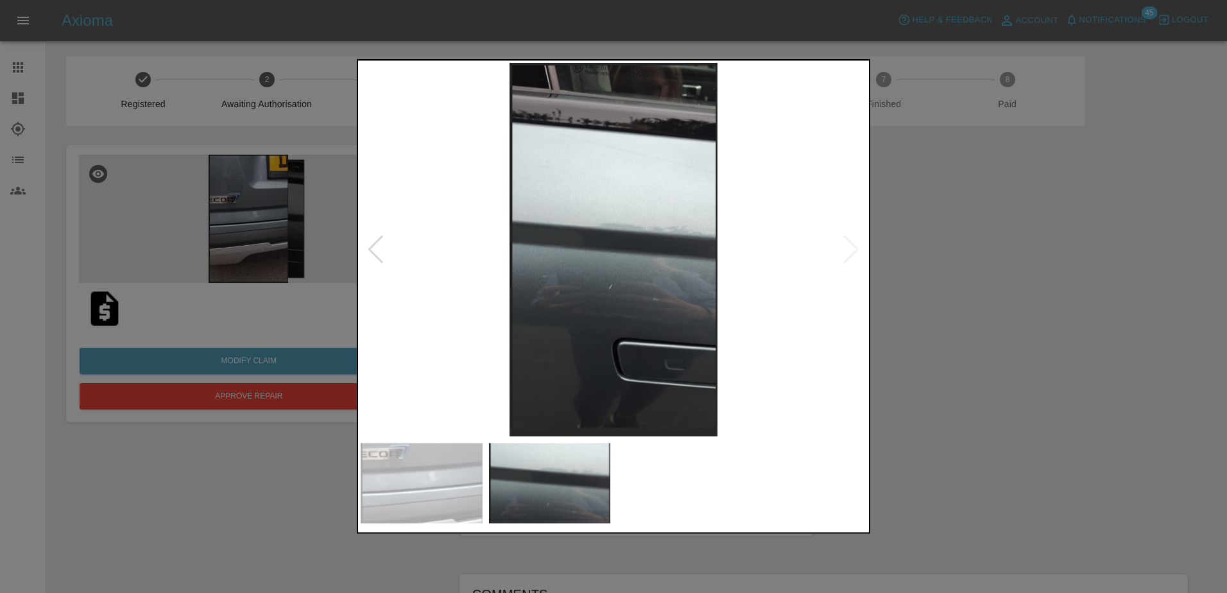
click at [366, 255] on img at bounding box center [614, 250] width 506 height 374
click at [1056, 300] on div at bounding box center [613, 296] width 1227 height 593
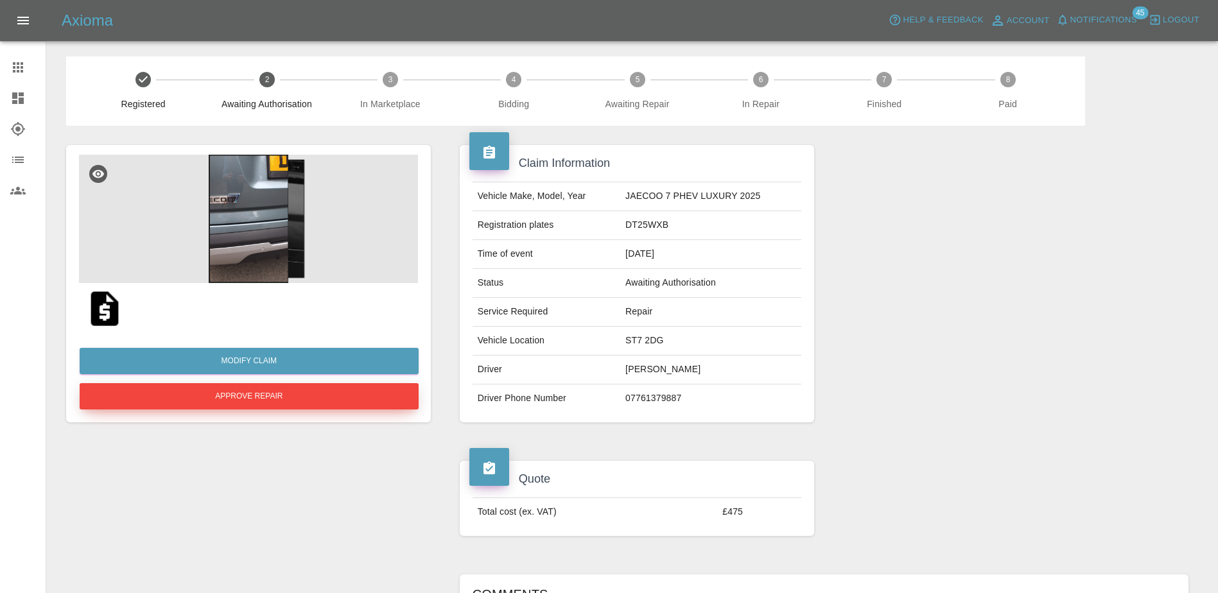
click at [246, 390] on button "Approve Repair" at bounding box center [249, 396] width 339 height 26
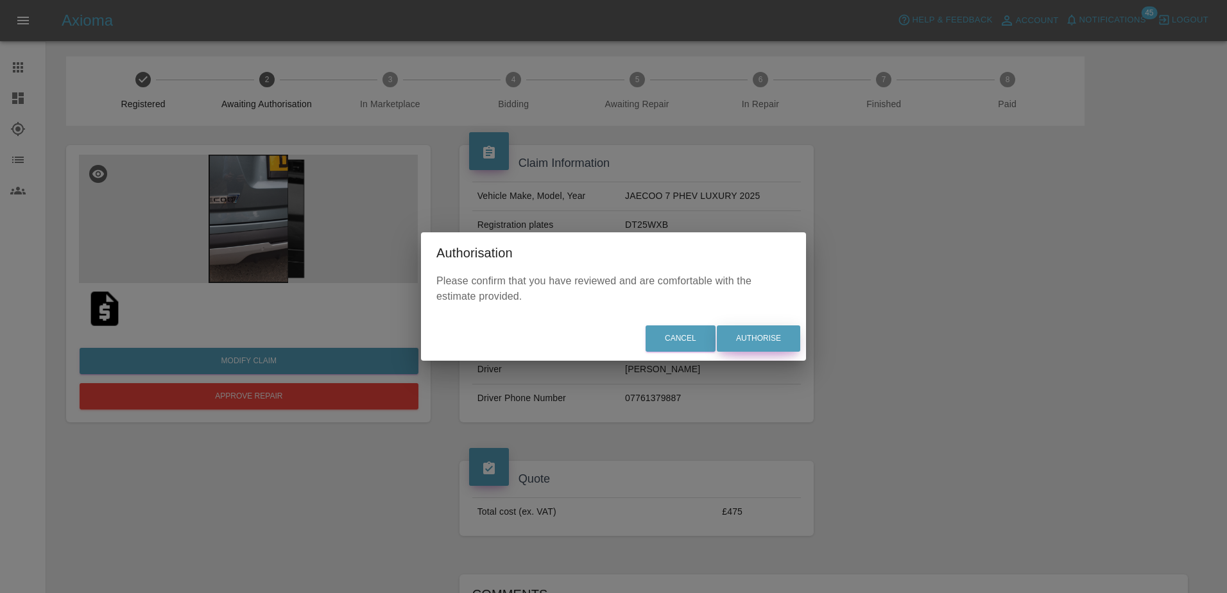
click at [768, 334] on button "Authorise" at bounding box center [758, 338] width 83 height 26
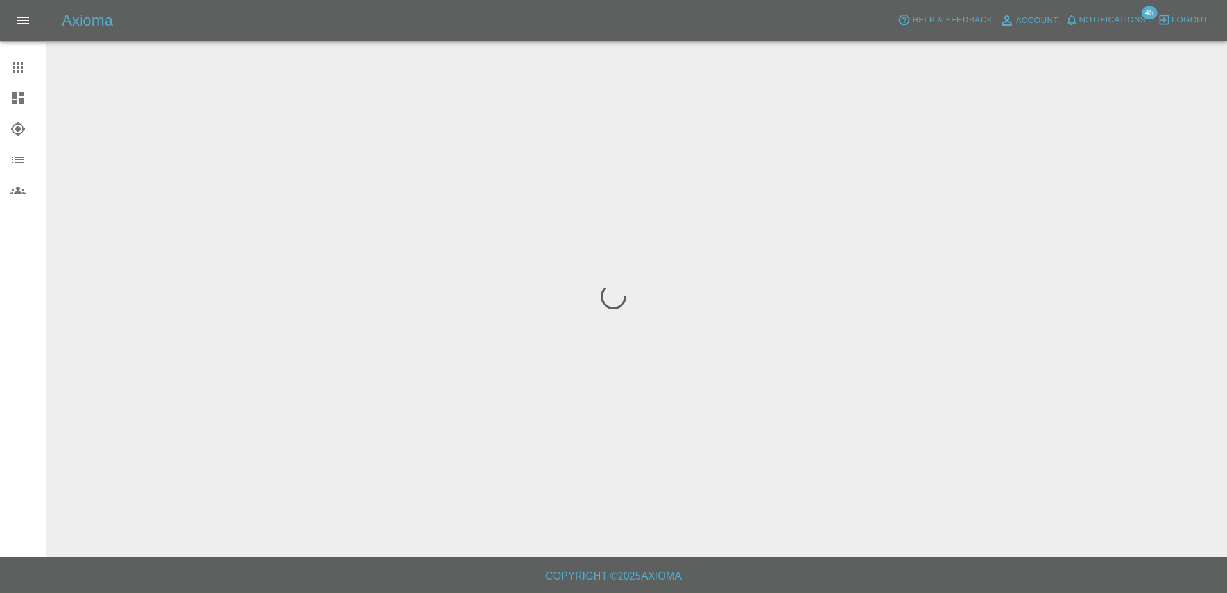
click at [25, 92] on icon at bounding box center [17, 97] width 15 height 15
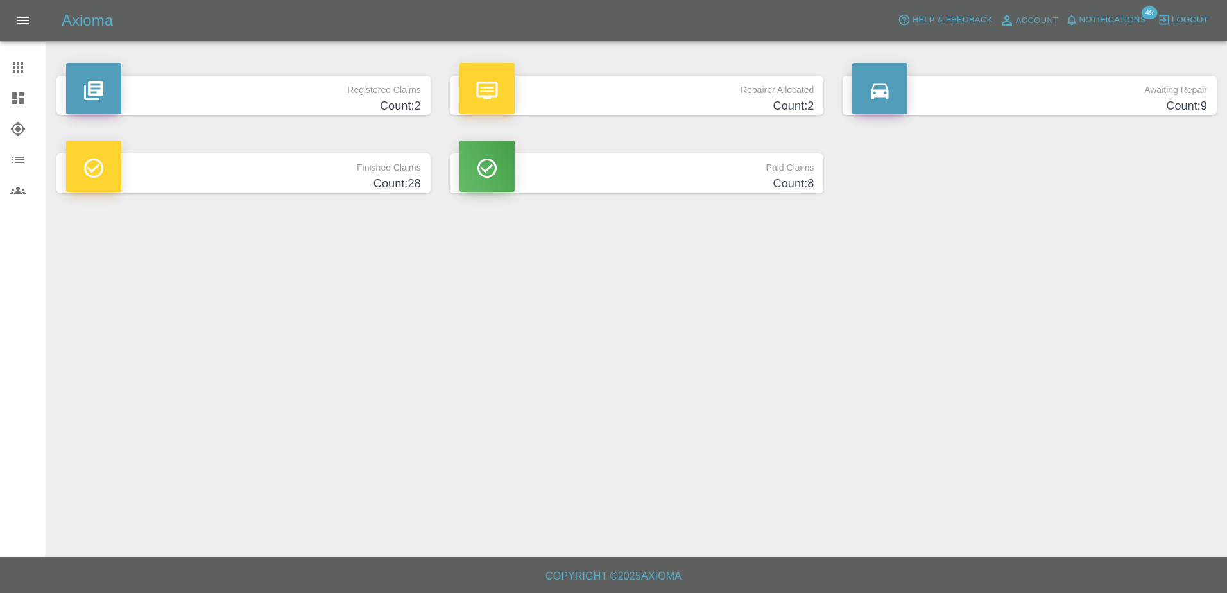
click at [840, 303] on main "Registered Claims Count: 2 Repairer Allocated Count: 2 Awaiting Repair Count: 9…" at bounding box center [613, 278] width 1227 height 557
click at [20, 66] on icon at bounding box center [17, 67] width 15 height 15
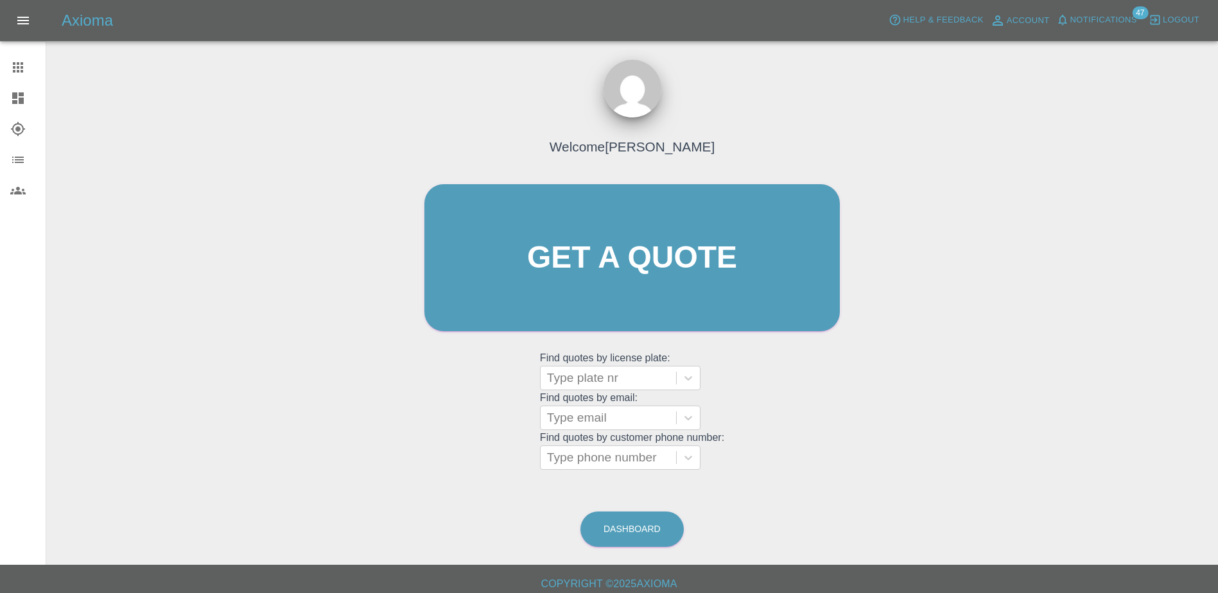
click at [6, 100] on link "Dashboard" at bounding box center [23, 98] width 46 height 31
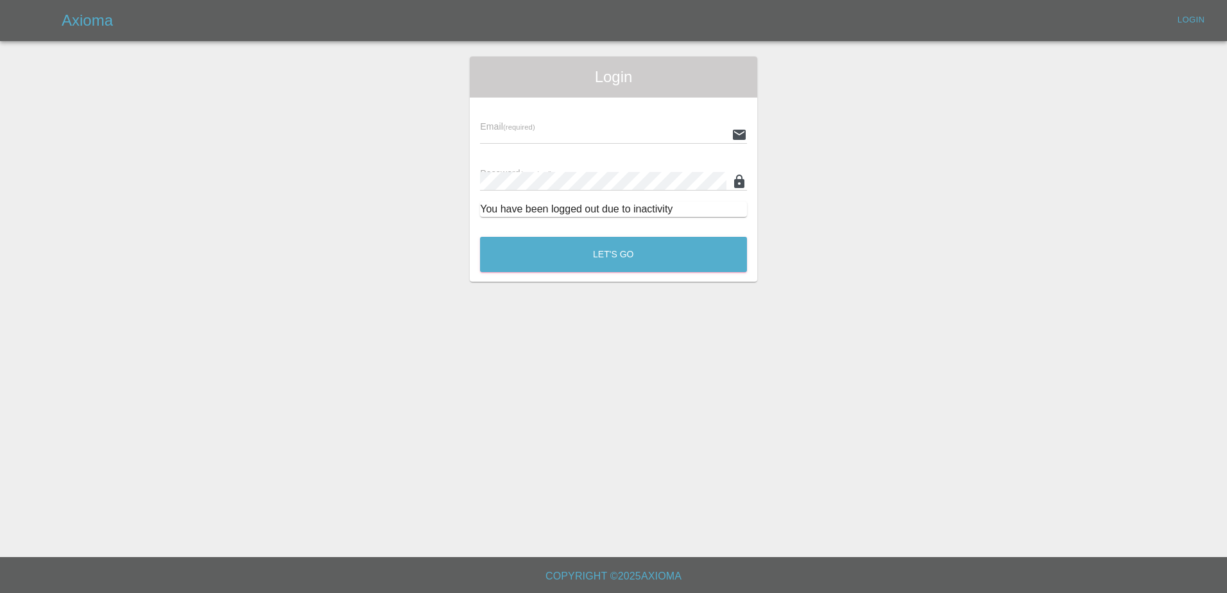
type input "[PERSON_NAME][EMAIL_ADDRESS][PERSON_NAME][DOMAIN_NAME]"
click at [534, 245] on button "Let's Go" at bounding box center [613, 254] width 267 height 35
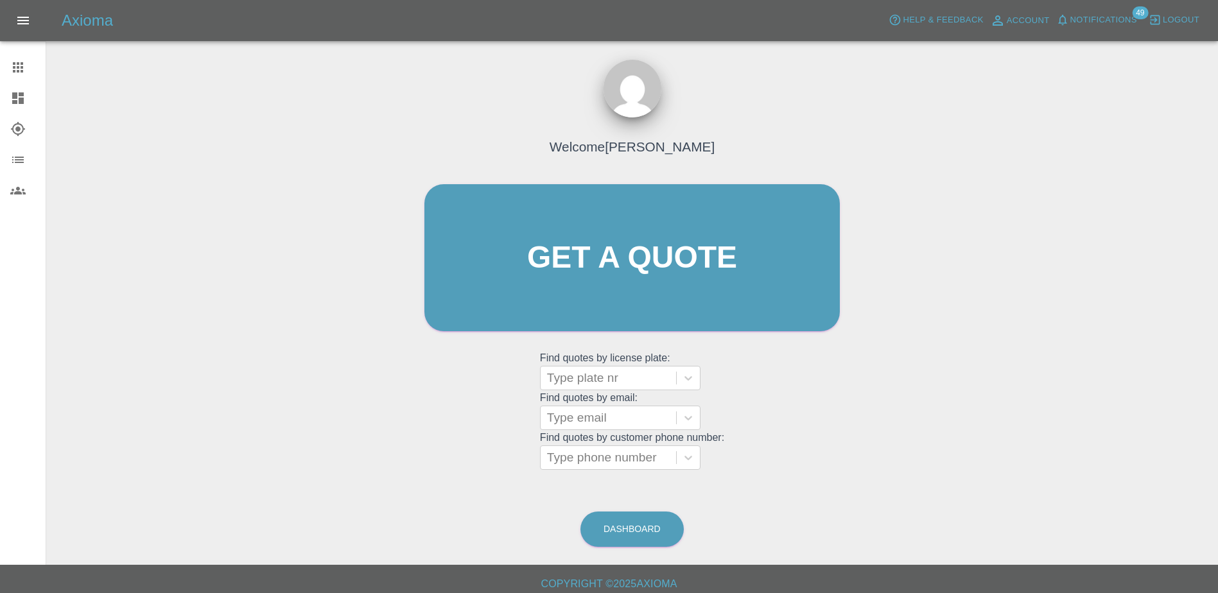
click at [29, 112] on link "Dashboard" at bounding box center [23, 98] width 46 height 31
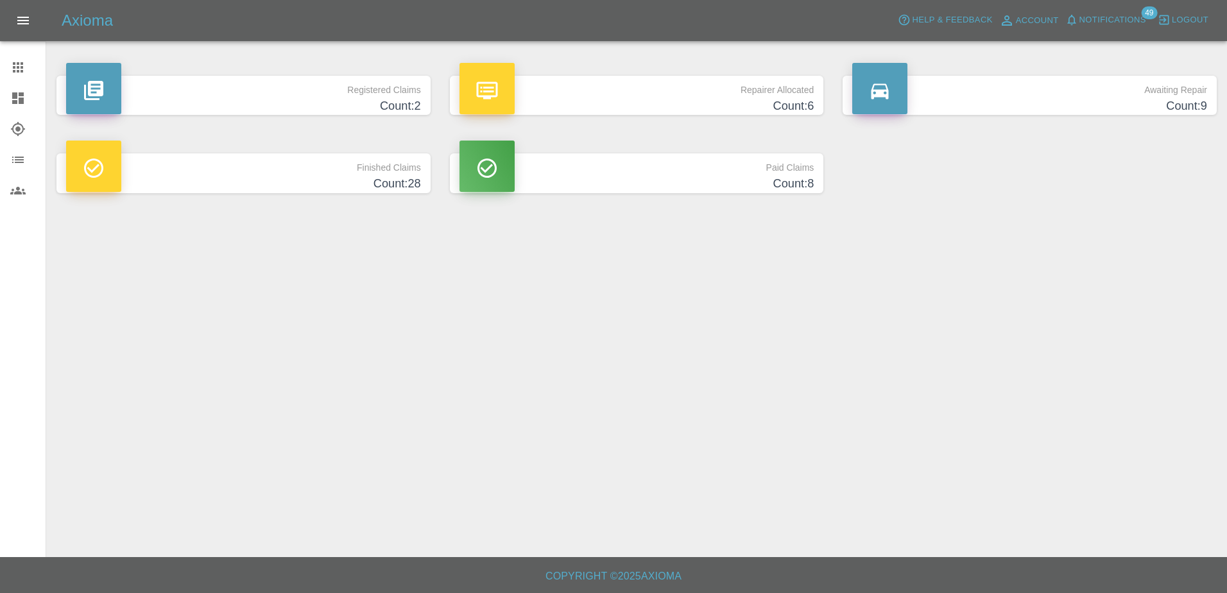
click at [28, 64] on div at bounding box center [28, 67] width 36 height 15
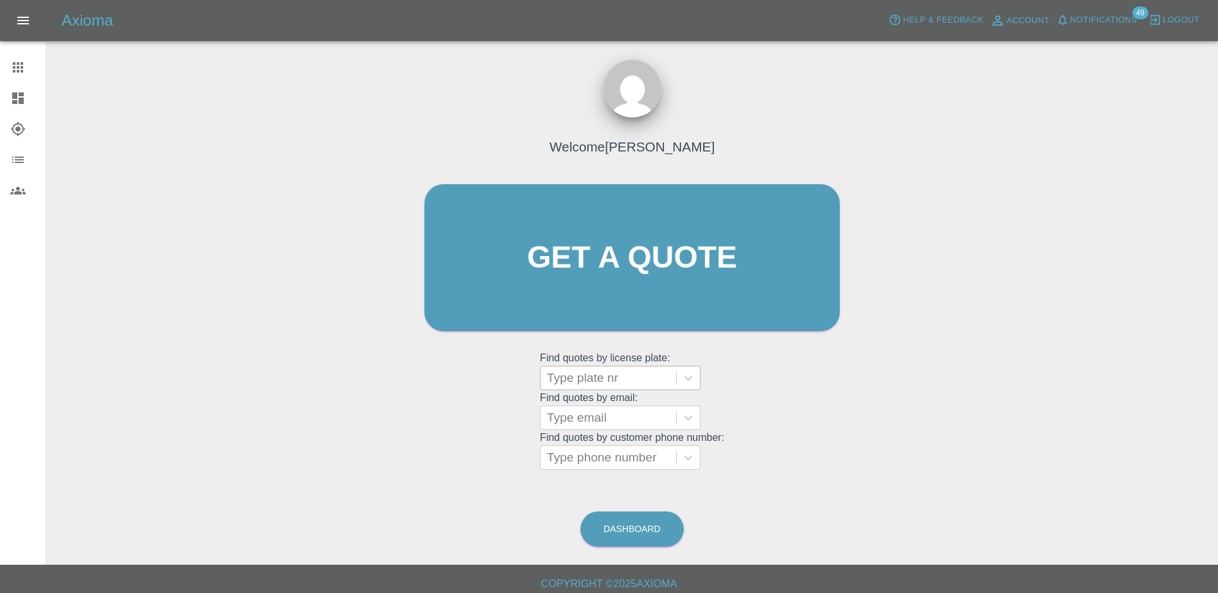
click at [633, 373] on div at bounding box center [608, 378] width 123 height 18
paste input "DN25ORX"
type input "DN25ORX"
click at [653, 407] on div "DN25ORX, Bidding" at bounding box center [620, 411] width 160 height 26
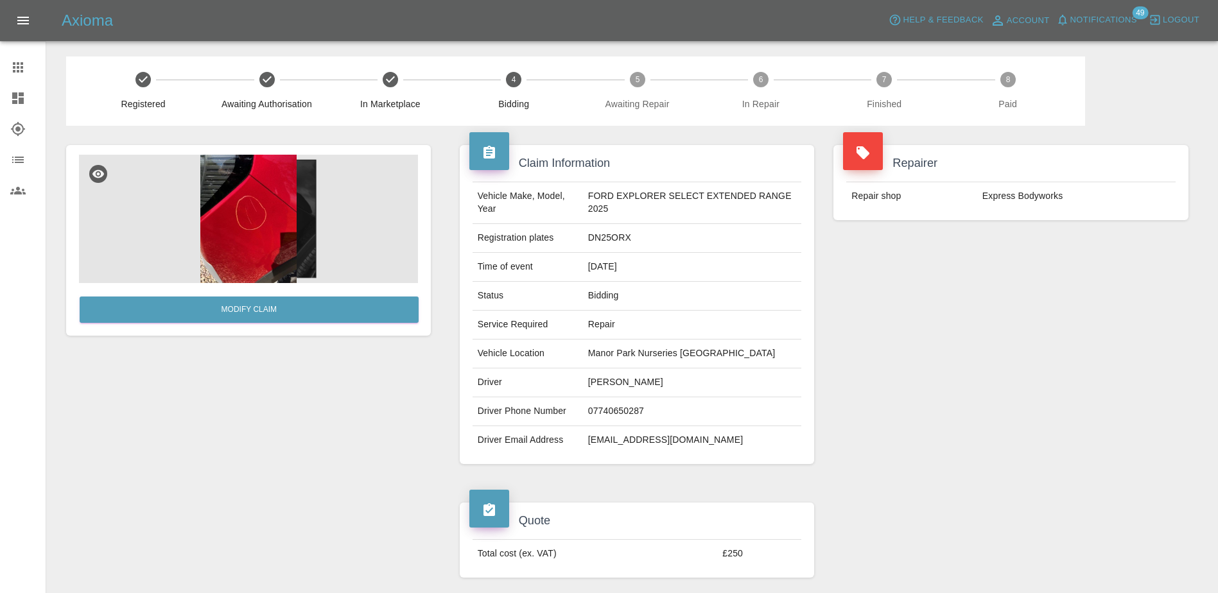
click at [23, 71] on icon at bounding box center [18, 67] width 10 height 10
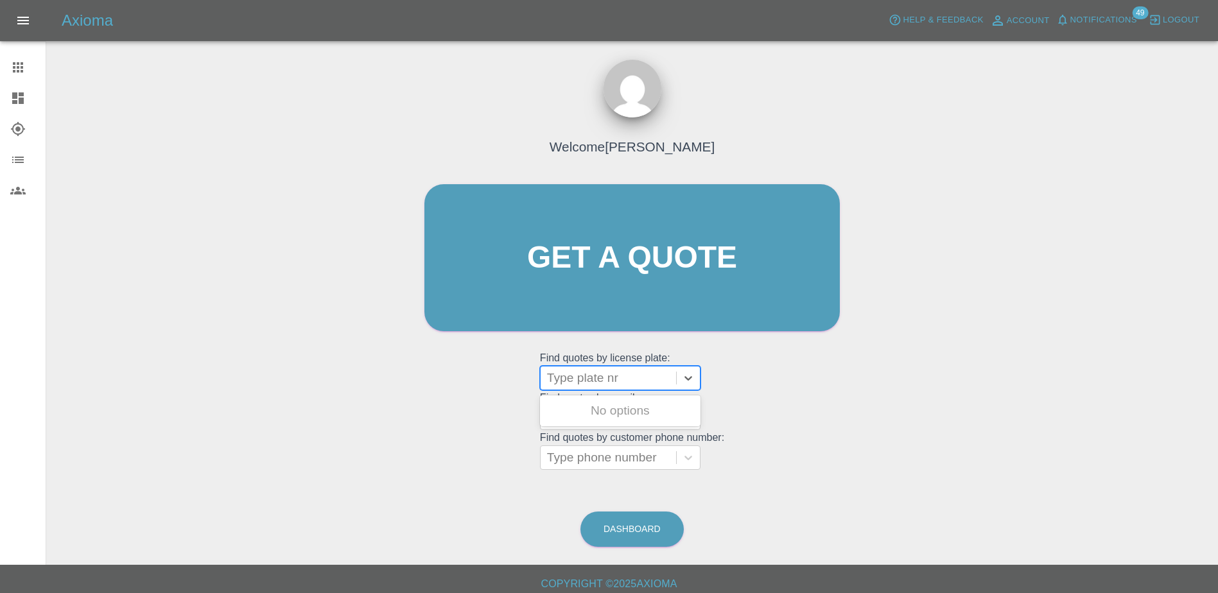
click at [616, 378] on div at bounding box center [608, 378] width 123 height 18
paste input "DL25TDU"
type input "DL25TDU"
click at [624, 415] on div "DL25TDU, Bidding" at bounding box center [620, 411] width 160 height 26
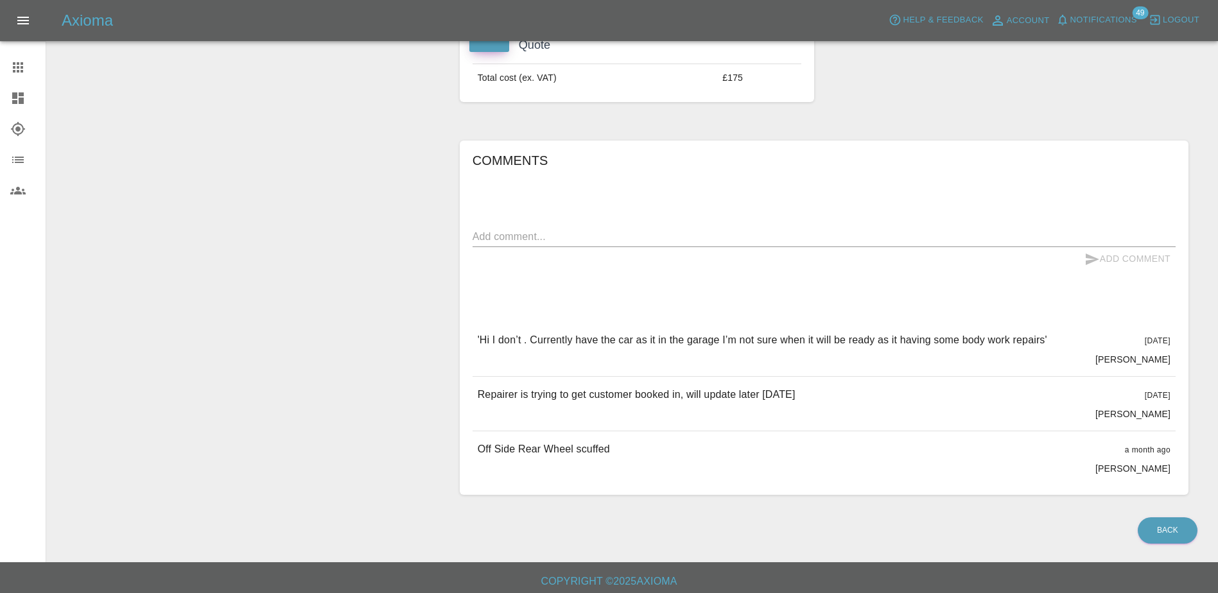
scroll to position [439, 0]
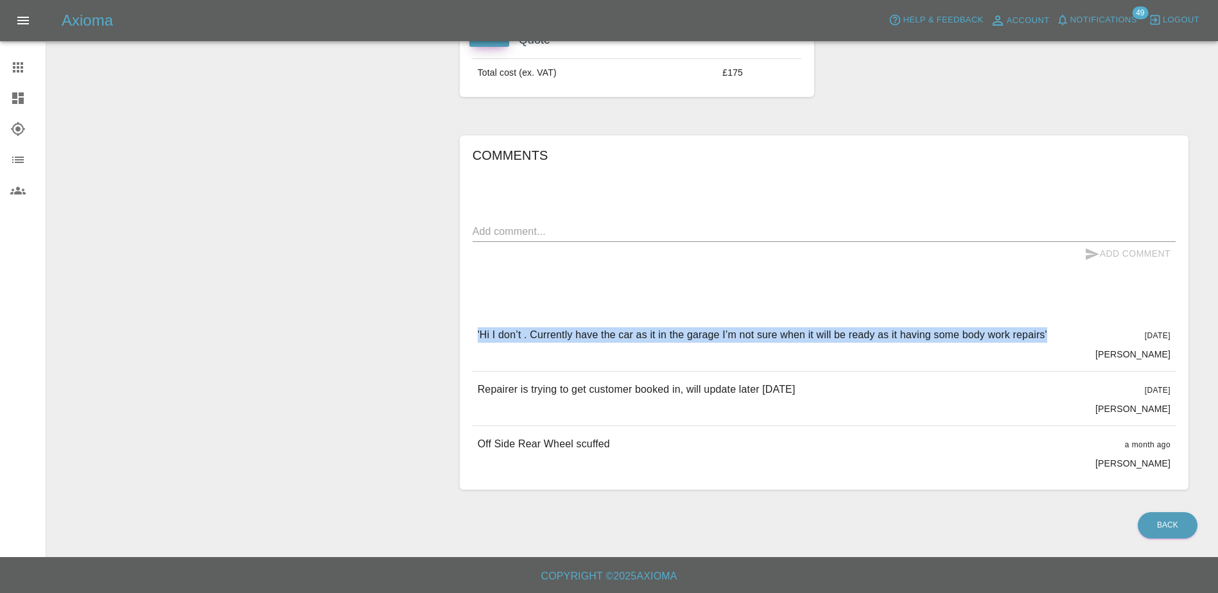
drag, startPoint x: 1042, startPoint y: 337, endPoint x: 468, endPoint y: 334, distance: 574.4
click at [468, 334] on div "Comments x Add Comment 'Hi I don’t . Currently have the car as it in the garage…" at bounding box center [824, 312] width 728 height 354
copy p "'Hi I don’t . Currently have the car as it in the garage I’m not sure when it w…"
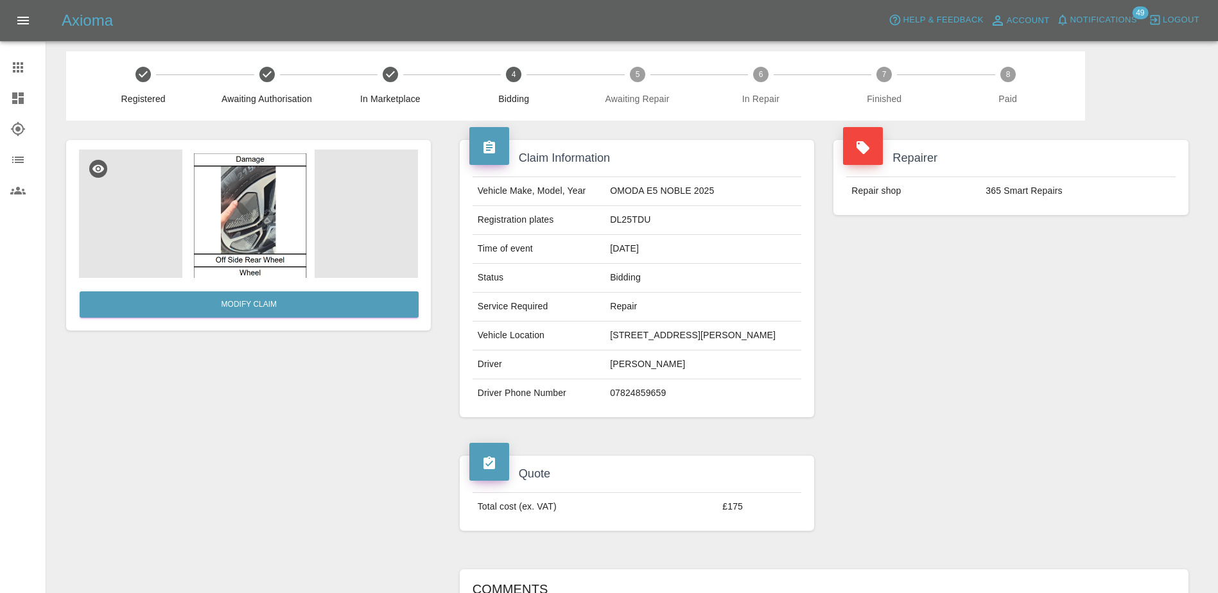
scroll to position [0, 0]
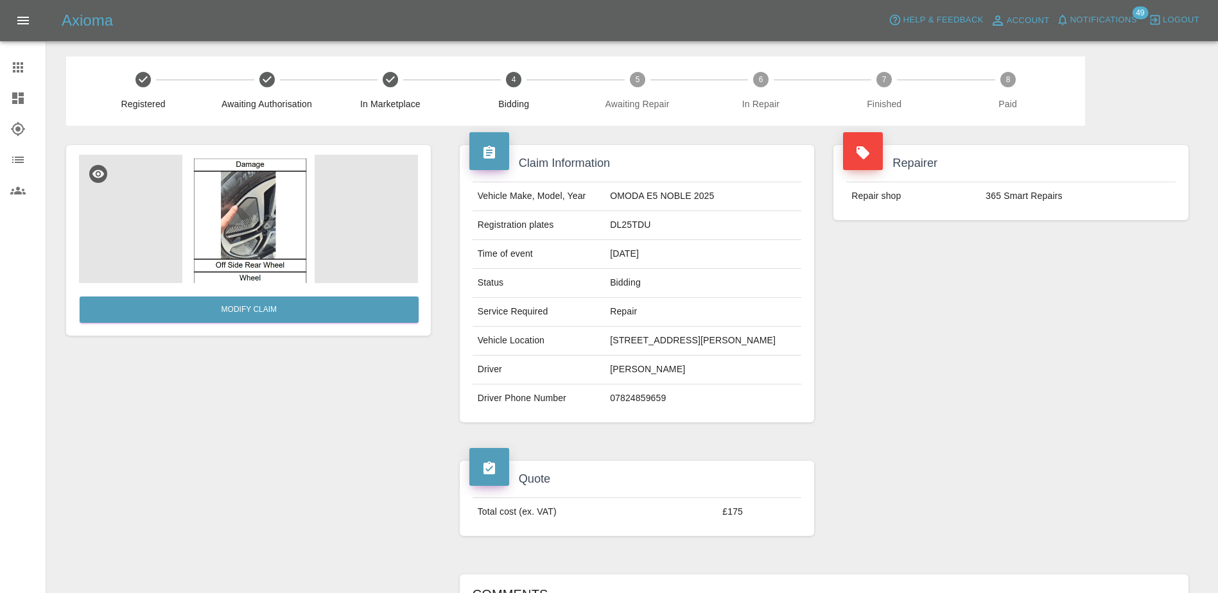
drag, startPoint x: 18, startPoint y: 68, endPoint x: 0, endPoint y: 82, distance: 22.5
click at [18, 68] on icon at bounding box center [18, 67] width 10 height 10
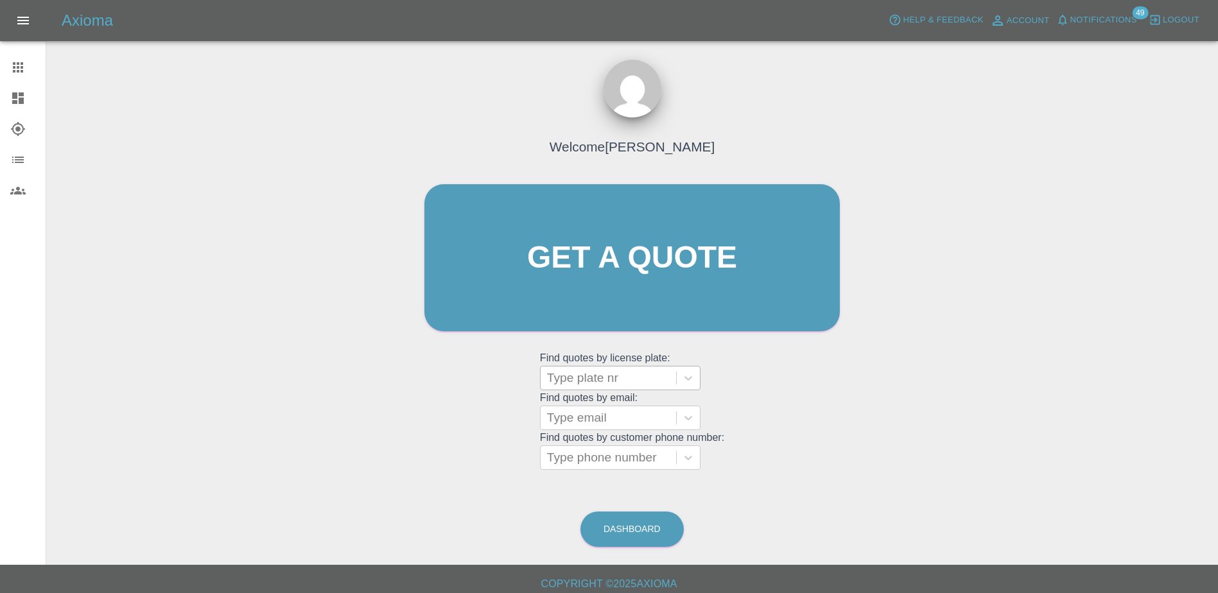
click at [653, 377] on div at bounding box center [608, 378] width 123 height 18
paste input "DL25EEV"
type input "DL25EEV"
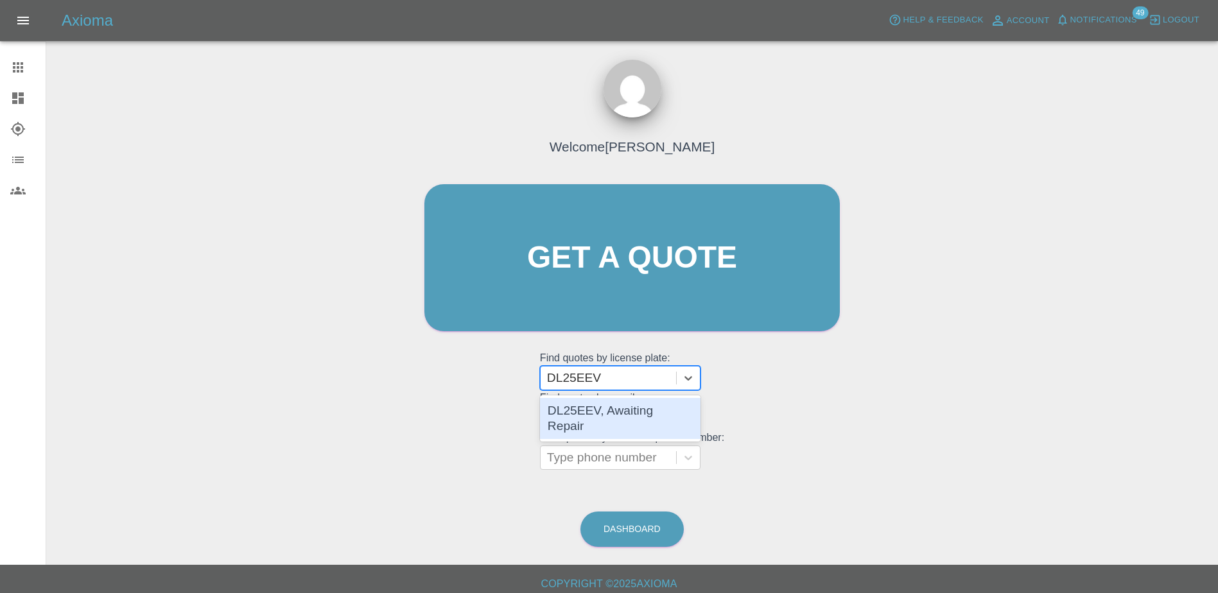
click at [637, 409] on div "DL25EEV, Awaiting Repair" at bounding box center [620, 418] width 160 height 41
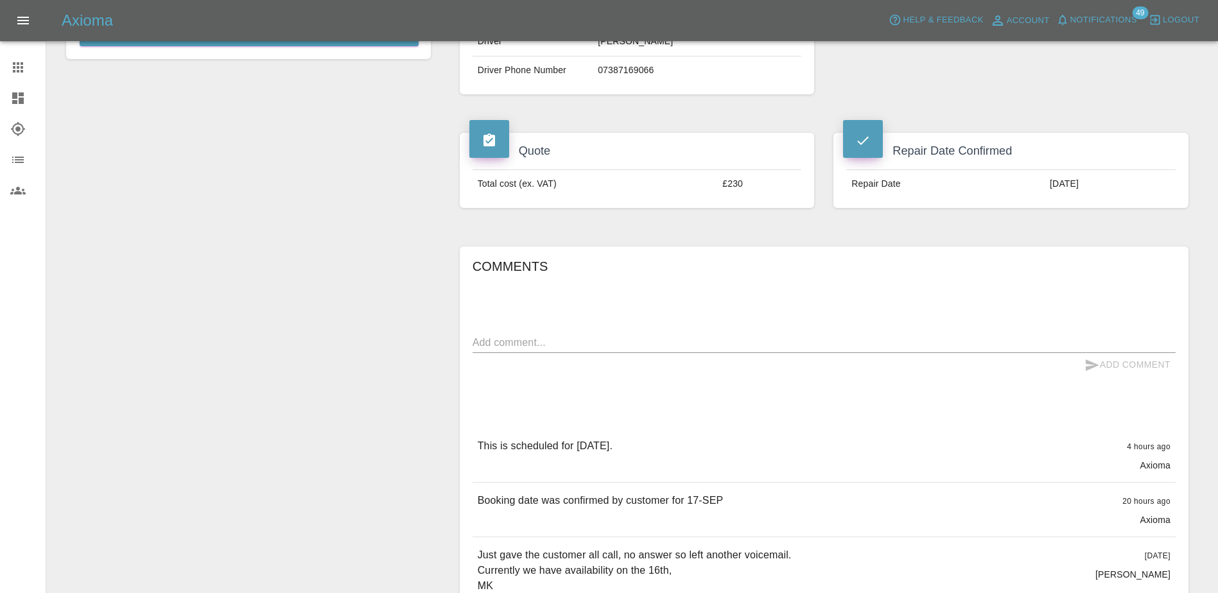
scroll to position [320, 0]
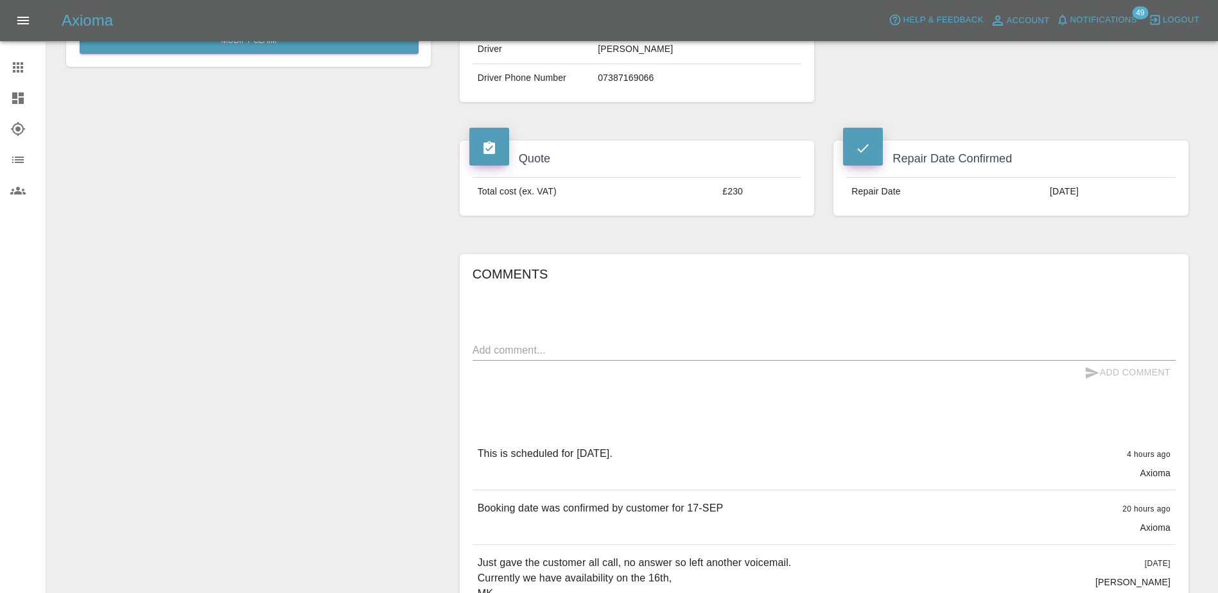
click at [24, 70] on icon at bounding box center [17, 67] width 15 height 15
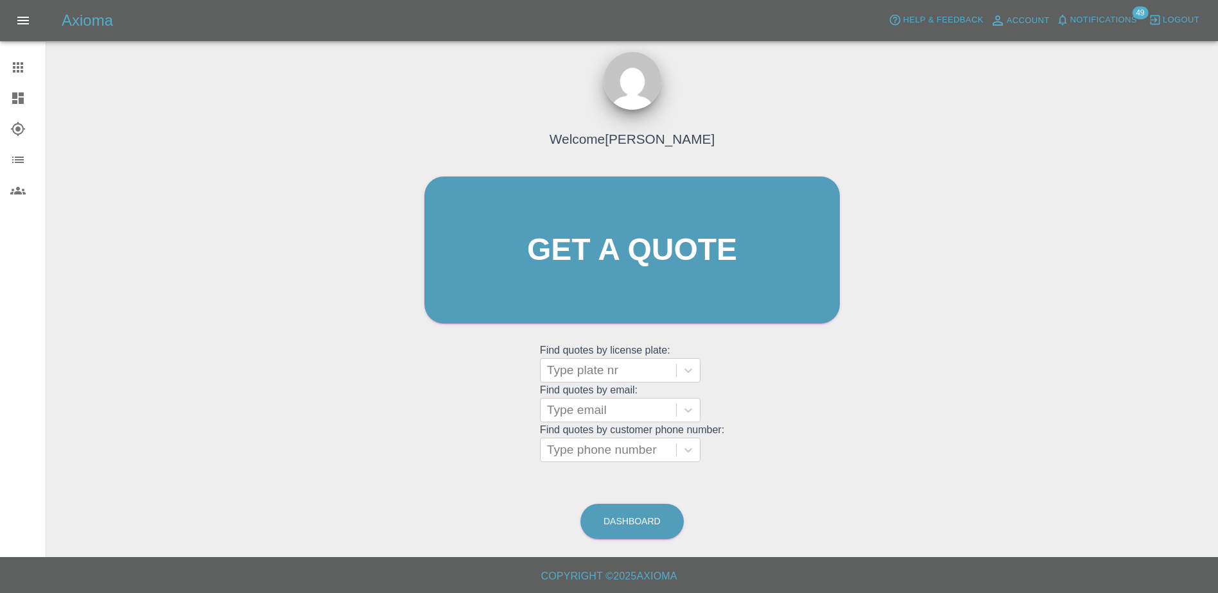
scroll to position [8, 0]
click at [604, 369] on div at bounding box center [608, 370] width 123 height 18
paste input "HV25XVP"
type input "HV25XVP"
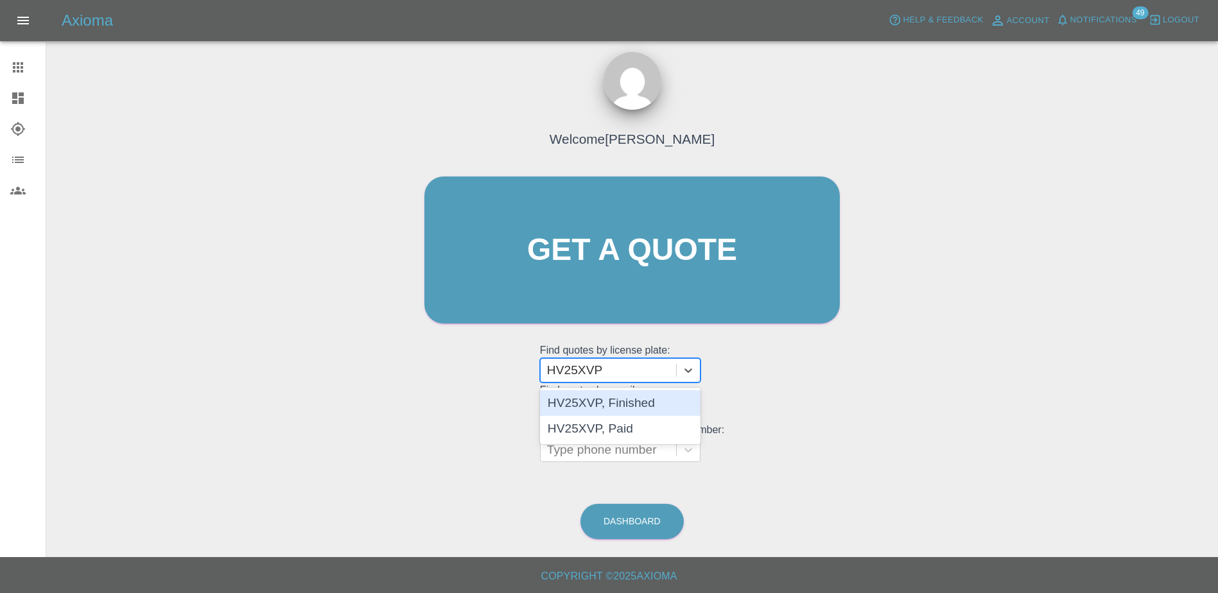
click at [639, 401] on div "HV25XVP, Finished" at bounding box center [620, 403] width 160 height 26
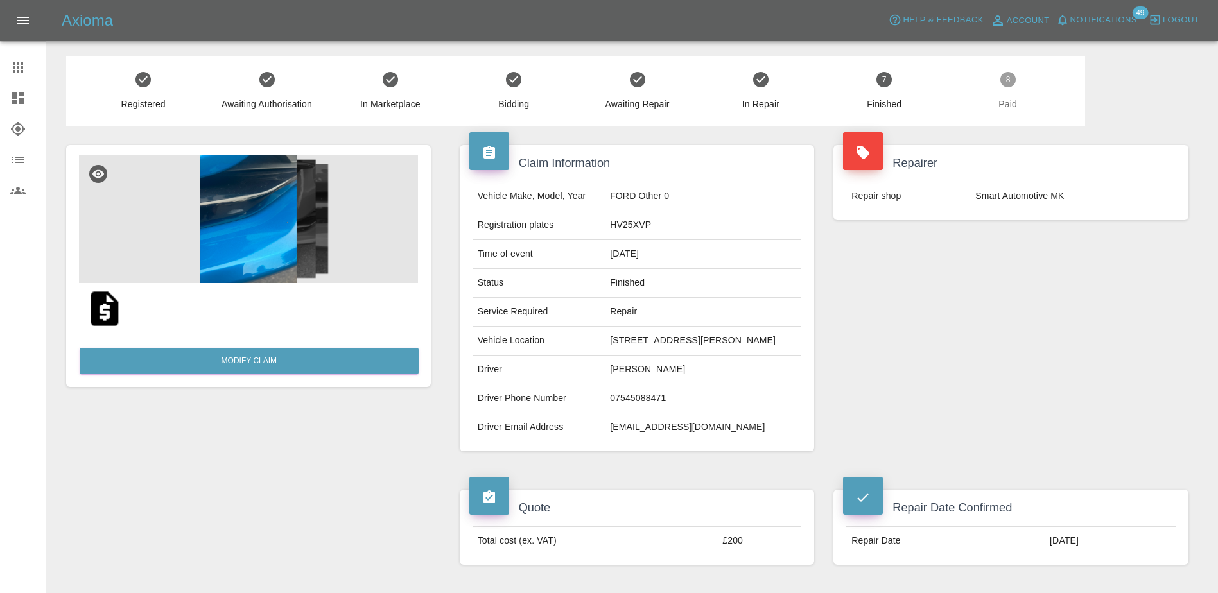
click at [12, 67] on icon at bounding box center [17, 67] width 15 height 15
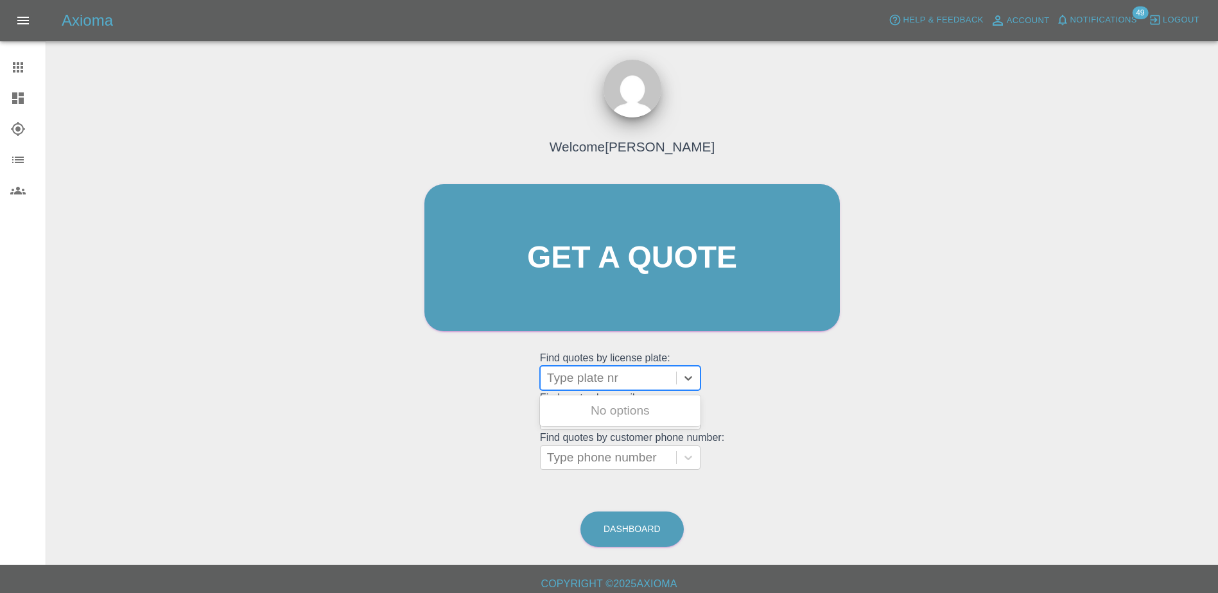
click at [578, 373] on div at bounding box center [608, 378] width 123 height 18
paste input "DT25WVK"
type input "DT25WVK"
click at [634, 402] on div "DT25WVK, Finished" at bounding box center [620, 411] width 160 height 26
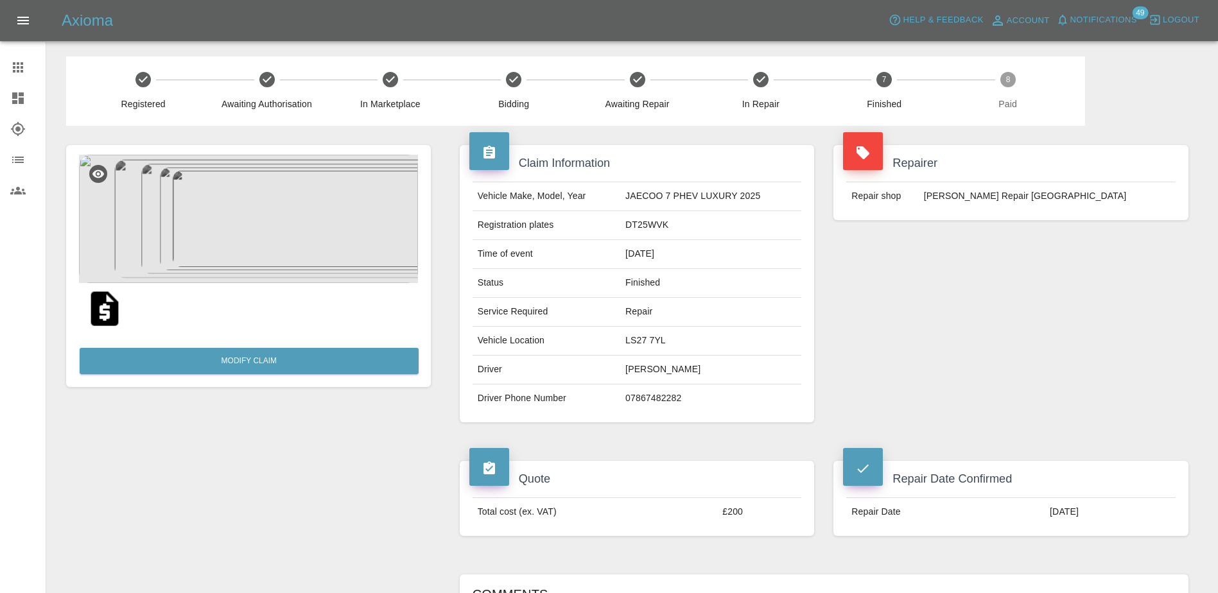
click at [21, 57] on link "Claims" at bounding box center [23, 67] width 46 height 31
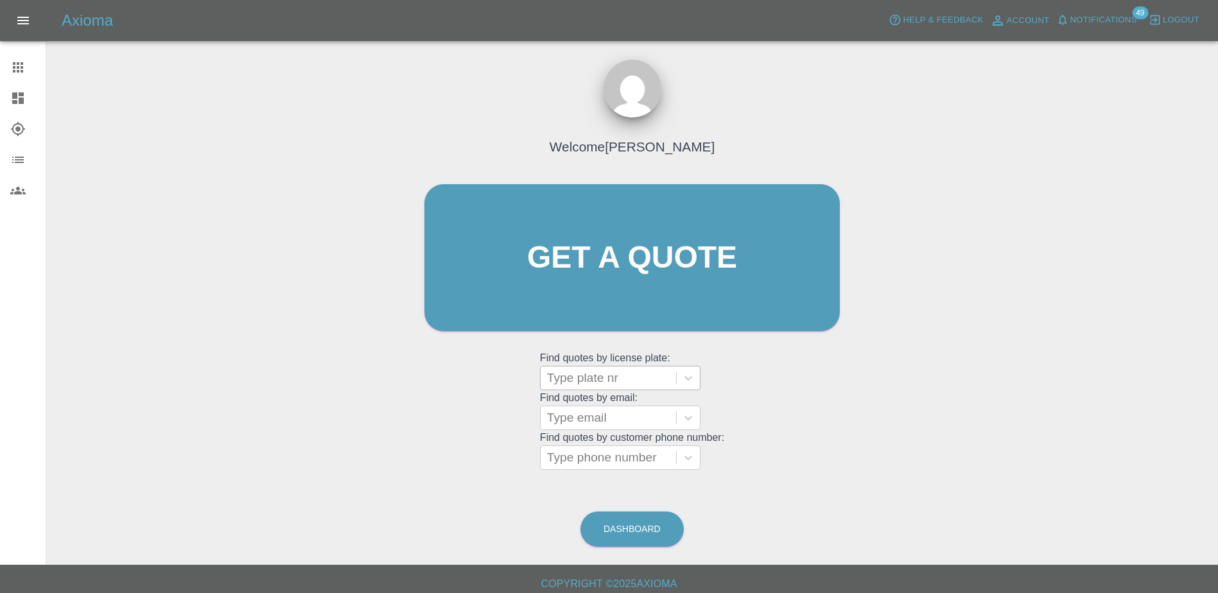
click at [565, 377] on div at bounding box center [608, 378] width 123 height 18
paste input "DT25WXB"
type input "DT25WXB"
click at [662, 408] on div "DT25WXB, Bidding" at bounding box center [620, 411] width 160 height 26
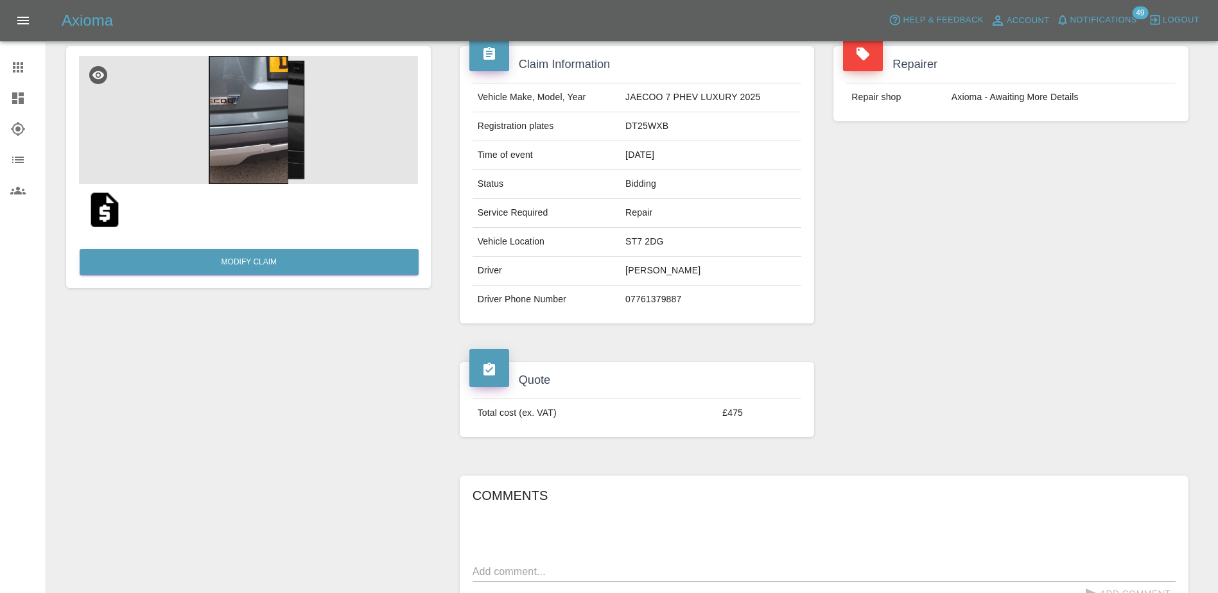
scroll to position [64, 0]
